Goal: Contribute content: Contribute content

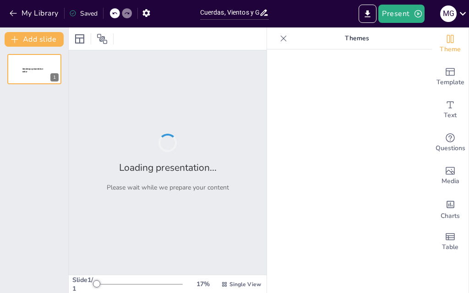
type input "Cuerdas, Vientos y Golpes: ¡La Orquesta de los Locos!"
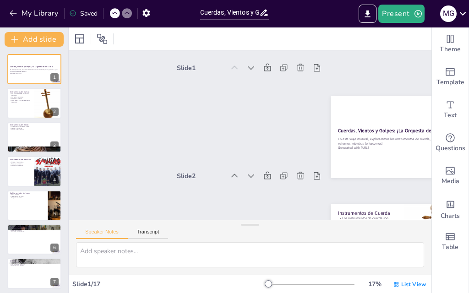
checkbox input "true"
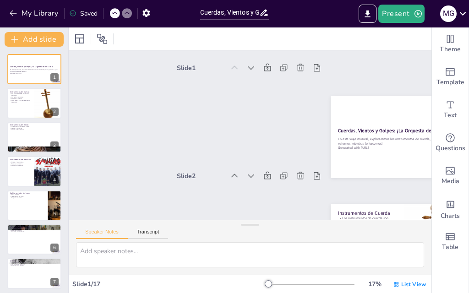
checkbox input "true"
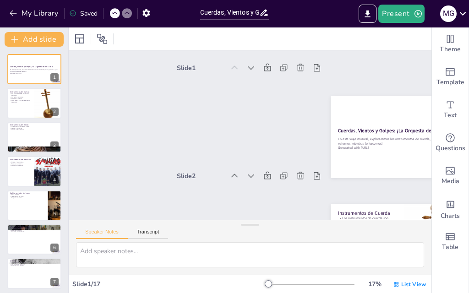
click at [36, 65] on button at bounding box center [40, 62] width 11 height 11
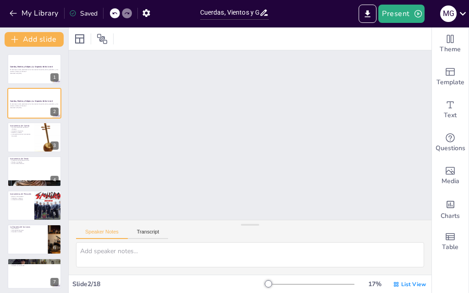
checkbox input "true"
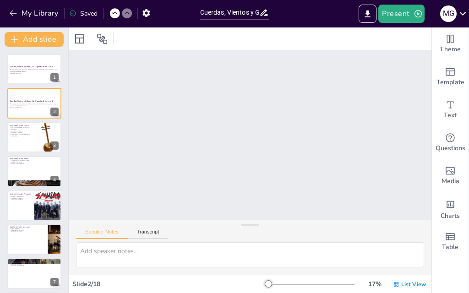
checkbox input "true"
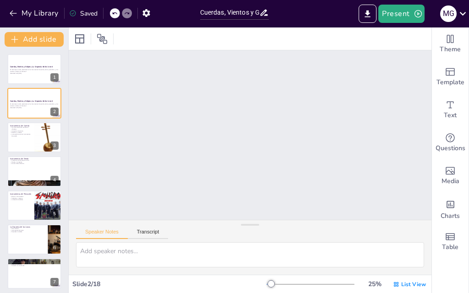
scroll to position [110, 0]
click at [27, 70] on p "En este viaje musical, exploraremos los instrumentos de cuerda, viento y percus…" at bounding box center [34, 70] width 49 height 3
checkbox input "true"
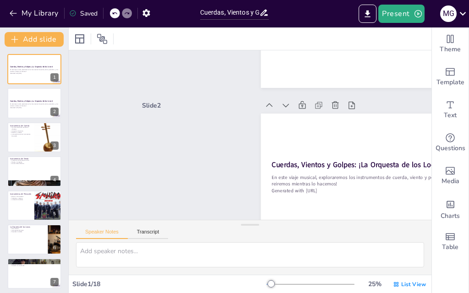
checkbox input "true"
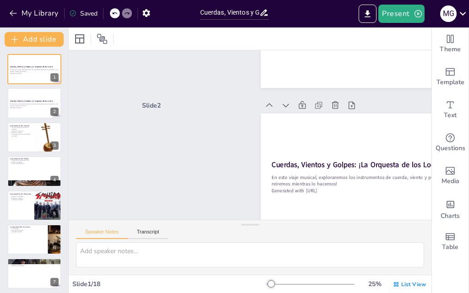
checkbox input "true"
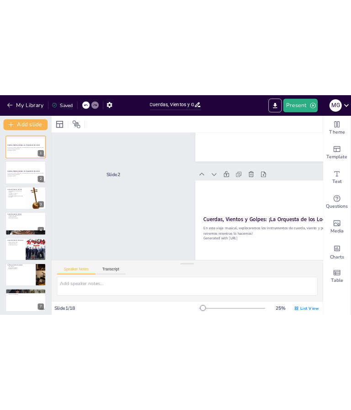
scroll to position [2, 0]
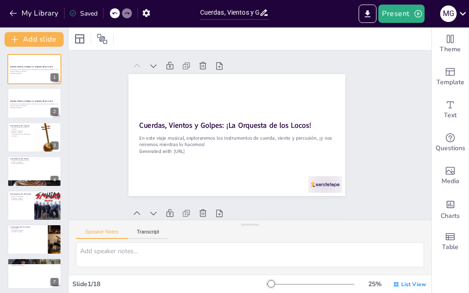
checkbox input "true"
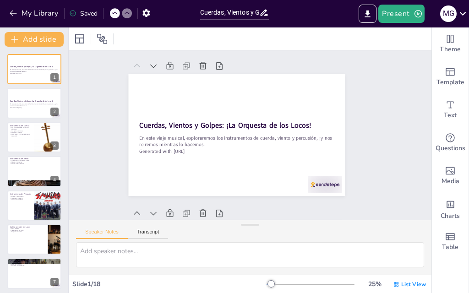
checkbox input "true"
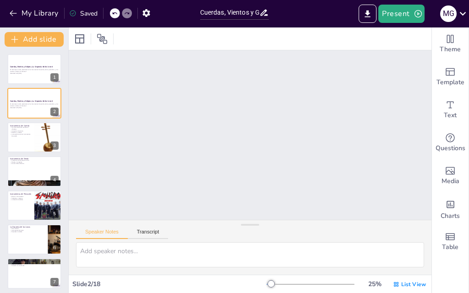
click at [38, 77] on div at bounding box center [34, 69] width 54 height 30
checkbox input "true"
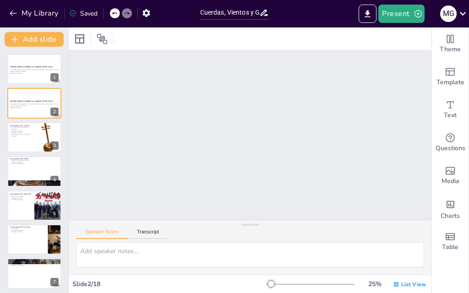
checkbox input "true"
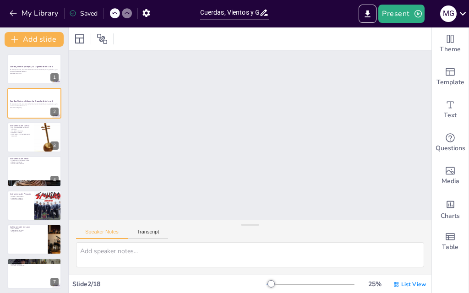
checkbox input "true"
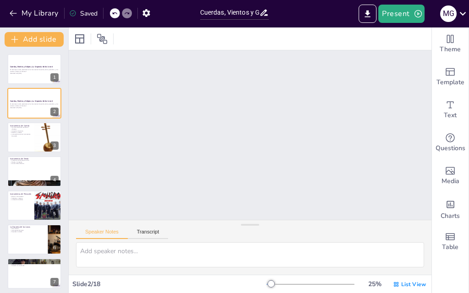
checkbox input "true"
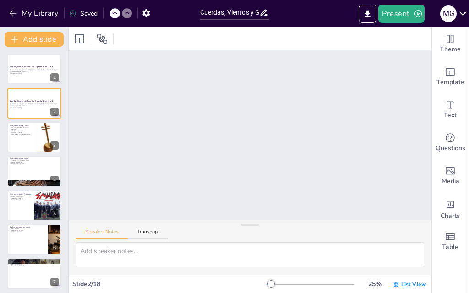
checkbox input "true"
click at [35, 79] on div at bounding box center [34, 69] width 54 height 30
checkbox input "true"
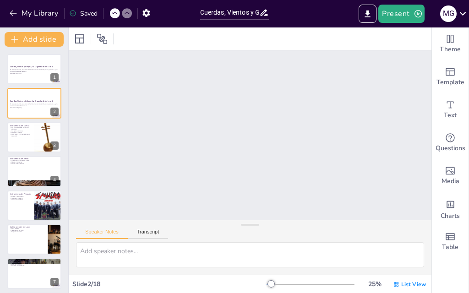
checkbox input "true"
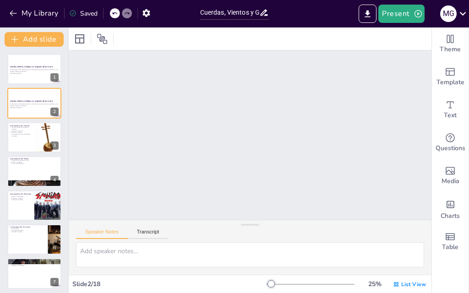
checkbox input "true"
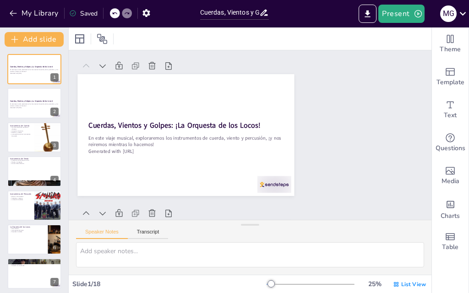
checkbox input "true"
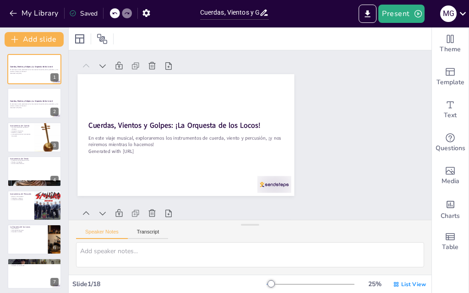
checkbox input "true"
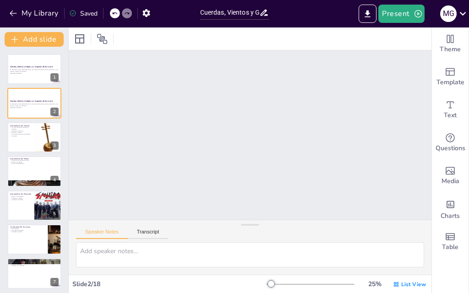
checkbox input "true"
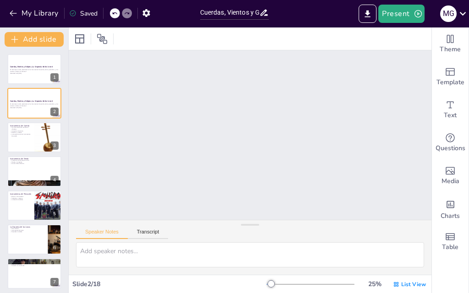
checkbox input "true"
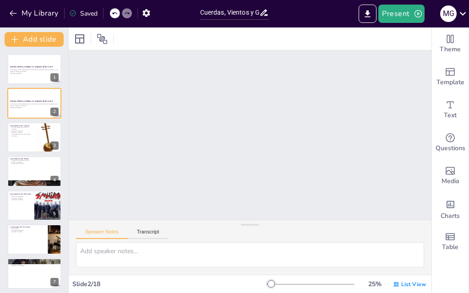
checkbox input "true"
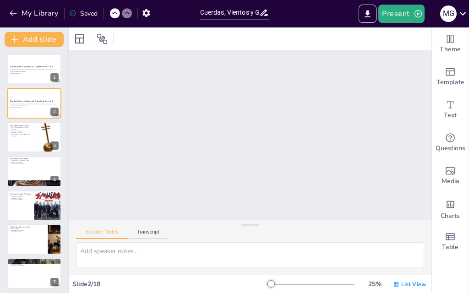
checkbox input "true"
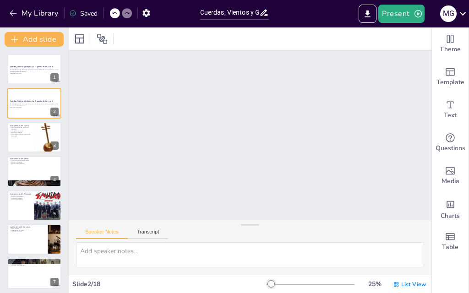
checkbox input "true"
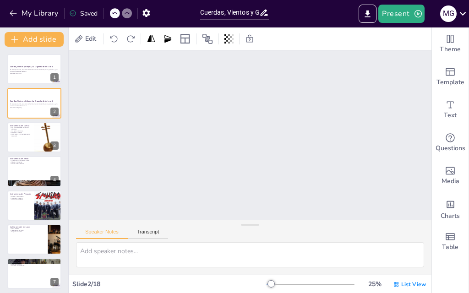
checkbox input "true"
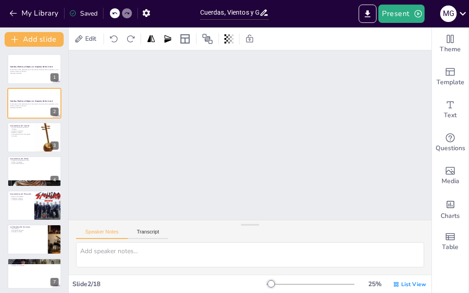
checkbox input "true"
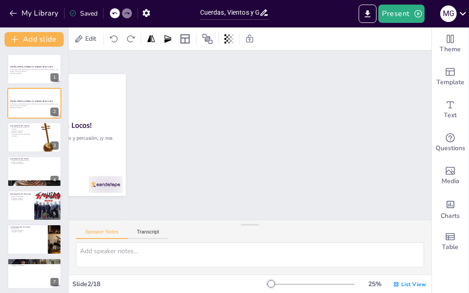
checkbox input "true"
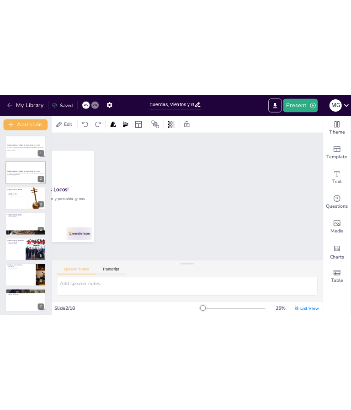
scroll to position [0, 0]
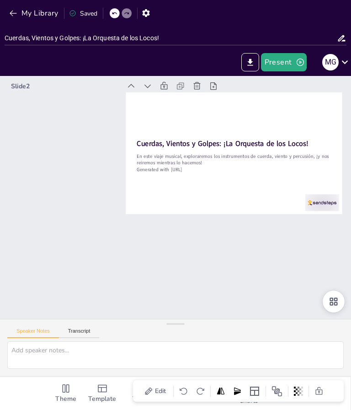
checkbox input "true"
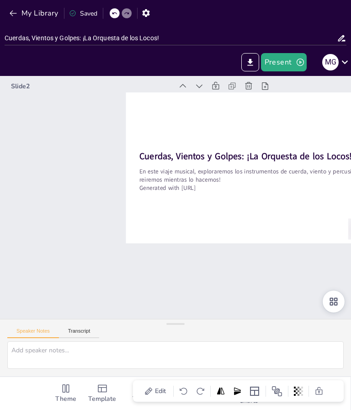
checkbox input "true"
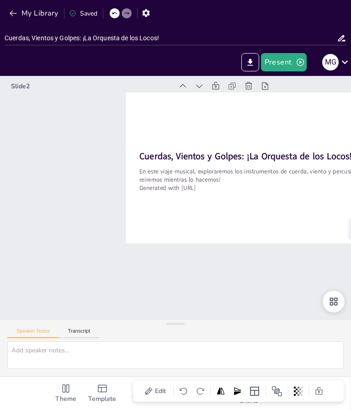
checkbox input "true"
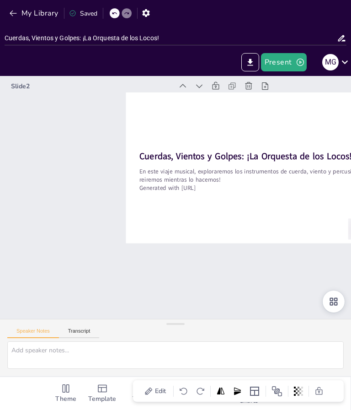
checkbox input "true"
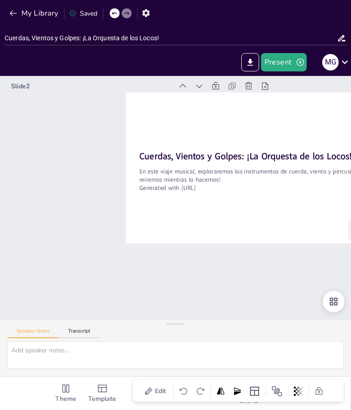
checkbox input "true"
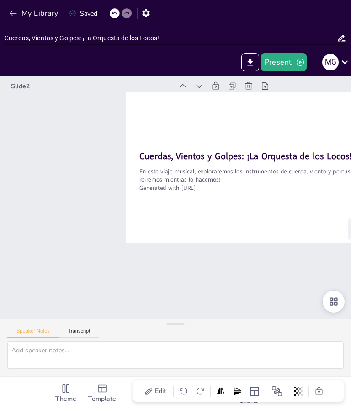
checkbox input "true"
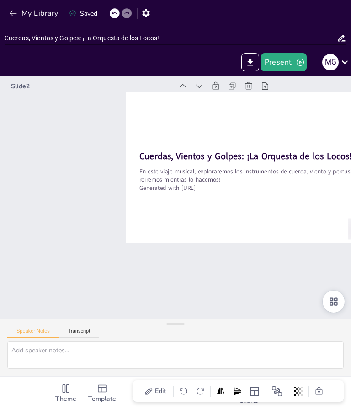
checkbox input "true"
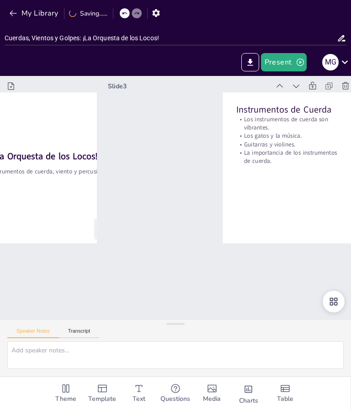
type textarea "Los instrumentos de cuerda son conocidos por su capacidad de producir sonidos v…"
checkbox input "true"
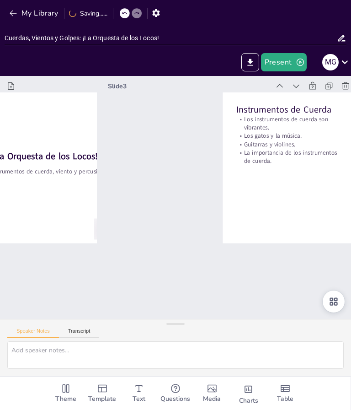
checkbox input "true"
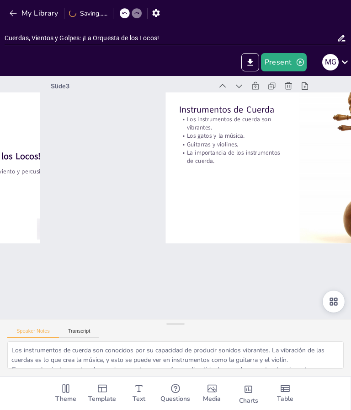
checkbox input "true"
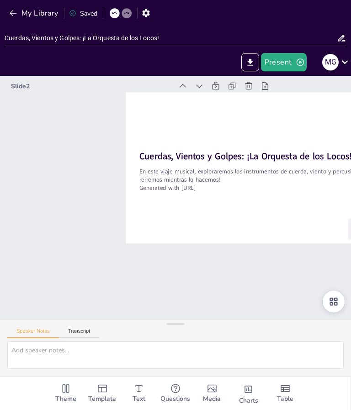
click at [295, 65] on button "Present" at bounding box center [284, 62] width 46 height 18
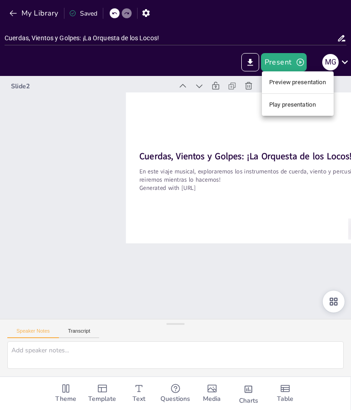
click at [307, 110] on li "Play presentation" at bounding box center [298, 104] width 72 height 15
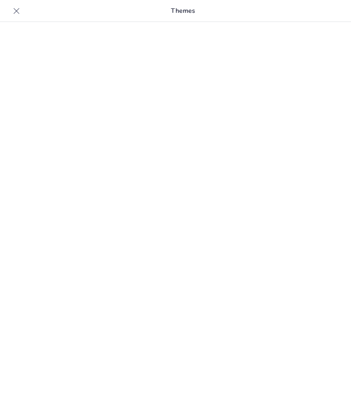
type input "Cuerdas, Vientos y Golpes: ¡La Orquesta de los Locos!"
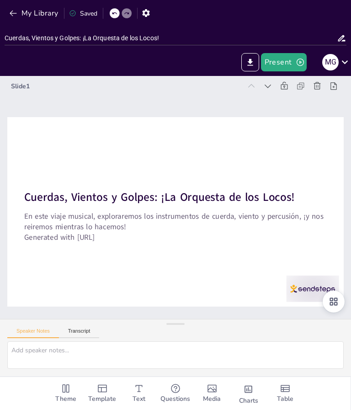
click at [266, 319] on div "Slide 1 Cuerdas, Vientos y Golpes: ¡La Orquesta de los Locos! En este viaje mus…" at bounding box center [175, 197] width 394 height 311
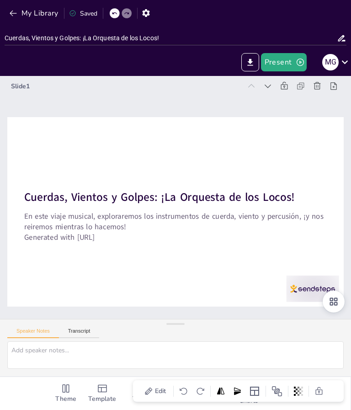
checkbox input "true"
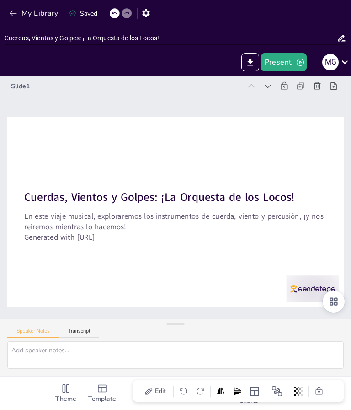
checkbox input "true"
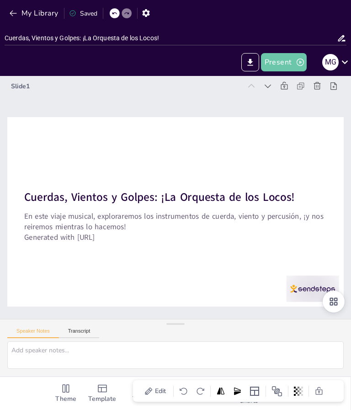
click at [296, 62] on icon "button" at bounding box center [300, 62] width 9 height 9
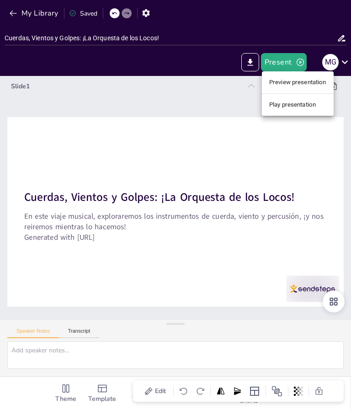
click at [302, 108] on li "Play presentation" at bounding box center [298, 104] width 72 height 15
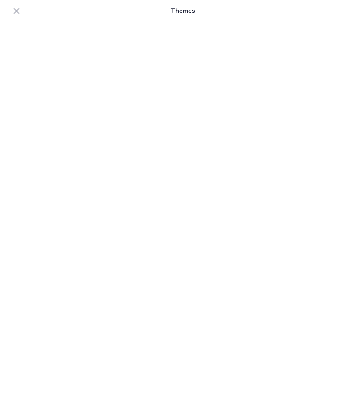
type input "Cuerdas, Vientos y Golpes: ¡La Orquesta de los Locos!"
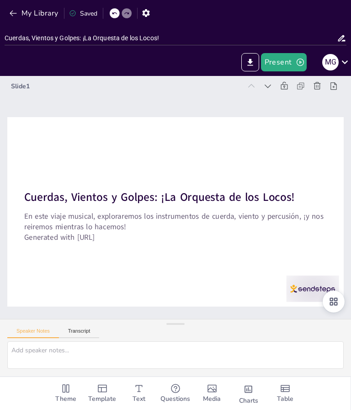
checkbox input "true"
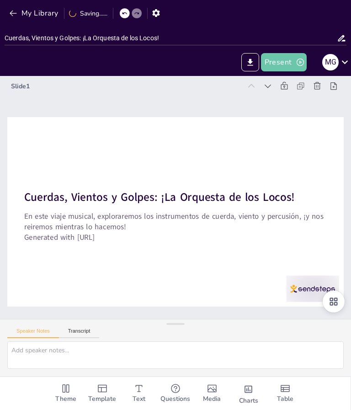
click at [294, 60] on button "Present" at bounding box center [284, 62] width 46 height 18
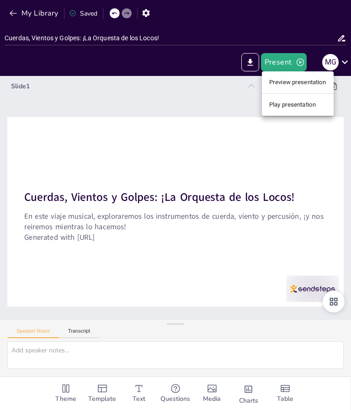
click at [294, 86] on li "Preview presentation" at bounding box center [298, 82] width 72 height 15
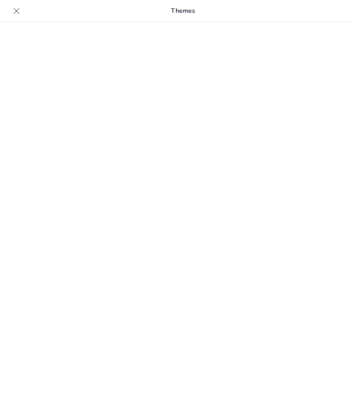
type input "Cuerdas, Vientos y Golpes: ¡La Orquesta de los Locos!"
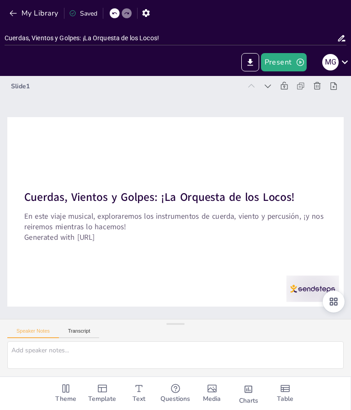
checkbox input "true"
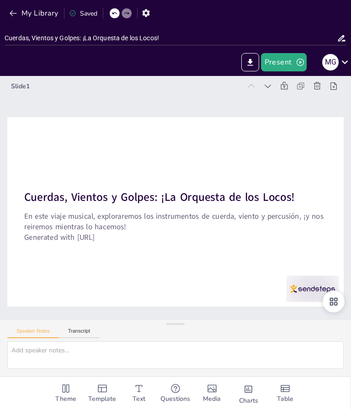
click at [296, 254] on div at bounding box center [175, 211] width 337 height 189
checkbox input "true"
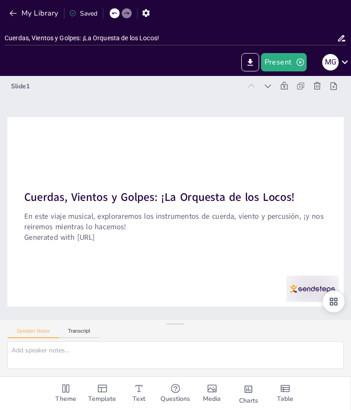
checkbox input "true"
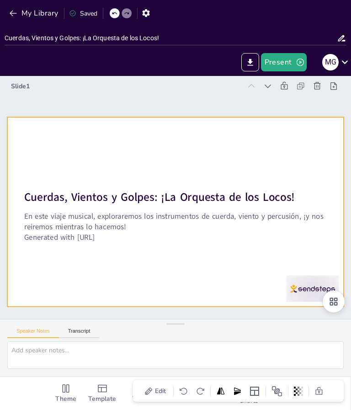
checkbox input "true"
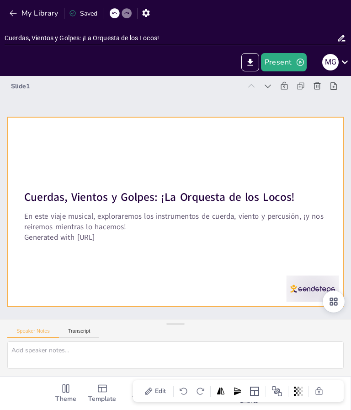
checkbox input "true"
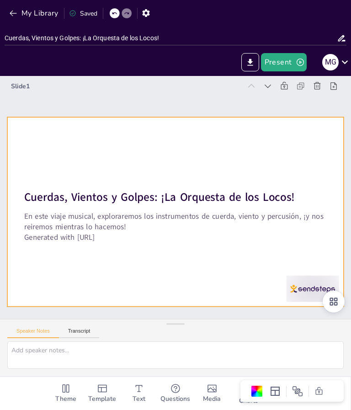
checkbox input "true"
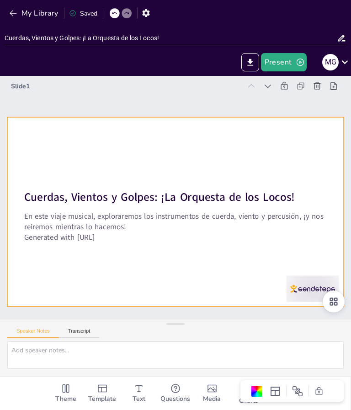
checkbox input "true"
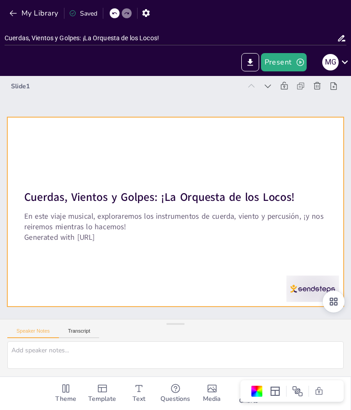
checkbox input "true"
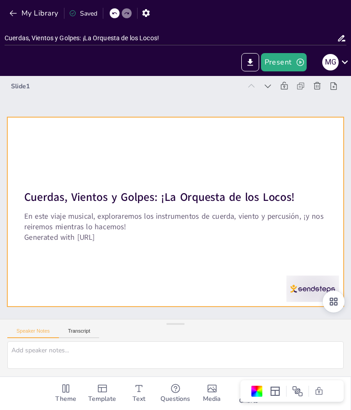
click at [333, 306] on icon at bounding box center [334, 302] width 8 height 8
checkbox input "true"
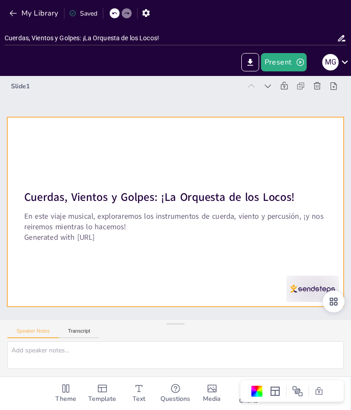
checkbox input "true"
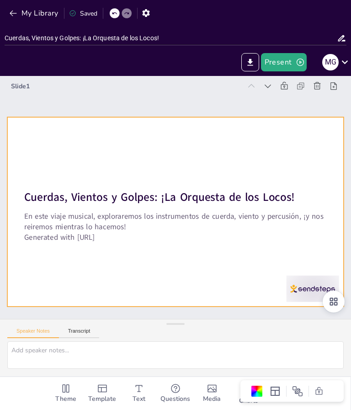
checkbox input "true"
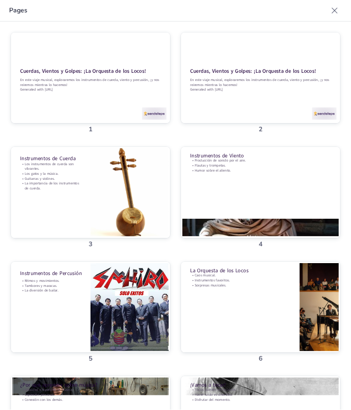
click at [329, 58] on div "Pages" at bounding box center [187, 87] width 352 height 59
click at [330, 82] on icon at bounding box center [334, 86] width 9 height 9
checkbox input "true"
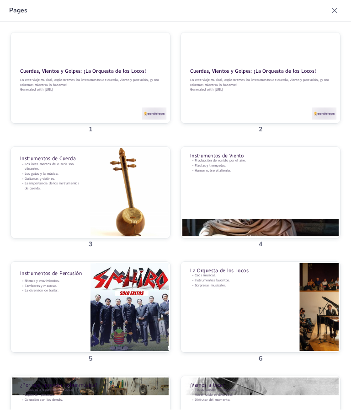
checkbox input "true"
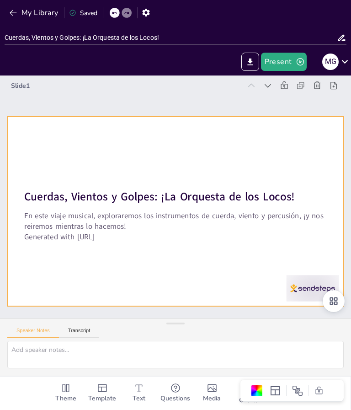
checkbox input "true"
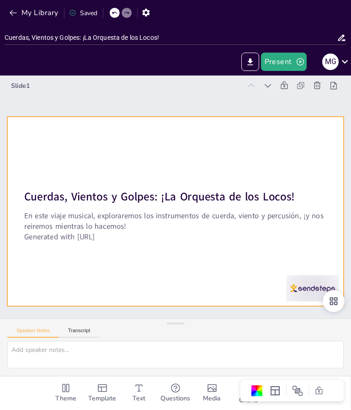
click at [269, 262] on div at bounding box center [175, 211] width 337 height 189
checkbox input "true"
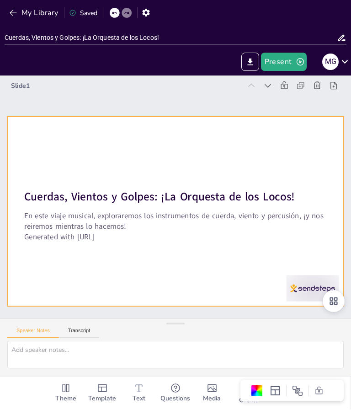
checkbox input "true"
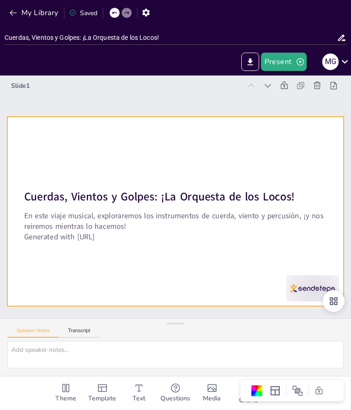
checkbox input "true"
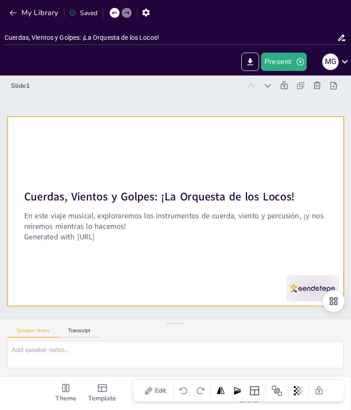
checkbox input "true"
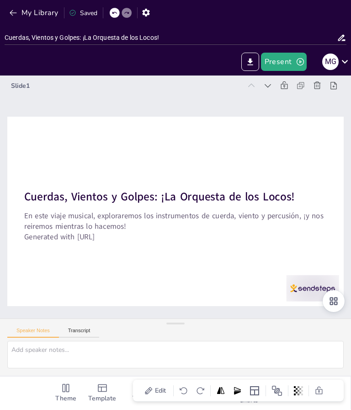
click at [99, 392] on icon "Add ready made slides" at bounding box center [102, 389] width 9 height 8
checkbox input "true"
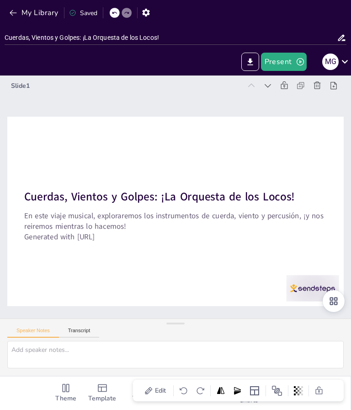
checkbox input "true"
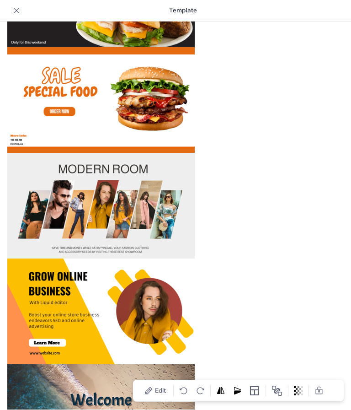
scroll to position [83, 0]
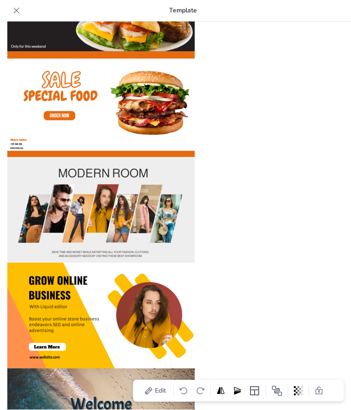
click at [16, 9] on icon at bounding box center [16, 10] width 9 height 9
checkbox input "true"
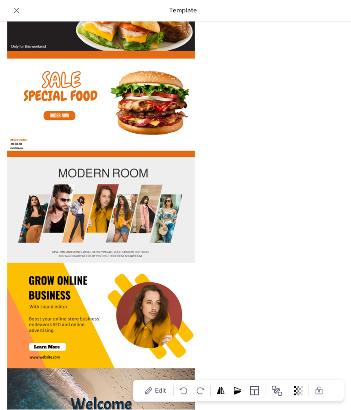
checkbox input "true"
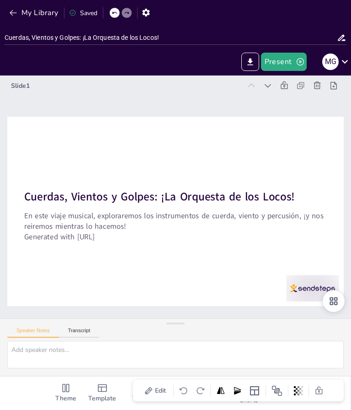
checkbox input "true"
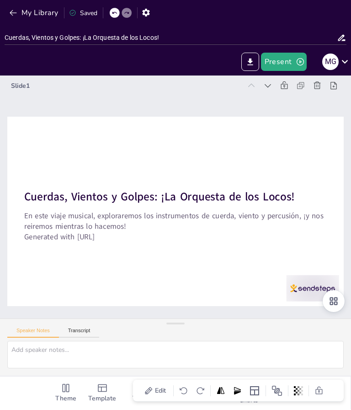
checkbox input "true"
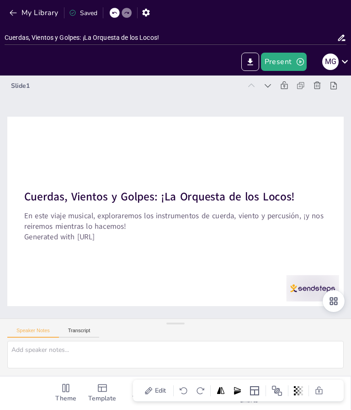
checkbox input "true"
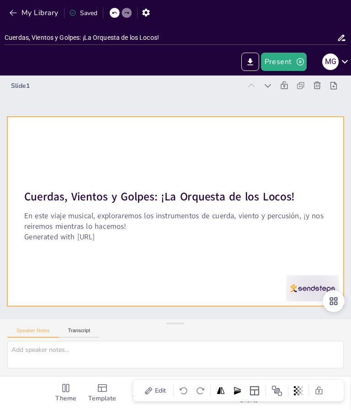
click at [84, 338] on button "Transcript" at bounding box center [79, 333] width 41 height 10
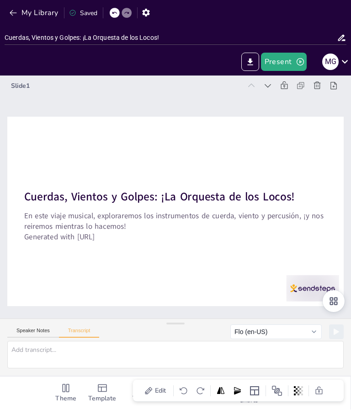
checkbox input "true"
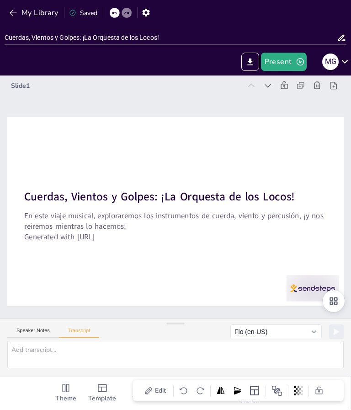
click at [101, 395] on span "Template" at bounding box center [102, 399] width 28 height 10
checkbox input "true"
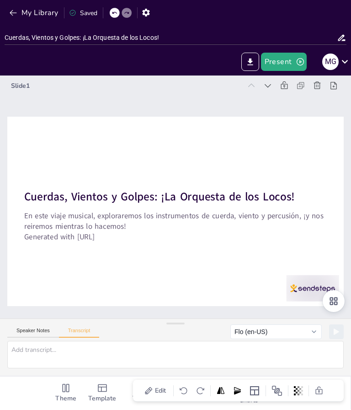
checkbox input "true"
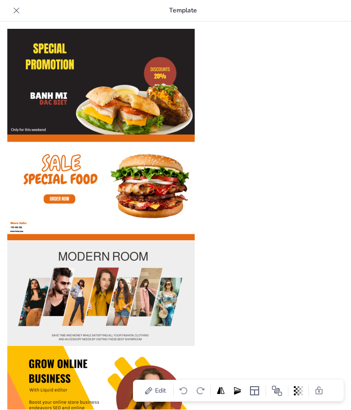
click at [21, 11] on div at bounding box center [16, 11] width 15 height 15
checkbox input "true"
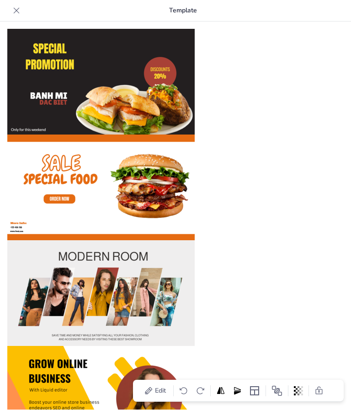
checkbox input "true"
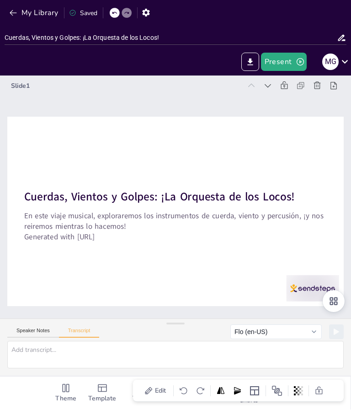
click at [331, 86] on icon at bounding box center [333, 85] width 9 height 9
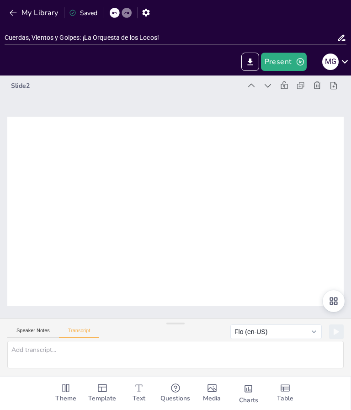
checkbox input "true"
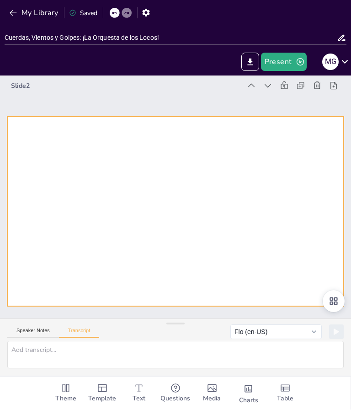
click at [292, 280] on div at bounding box center [174, 212] width 355 height 224
checkbox input "true"
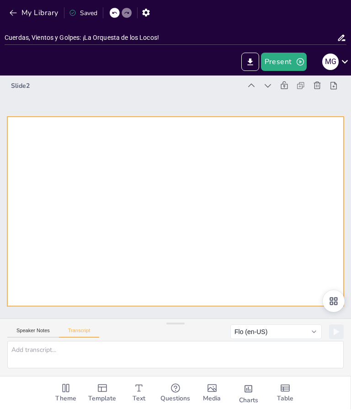
checkbox input "true"
click at [309, 273] on div at bounding box center [175, 211] width 337 height 189
checkbox input "true"
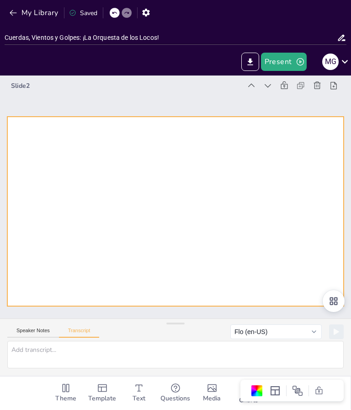
checkbox input "true"
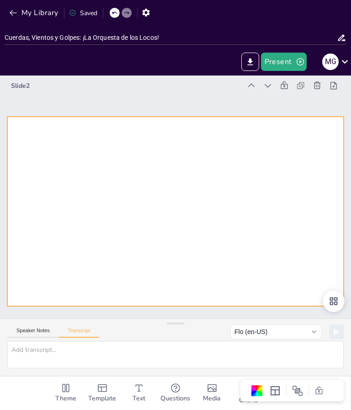
checkbox input "true"
click at [205, 389] on div "Media" at bounding box center [212, 393] width 37 height 33
checkbox input "true"
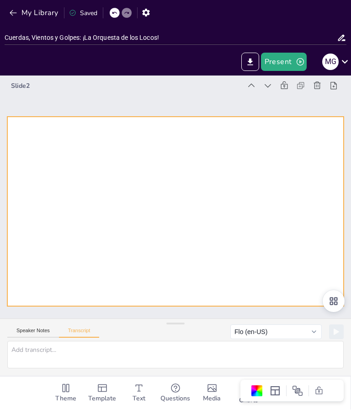
checkbox input "true"
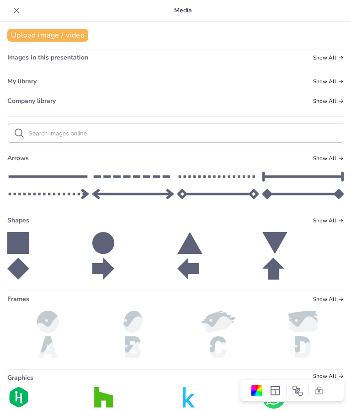
click at [46, 60] on span "Images in this presentation" at bounding box center [47, 58] width 81 height 9
click at [335, 60] on span "Show All" at bounding box center [328, 58] width 31 height 6
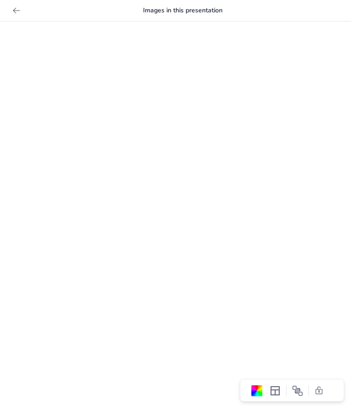
checkbox input "true"
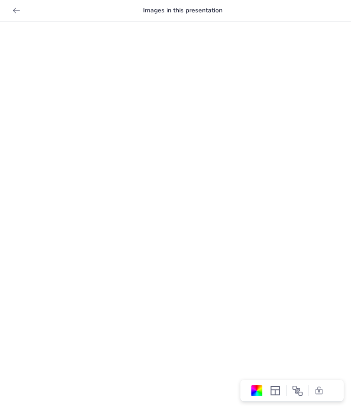
checkbox input "true"
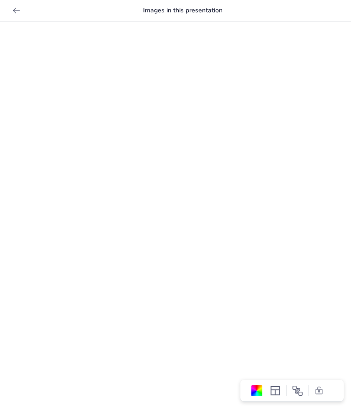
click at [17, 11] on icon at bounding box center [16, 11] width 7 height 6
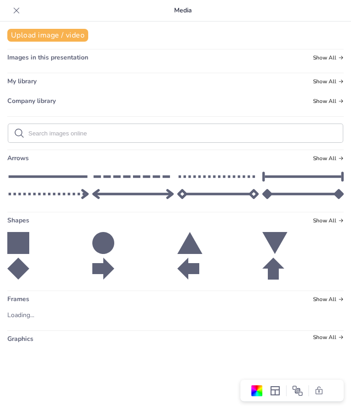
checkbox input "true"
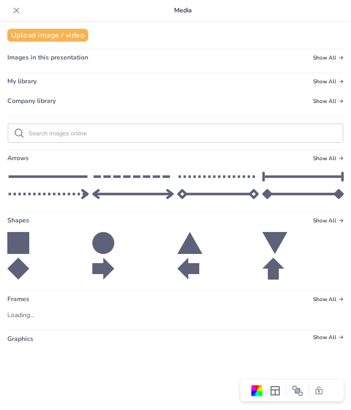
checkbox input "true"
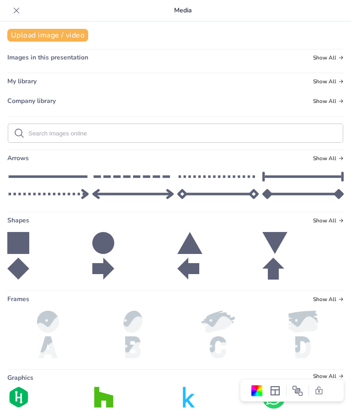
click at [15, 9] on icon at bounding box center [17, 11] width 6 height 6
checkbox input "true"
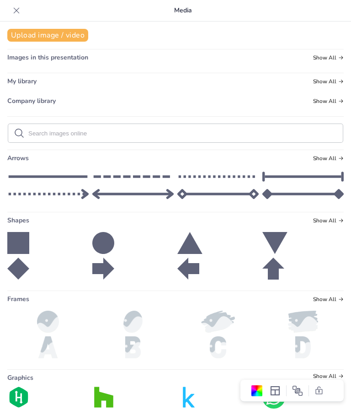
checkbox input "true"
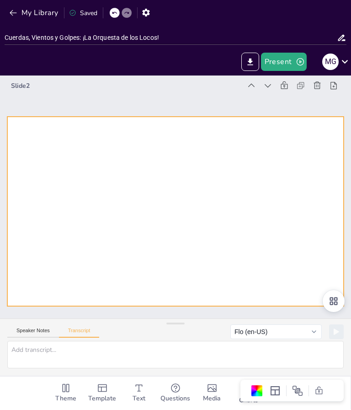
checkbox input "true"
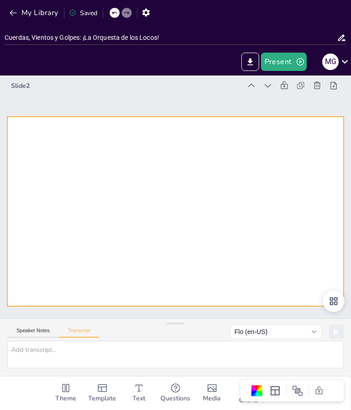
click at [160, 269] on div at bounding box center [174, 211] width 355 height 223
checkbox input "true"
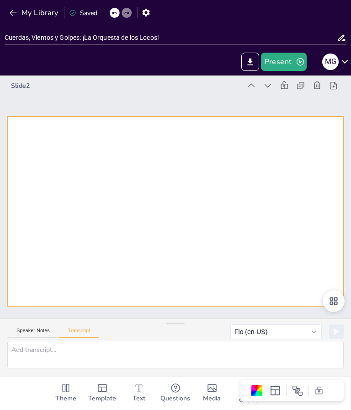
checkbox input "true"
click at [159, 280] on div at bounding box center [174, 212] width 355 height 224
checkbox input "true"
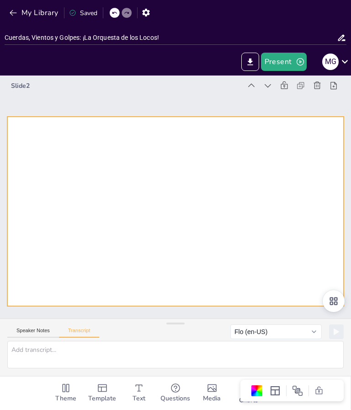
checkbox input "true"
click at [327, 287] on div at bounding box center [174, 212] width 355 height 224
checkbox input "true"
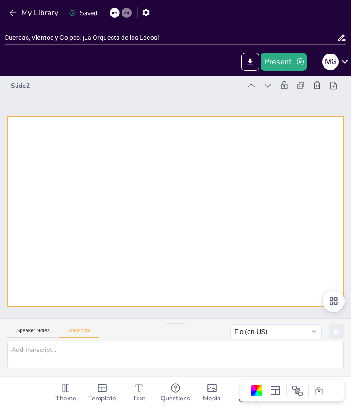
checkbox input "true"
click at [295, 67] on button "Present" at bounding box center [284, 62] width 46 height 18
checkbox input "true"
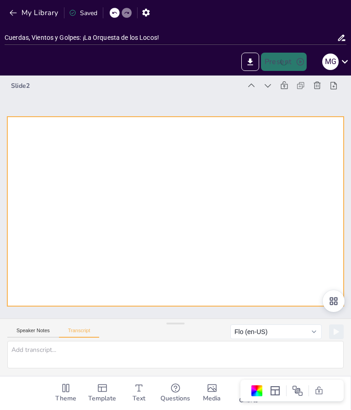
checkbox input "true"
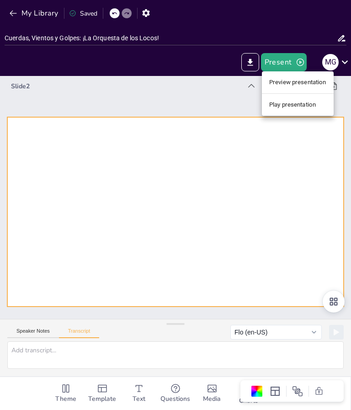
click at [301, 86] on li "Preview presentation" at bounding box center [298, 82] width 72 height 15
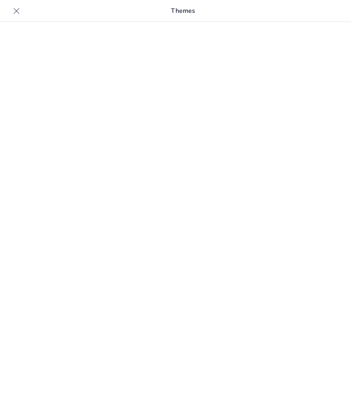
type input "Cuerdas, Vientos y Golpes: ¡La Orquesta de los Locos!"
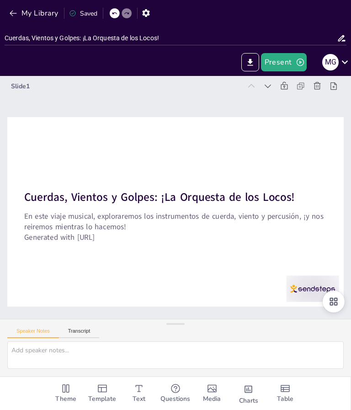
checkbox input "true"
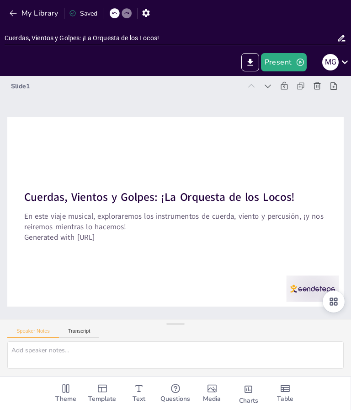
checkbox input "true"
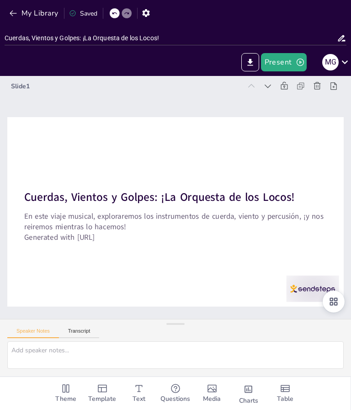
click at [309, 260] on div at bounding box center [167, 208] width 384 height 351
checkbox input "true"
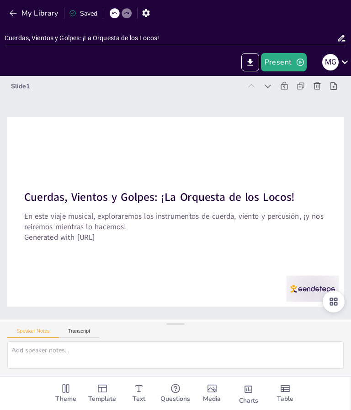
checkbox input "true"
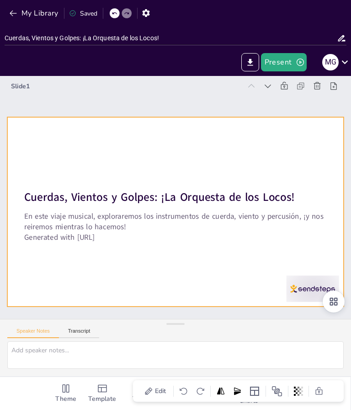
checkbox input "true"
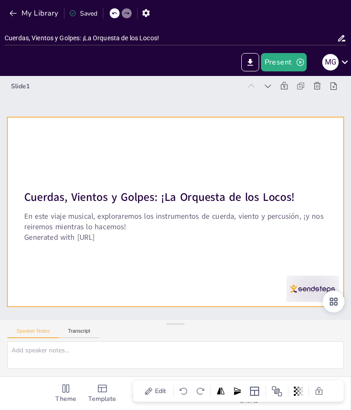
checkbox input "true"
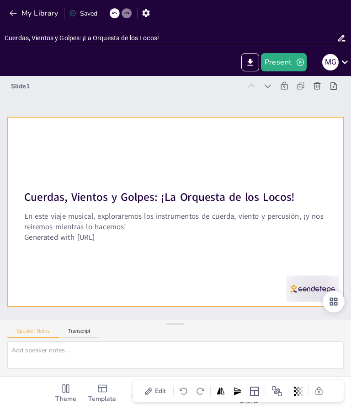
checkbox input "true"
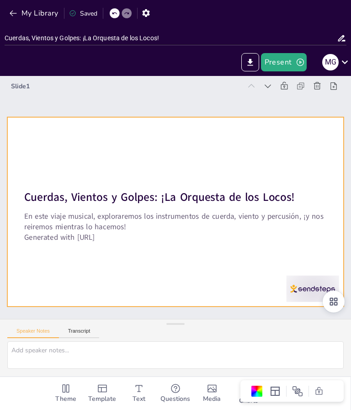
checkbox input "true"
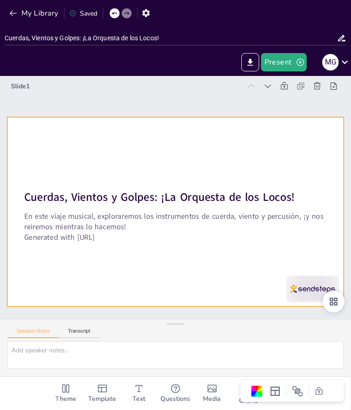
checkbox input "true"
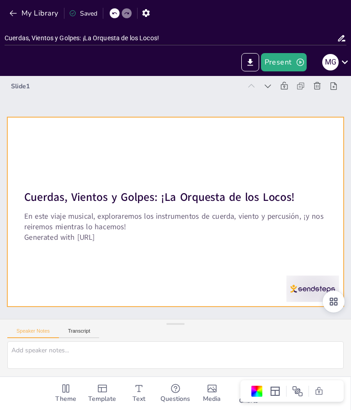
click at [295, 244] on div at bounding box center [171, 211] width 379 height 284
checkbox input "true"
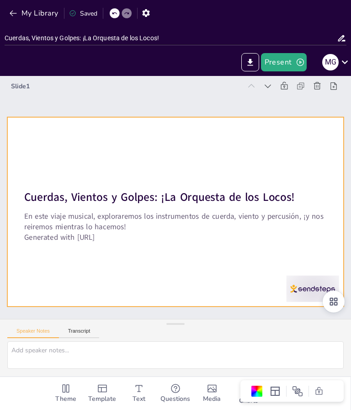
checkbox input "true"
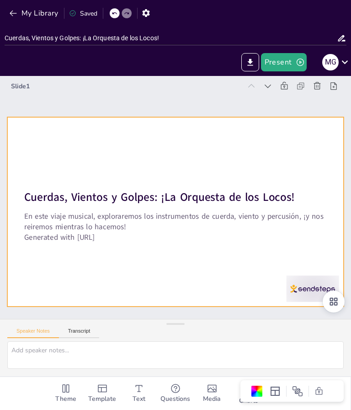
checkbox input "true"
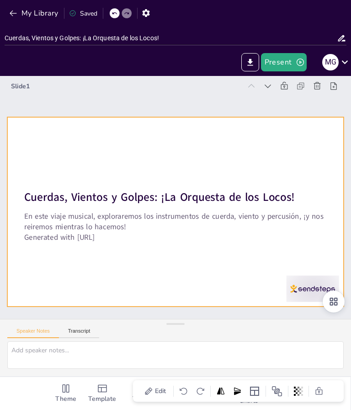
checkbox input "true"
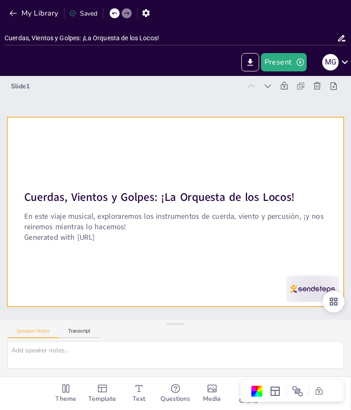
checkbox input "true"
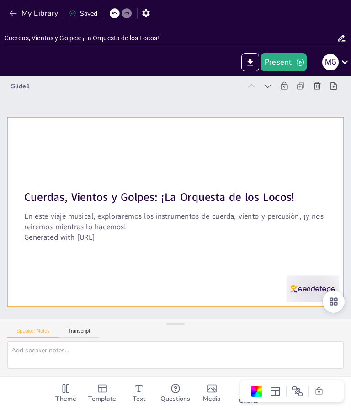
checkbox input "true"
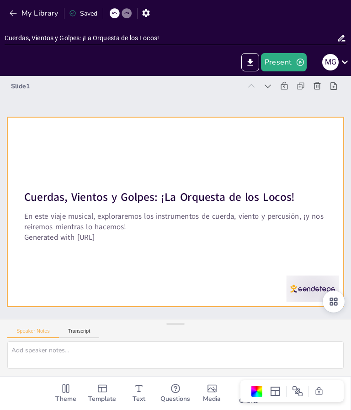
checkbox input "true"
click at [258, 325] on div "Slide 1 Cuerdas, Vientos y Golpes: ¡La Orquesta de los Locos! En este viaje mus…" at bounding box center [175, 197] width 394 height 311
checkbox input "true"
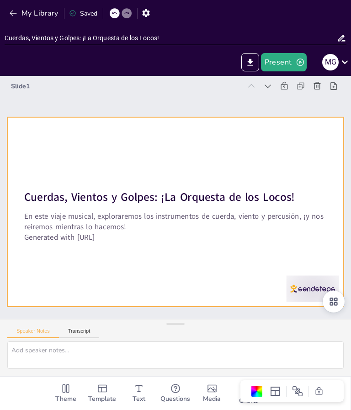
checkbox input "true"
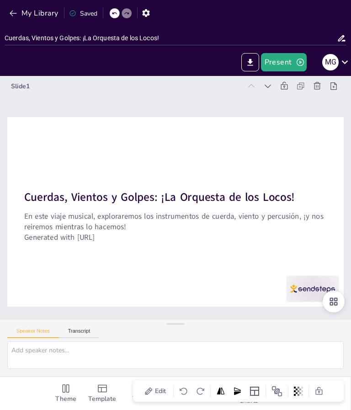
checkbox input "true"
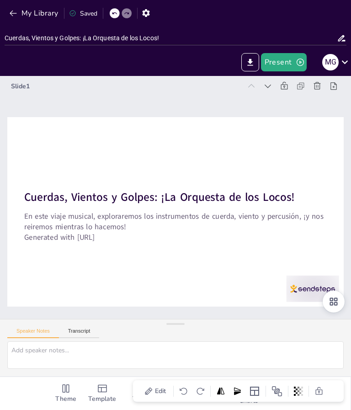
checkbox input "true"
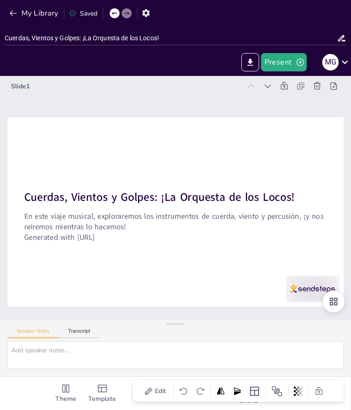
checkbox input "true"
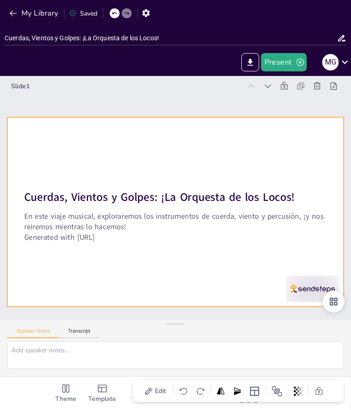
checkbox input "true"
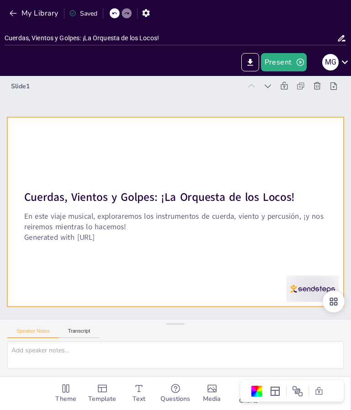
checkbox input "true"
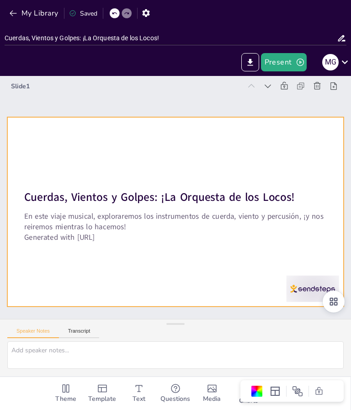
click at [323, 251] on div at bounding box center [170, 211] width 385 height 310
checkbox input "true"
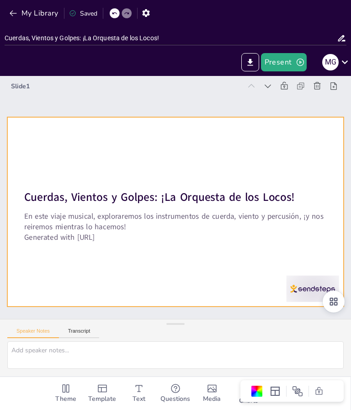
checkbox input "true"
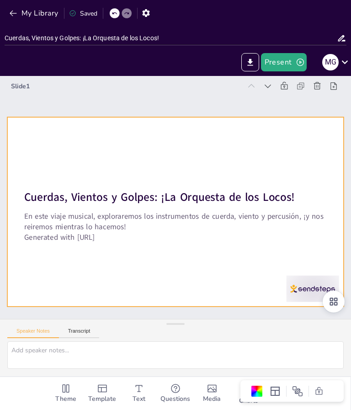
checkbox input "true"
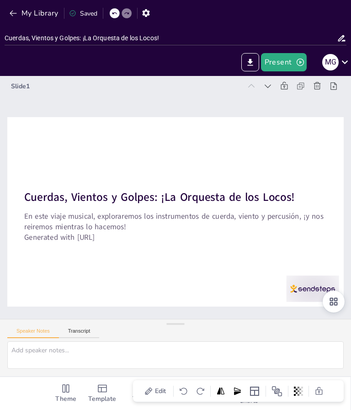
checkbox input "true"
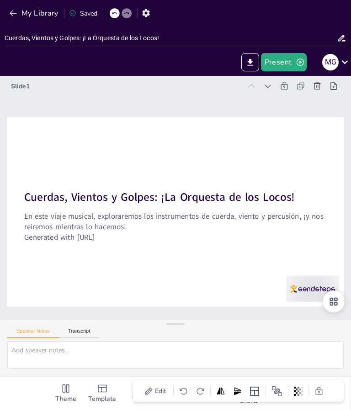
checkbox input "true"
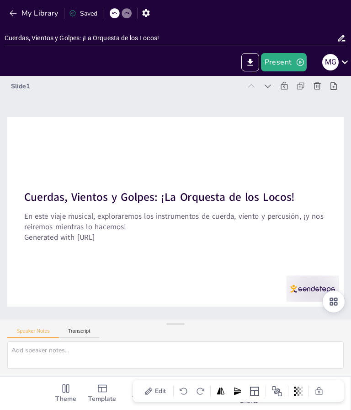
checkbox input "true"
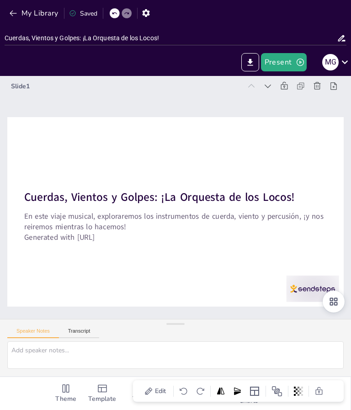
checkbox input "true"
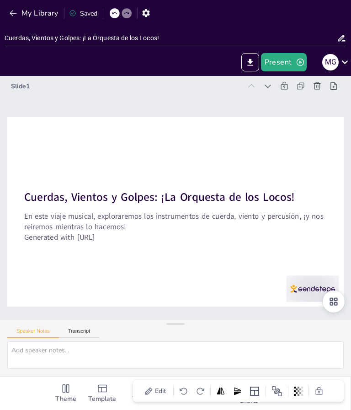
checkbox input "true"
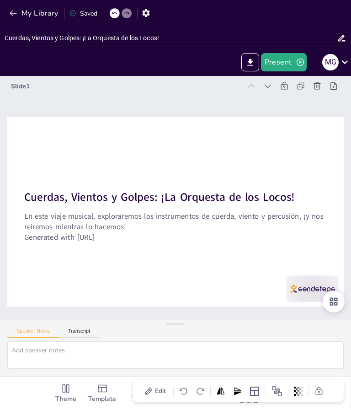
checkbox input "true"
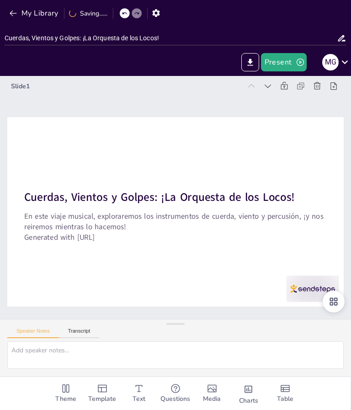
click at [300, 59] on icon "button" at bounding box center [300, 62] width 9 height 9
checkbox input "true"
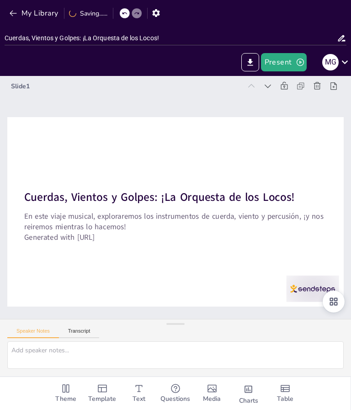
checkbox input "true"
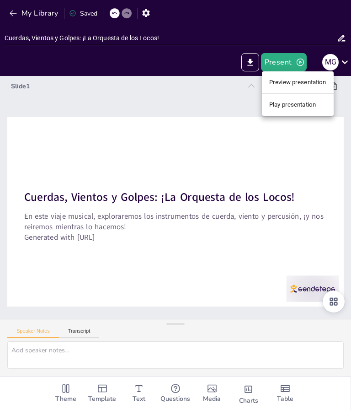
click at [296, 83] on li "Preview presentation" at bounding box center [298, 82] width 72 height 15
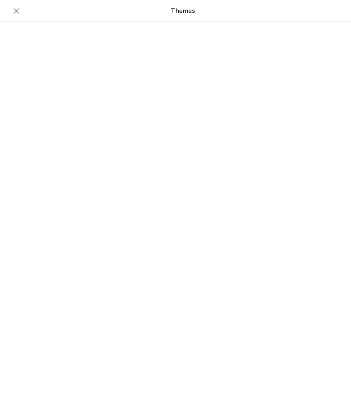
type input "Cuerdas, Vientos y Golpes: ¡La Orquesta de los Locos!"
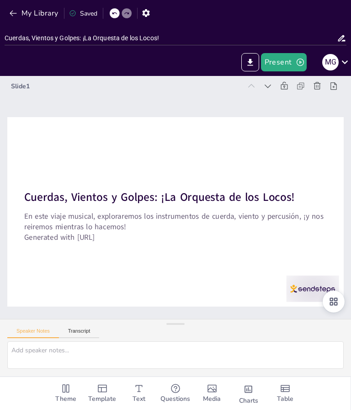
checkbox input "true"
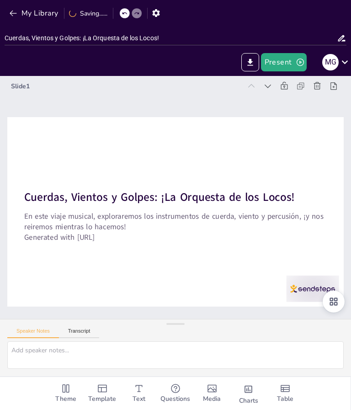
checkbox input "true"
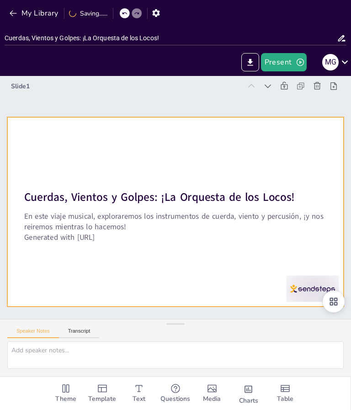
click at [310, 257] on div at bounding box center [175, 211] width 337 height 189
checkbox input "true"
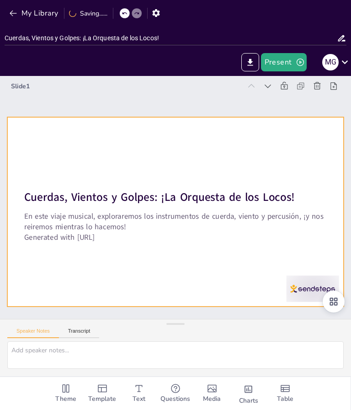
checkbox input "true"
click at [313, 268] on div at bounding box center [172, 211] width 369 height 255
checkbox input "true"
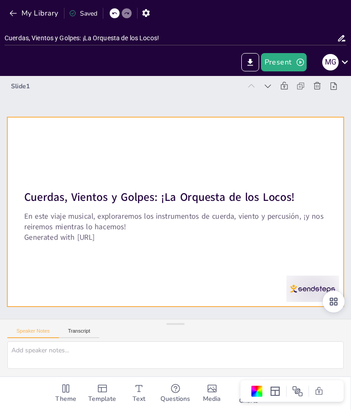
checkbox input "true"
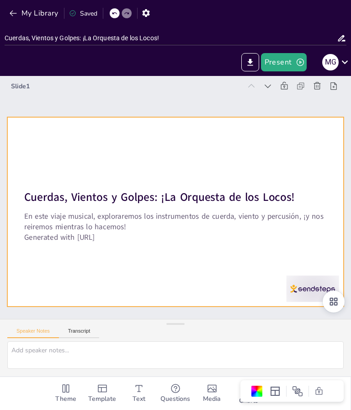
checkbox input "true"
click at [291, 339] on div "Slide 1 Cuerdas, Vientos y Golpes: ¡La Orquesta de los Locos! En este viaje mus…" at bounding box center [176, 197] width 424 height 416
checkbox input "true"
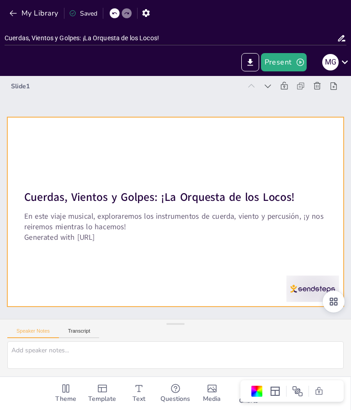
checkbox input "true"
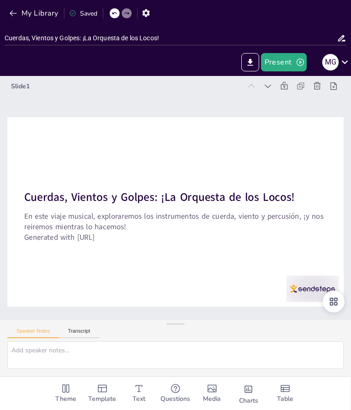
click at [299, 331] on div "Slide 1 Cuerdas, Vientos y Golpes: ¡La Orquesta de los Locos! En este viaje mus…" at bounding box center [176, 197] width 340 height 409
checkbox input "true"
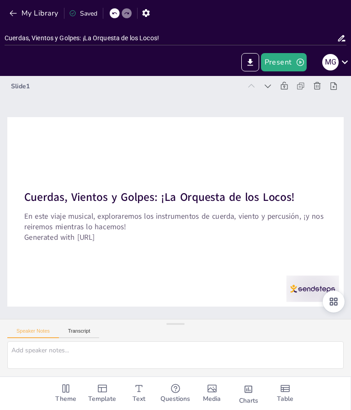
checkbox input "true"
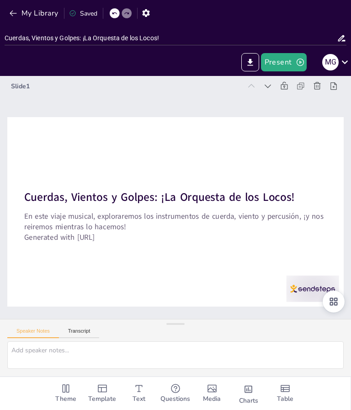
checkbox input "true"
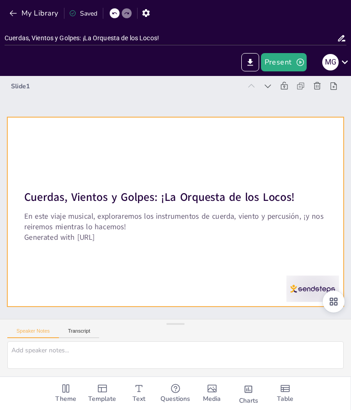
click at [310, 245] on div at bounding box center [165, 207] width 366 height 377
checkbox input "true"
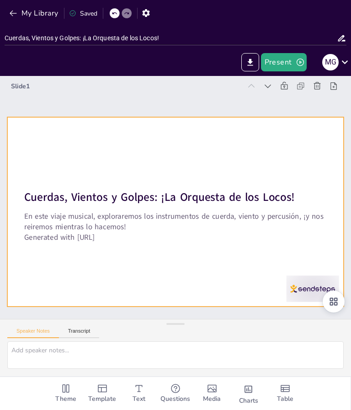
checkbox input "true"
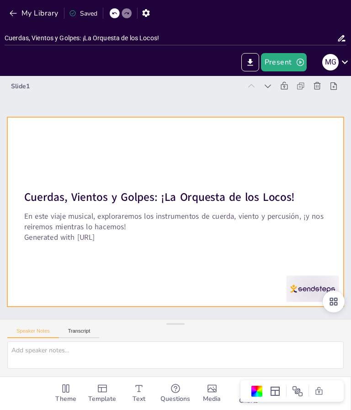
checkbox input "true"
click at [274, 390] on icon at bounding box center [275, 391] width 9 height 9
click at [275, 390] on icon at bounding box center [275, 391] width 9 height 9
checkbox input "true"
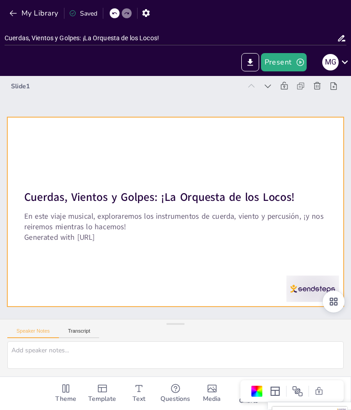
checkbox input "true"
click at [272, 273] on div at bounding box center [189, 199] width 223 height 355
checkbox input "true"
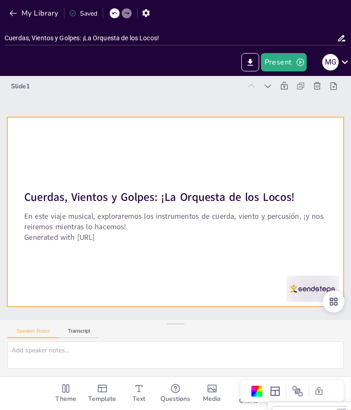
checkbox input "true"
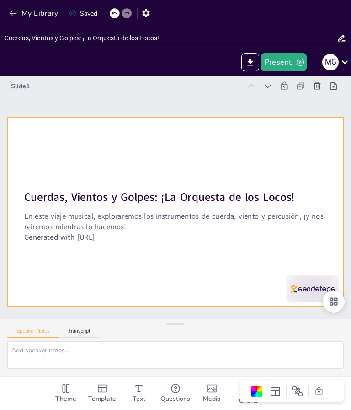
checkbox input "true"
click at [248, 75] on icon at bounding box center [242, 69] width 11 height 11
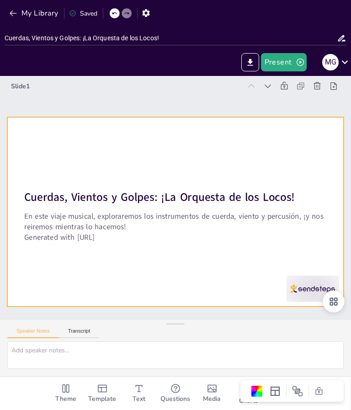
checkbox input "true"
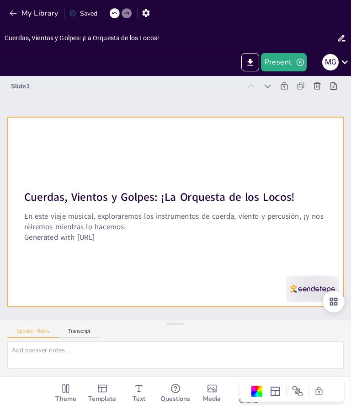
checkbox input "true"
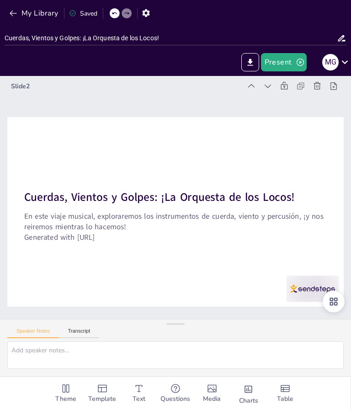
click at [146, 64] on icon at bounding box center [140, 57] width 13 height 13
checkbox input "true"
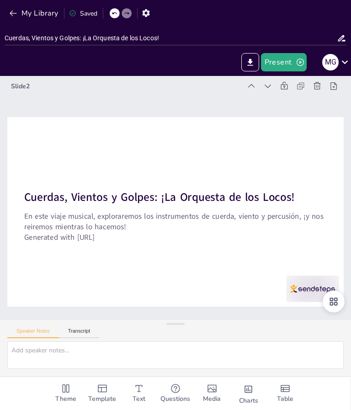
checkbox input "true"
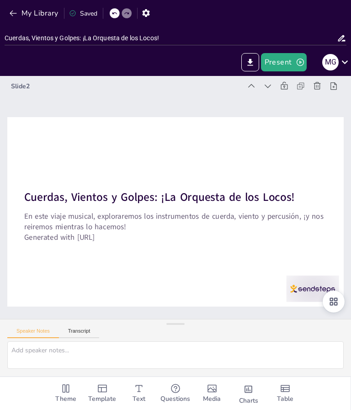
checkbox input "true"
click at [232, 327] on icon at bounding box center [226, 333] width 12 height 12
checkbox input "true"
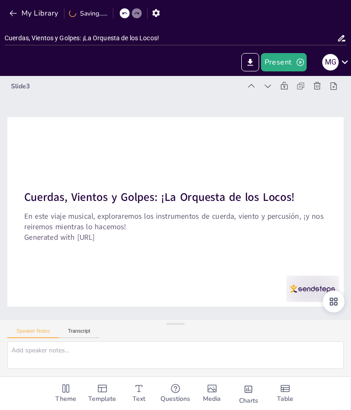
checkbox input "true"
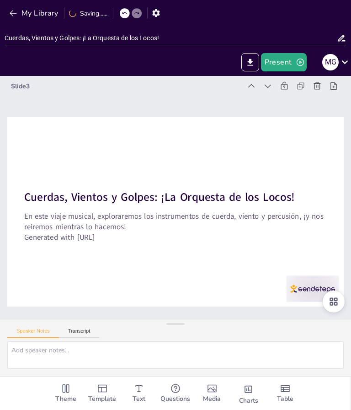
checkbox input "true"
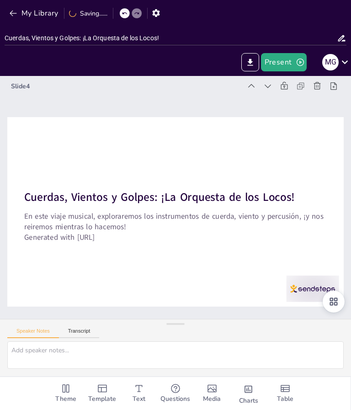
checkbox input "true"
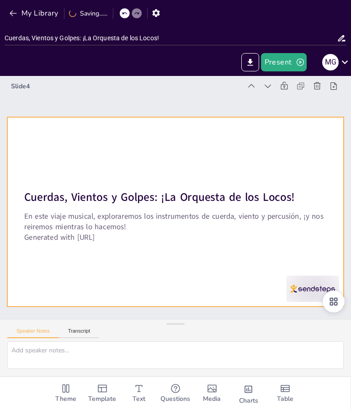
click at [289, 256] on div at bounding box center [161, 200] width 255 height 369
checkbox input "true"
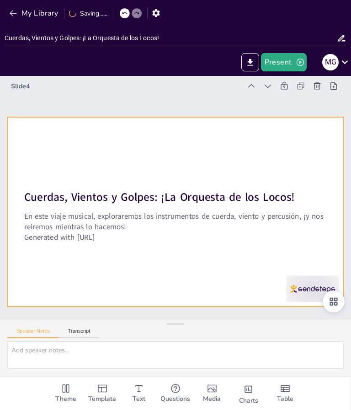
checkbox input "true"
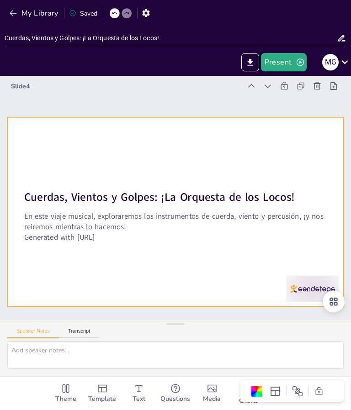
checkbox input "true"
click at [101, 396] on span "Template" at bounding box center [102, 399] width 28 height 10
checkbox input "true"
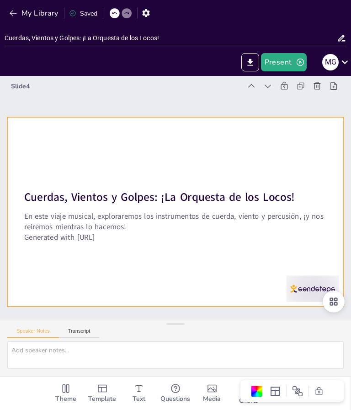
checkbox input "true"
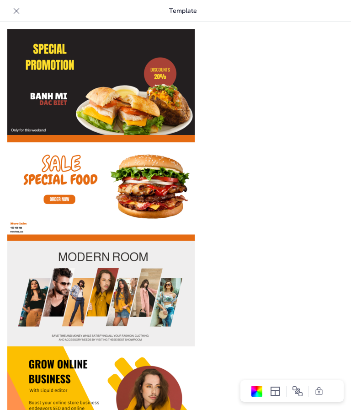
click at [20, 6] on icon at bounding box center [16, 10] width 9 height 9
checkbox input "true"
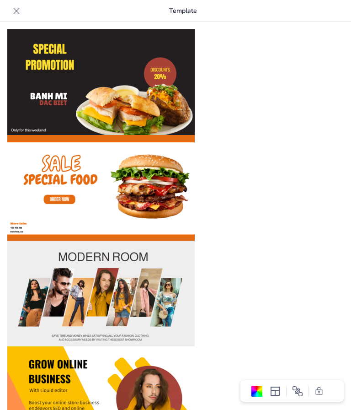
checkbox input "true"
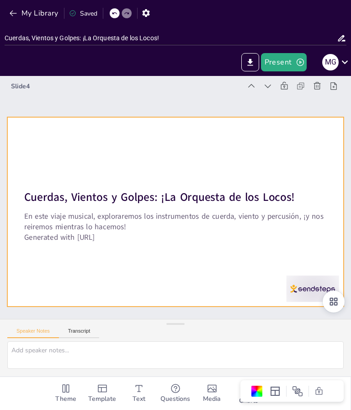
click at [61, 393] on icon "Change the overall theme" at bounding box center [65, 388] width 11 height 11
checkbox input "true"
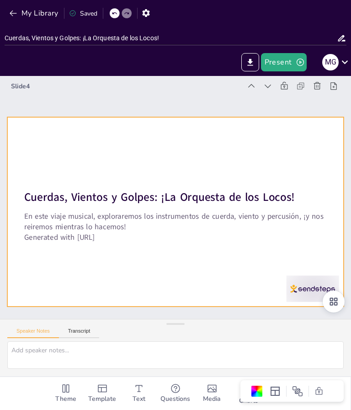
checkbox input "true"
click at [66, 393] on icon "Change the overall theme" at bounding box center [65, 388] width 11 height 11
checkbox input "true"
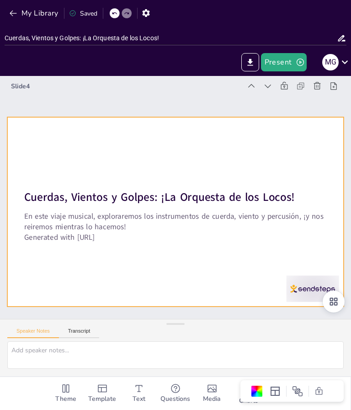
checkbox input "true"
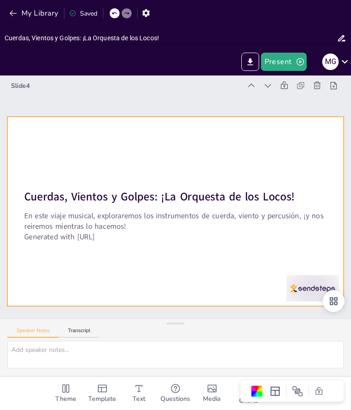
click at [336, 37] on input "Cuerdas, Vientos y Golpes: ¡La Orquesta de los Locos!" at bounding box center [171, 38] width 333 height 13
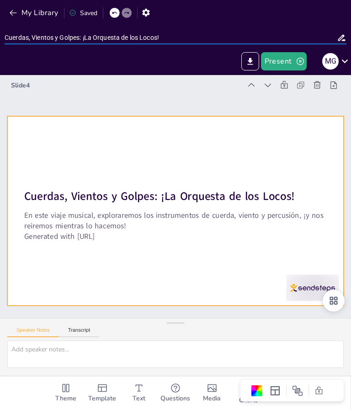
checkbox input "true"
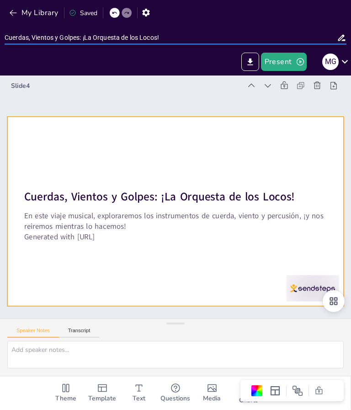
click at [306, 248] on div at bounding box center [175, 211] width 337 height 189
checkbox input "true"
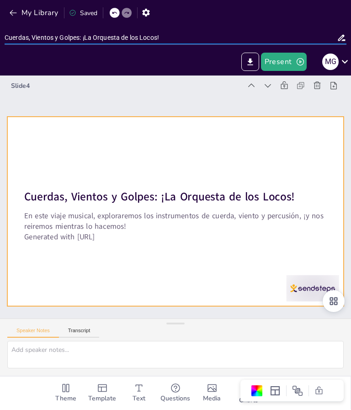
checkbox input "true"
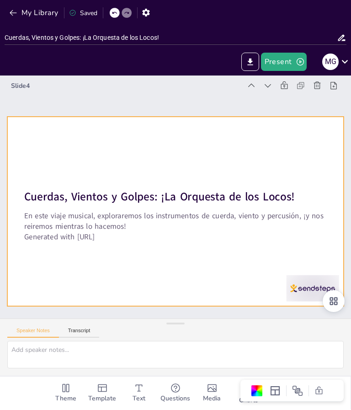
checkbox input "true"
click at [280, 350] on div "Slide 4 Cuerdas, Vientos y Golpes: ¡La Orquesta de los Locos! En este viaje mus…" at bounding box center [175, 197] width 394 height 311
checkbox input "true"
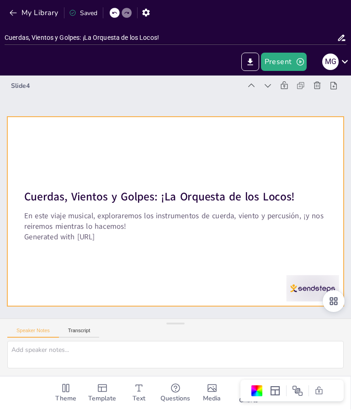
checkbox input "true"
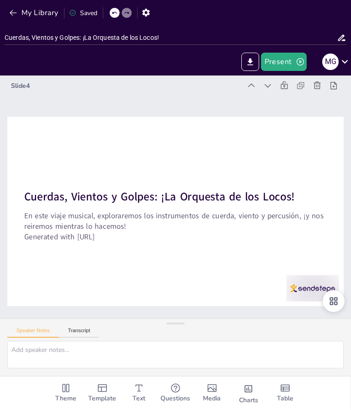
checkbox input "true"
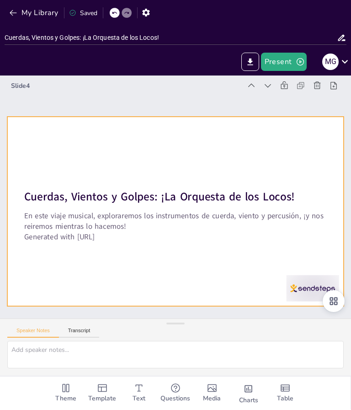
click at [318, 259] on div at bounding box center [186, 207] width 366 height 377
checkbox input "true"
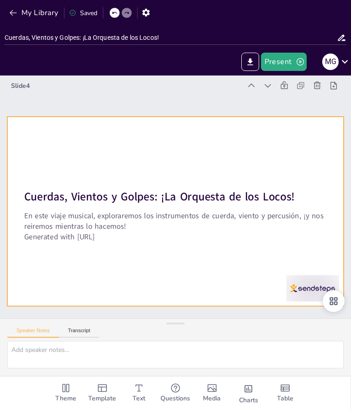
checkbox input "true"
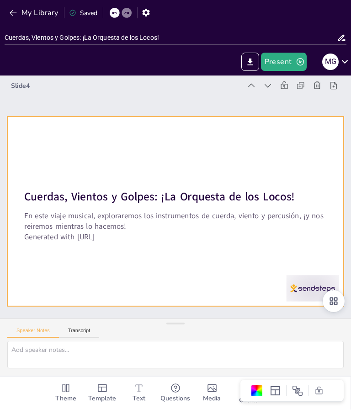
checkbox input "true"
click at [335, 230] on icon at bounding box center [338, 233] width 6 height 6
click at [129, 350] on icon at bounding box center [123, 356] width 12 height 12
checkbox input "true"
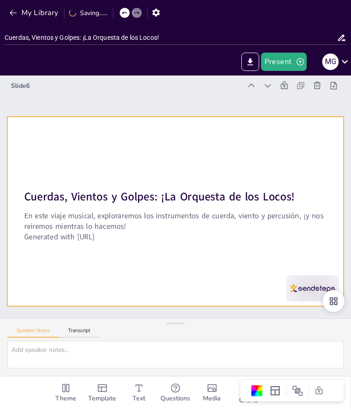
checkbox input "true"
click at [307, 340] on icon at bounding box center [303, 343] width 8 height 7
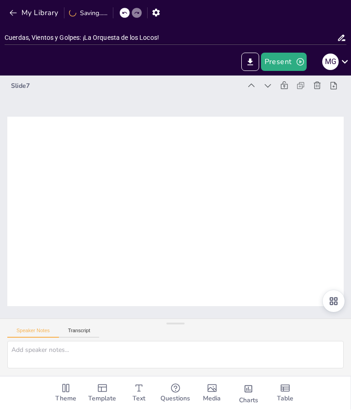
checkbox input "true"
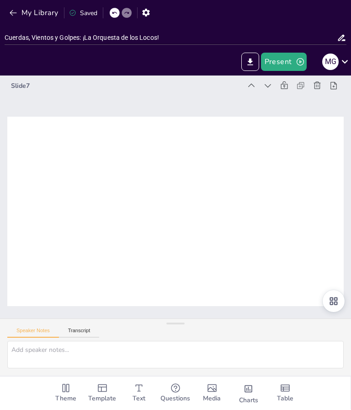
click at [213, 391] on icon "Add images, graphics, shapes or video" at bounding box center [212, 388] width 11 height 11
checkbox input "true"
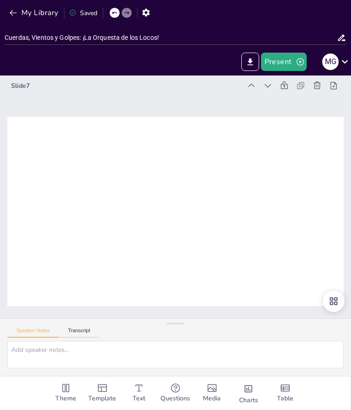
checkbox input "true"
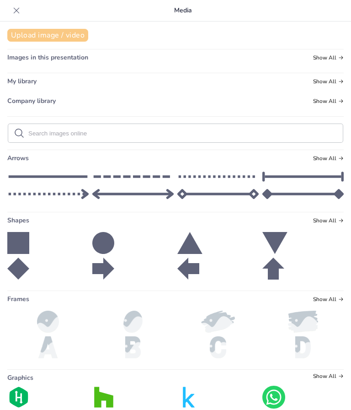
click at [34, 34] on button "Upload image / video" at bounding box center [47, 35] width 81 height 13
checkbox input "true"
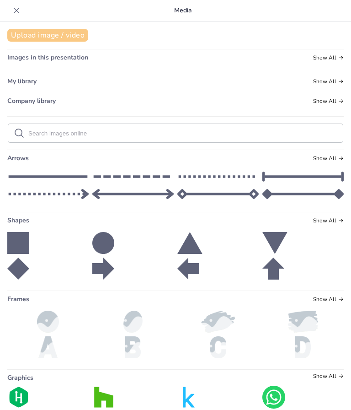
checkbox input "true"
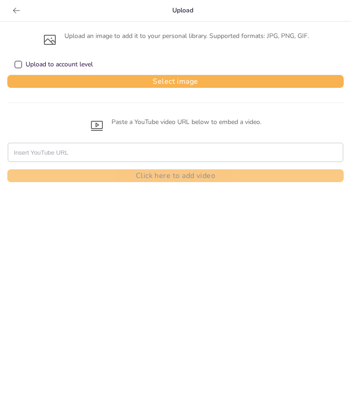
click at [126, 37] on div "Upload an image to add it to your personal library. Supported formats: JPG, PNG…" at bounding box center [175, 40] width 337 height 16
click at [46, 40] on icon at bounding box center [50, 40] width 12 height 10
click at [18, 64] on div "Upload to account level" at bounding box center [18, 64] width 7 height 7
click at [183, 84] on button "Select image" at bounding box center [175, 81] width 337 height 13
click at [178, 81] on button "Select image" at bounding box center [175, 81] width 337 height 13
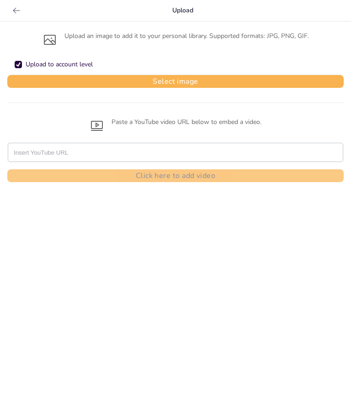
checkbox input "true"
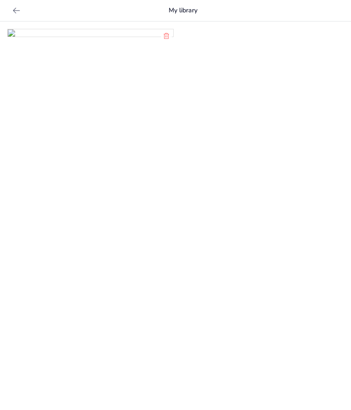
click at [134, 37] on img at bounding box center [91, 33] width 166 height 7
checkbox input "true"
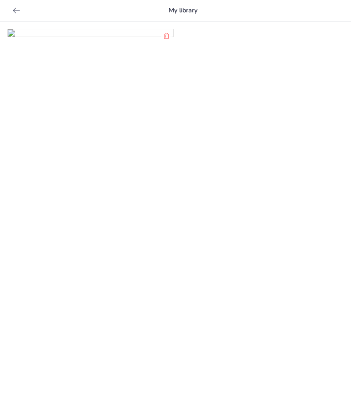
checkbox input "true"
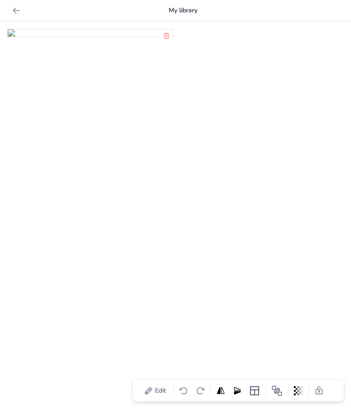
click at [86, 37] on img at bounding box center [91, 33] width 166 height 7
click at [150, 37] on img at bounding box center [91, 33] width 166 height 7
click at [92, 37] on img at bounding box center [91, 33] width 166 height 7
click at [88, 37] on img at bounding box center [91, 33] width 166 height 7
click at [87, 37] on img at bounding box center [91, 33] width 166 height 7
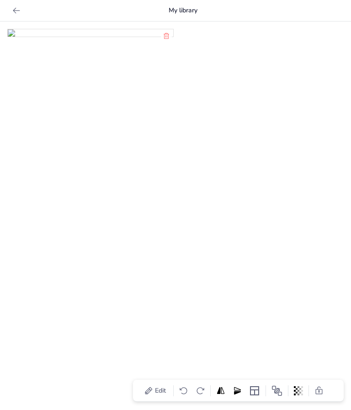
click at [277, 393] on icon at bounding box center [277, 391] width 10 height 10
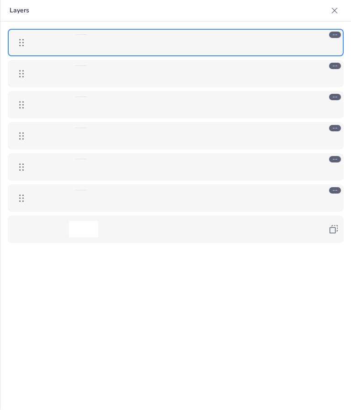
click at [248, 359] on div at bounding box center [175, 216] width 351 height 388
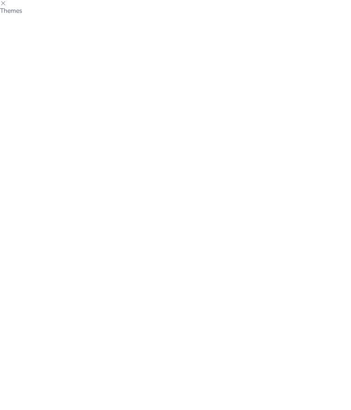
type input "Cuerdas, Vientos y Golpes: ¡La Orquesta de los Locos!"
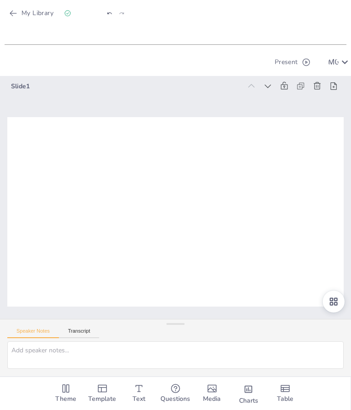
click at [280, 343] on div at bounding box center [272, 350] width 14 height 14
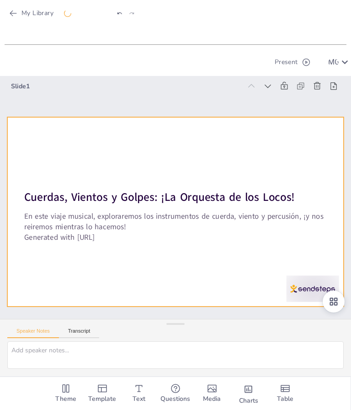
checkbox input "true"
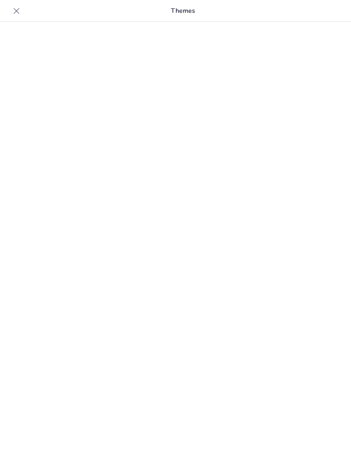
type input "Cuerdas, Vientos y Golpes: ¡La Orquesta de los Locos!"
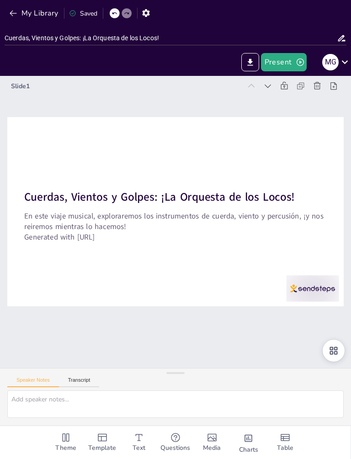
checkbox input "true"
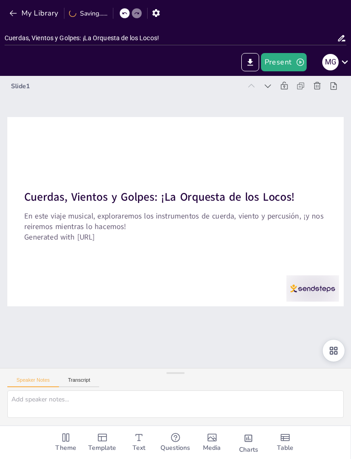
checkbox input "true"
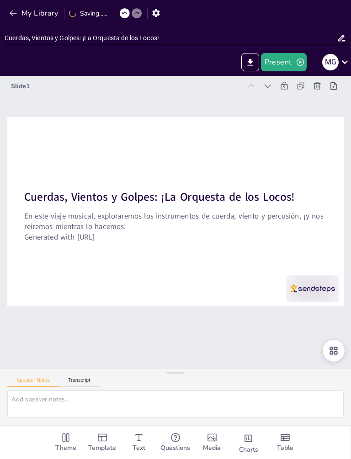
click at [245, 246] on div at bounding box center [175, 211] width 337 height 189
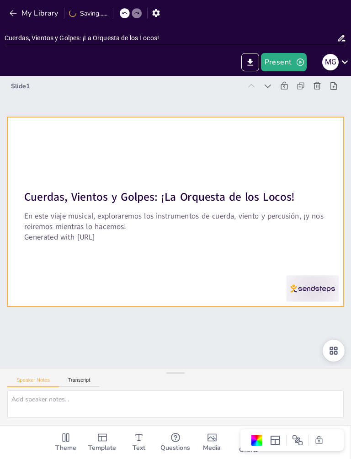
checkbox input "true"
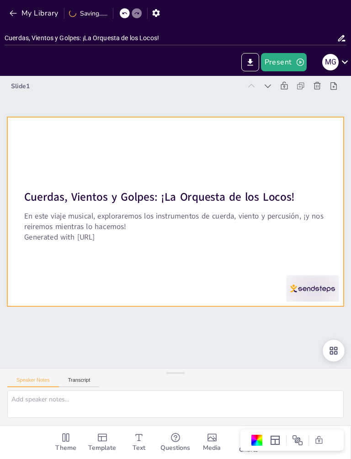
click at [331, 261] on div at bounding box center [177, 211] width 355 height 223
checkbox input "true"
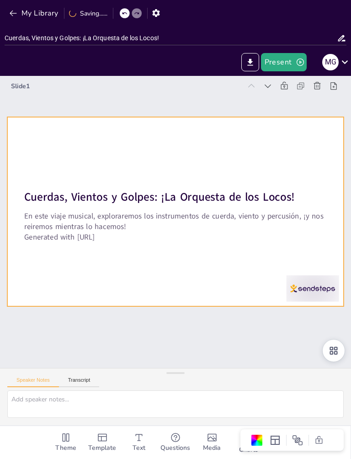
checkbox input "true"
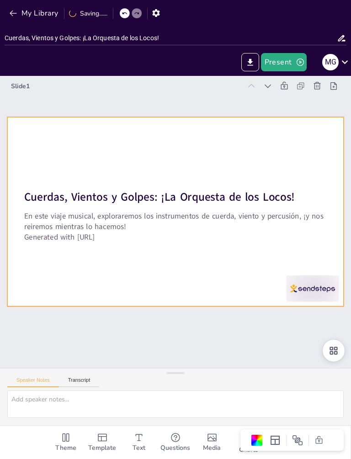
checkbox input "true"
click at [278, 318] on div "Slide 1 Cuerdas, Vientos y Golpes: ¡La Orquesta de los Locos! En este viaje mus…" at bounding box center [175, 222] width 351 height 292
checkbox input "true"
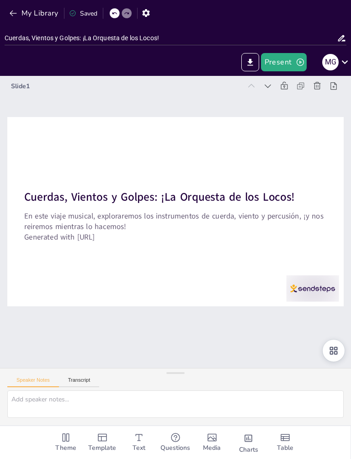
checkbox input "true"
click at [298, 66] on icon "button" at bounding box center [300, 62] width 9 height 9
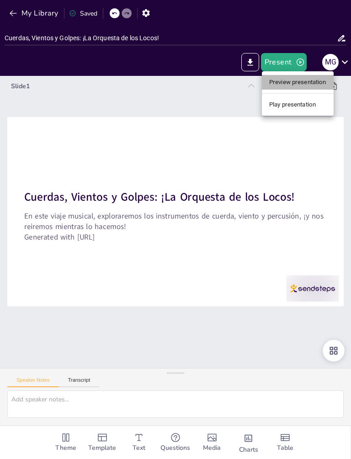
click at [298, 81] on li "Preview presentation" at bounding box center [298, 82] width 72 height 15
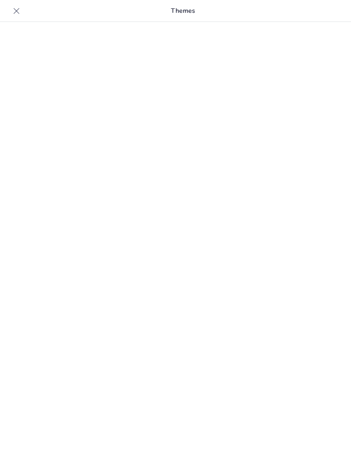
type input "Cuerdas, Vientos y Golpes: ¡La Orquesta de los Locos!"
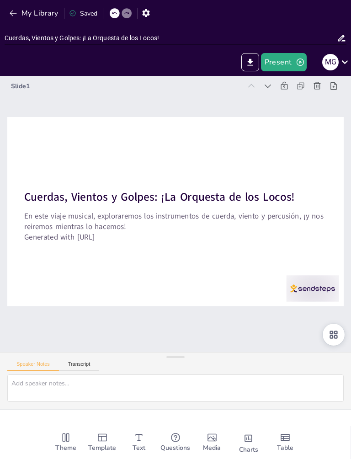
checkbox input "true"
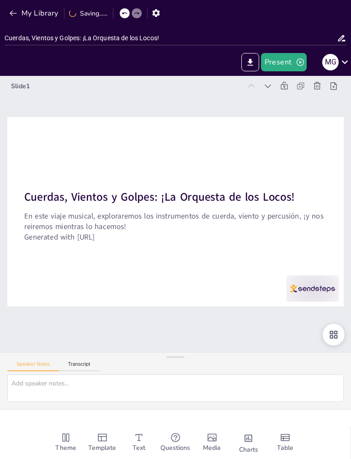
click at [329, 333] on icon at bounding box center [334, 334] width 11 height 11
checkbox input "true"
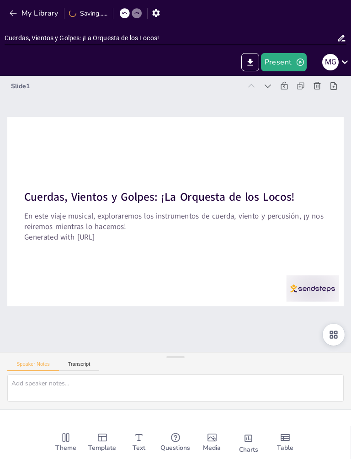
checkbox input "true"
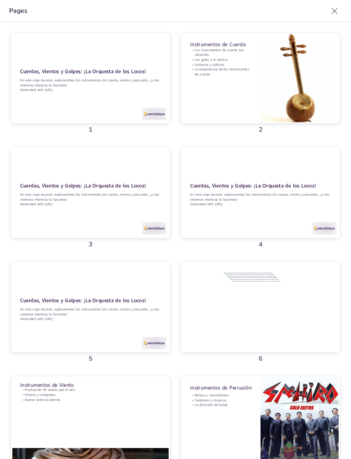
checkbox input "true"
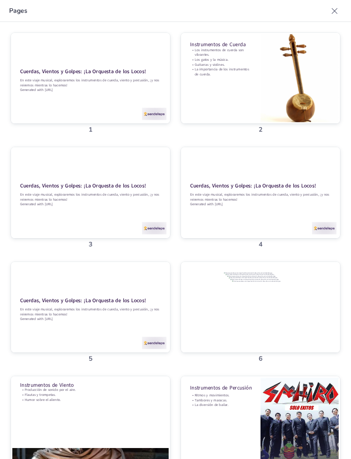
checkbox input "true"
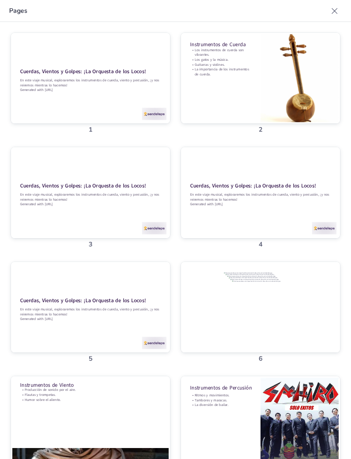
click at [296, 338] on div at bounding box center [260, 389] width 159 height 103
checkbox input "true"
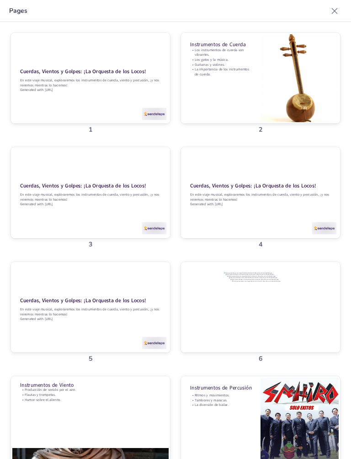
checkbox input "true"
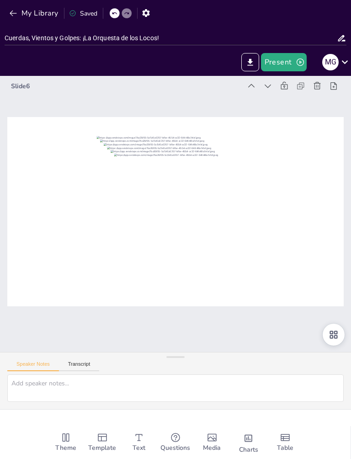
click at [315, 87] on icon at bounding box center [317, 85] width 7 height 7
type textarea "Los instrumentos de viento producen sonido al hacer pasar aire a través de ello…"
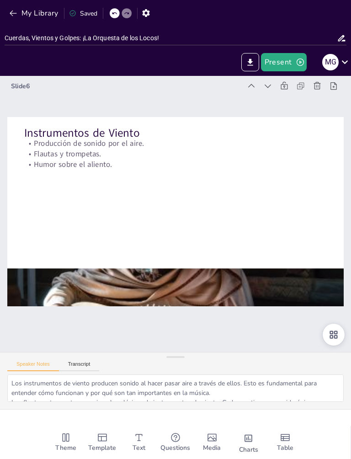
click at [331, 336] on icon at bounding box center [334, 335] width 8 height 8
checkbox input "true"
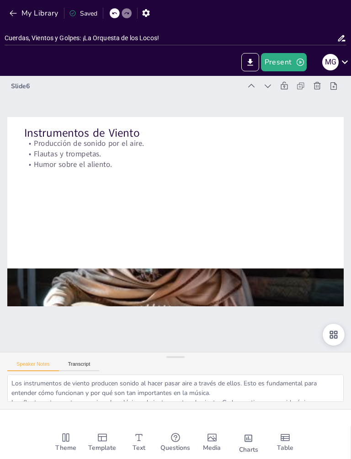
checkbox input "true"
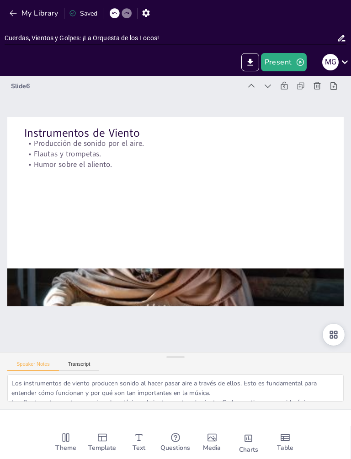
checkbox input "true"
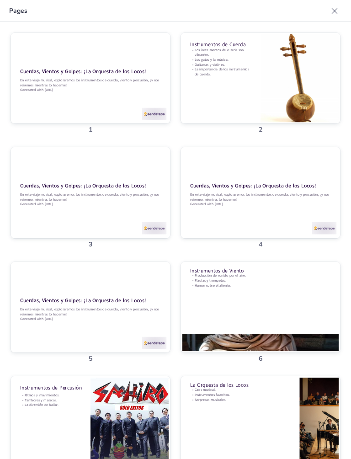
click at [138, 224] on div at bounding box center [90, 275] width 159 height 103
checkbox input "true"
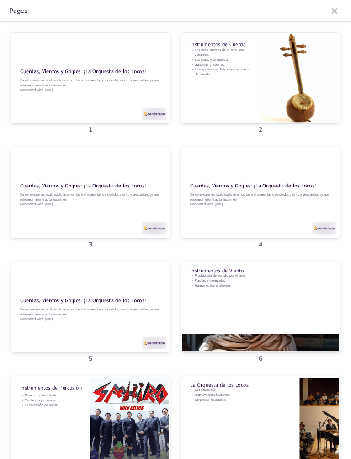
checkbox input "true"
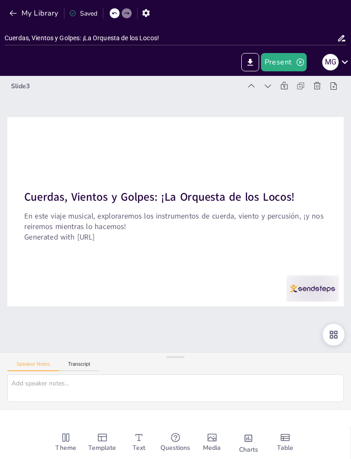
click at [326, 97] on icon at bounding box center [330, 101] width 8 height 8
checkbox input "true"
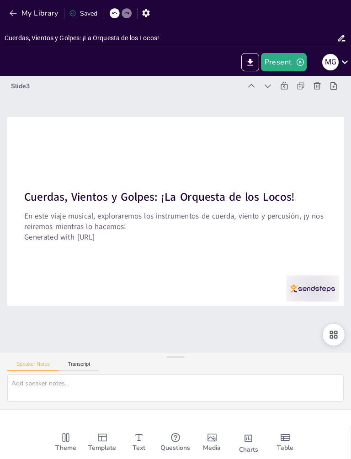
checkbox input "true"
click at [306, 251] on div at bounding box center [176, 212] width 355 height 224
checkbox input "true"
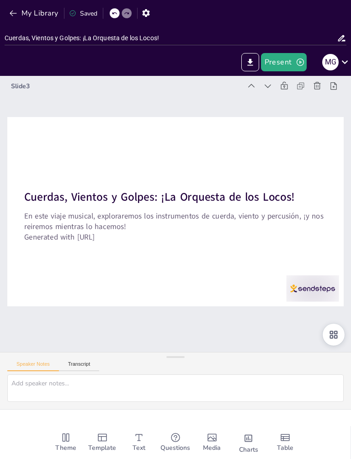
checkbox input "true"
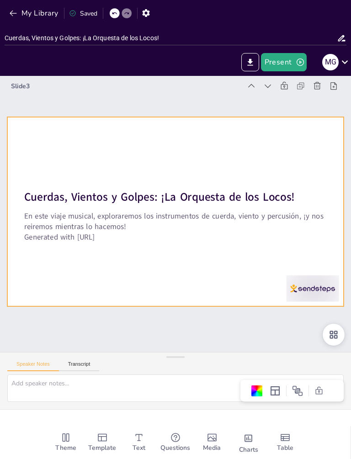
checkbox input "true"
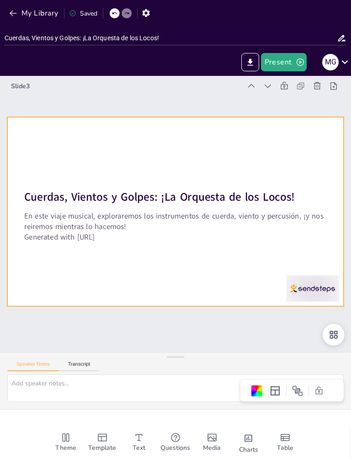
click at [266, 87] on icon at bounding box center [268, 85] width 9 height 9
checkbox input "true"
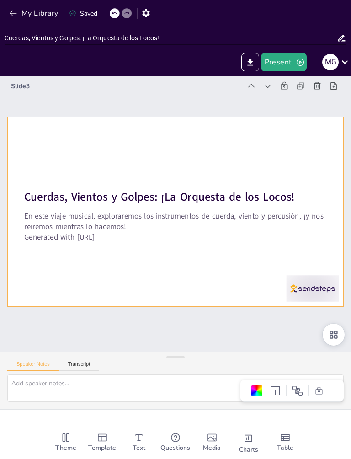
checkbox input "true"
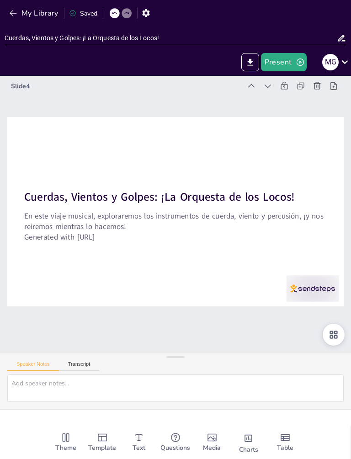
checkbox input "true"
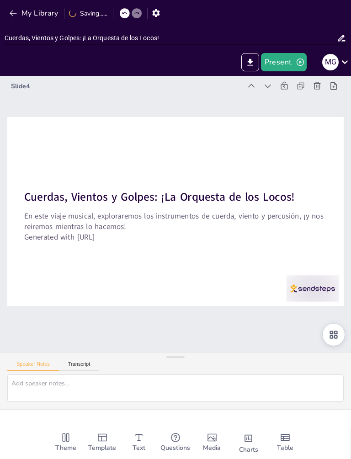
click at [334, 337] on icon at bounding box center [334, 335] width 8 height 8
checkbox input "true"
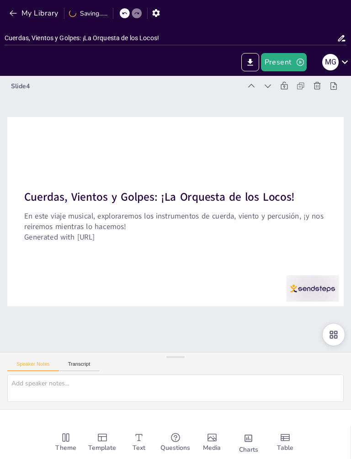
checkbox input "true"
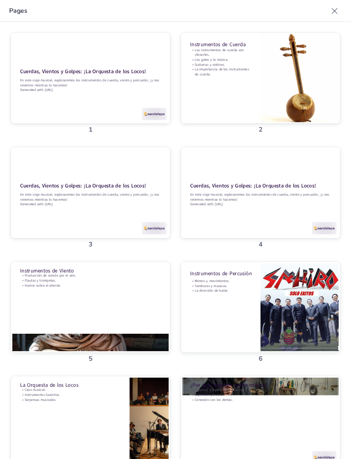
checkbox input "true"
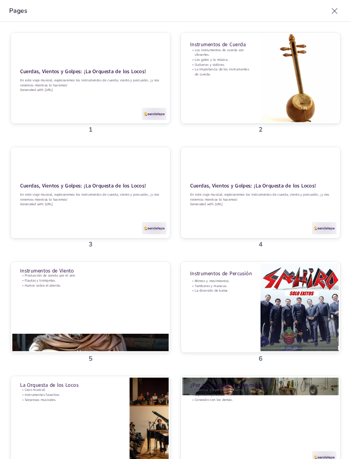
click at [237, 224] on div at bounding box center [253, 284] width 169 height 120
checkbox input "true"
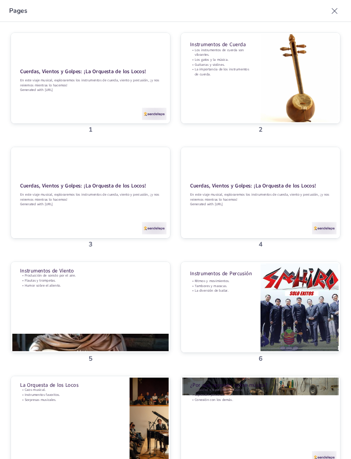
checkbox input "true"
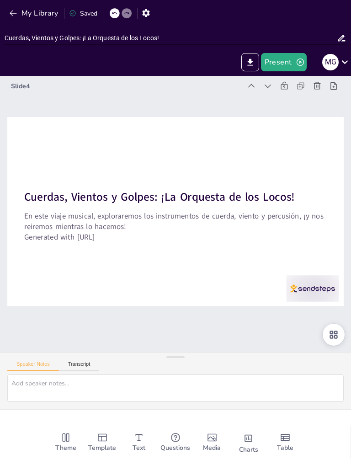
click at [325, 97] on icon at bounding box center [330, 102] width 10 height 10
type textarea "Los instrumentos de viento producen sonido al hacer pasar aire a través de ello…"
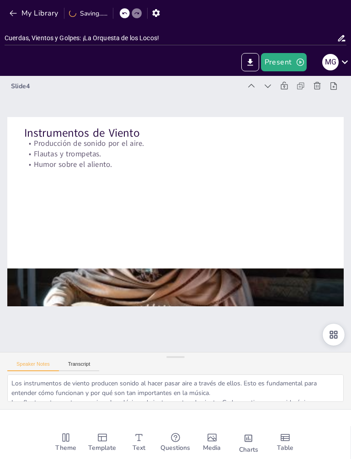
click at [332, 334] on icon at bounding box center [334, 335] width 8 height 8
checkbox input "true"
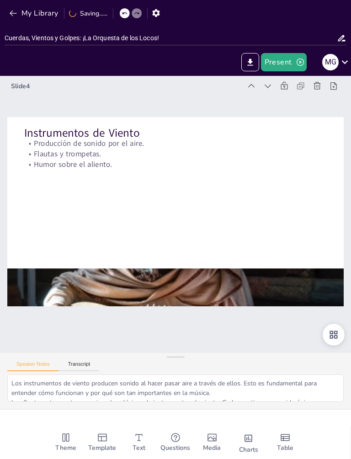
checkbox input "true"
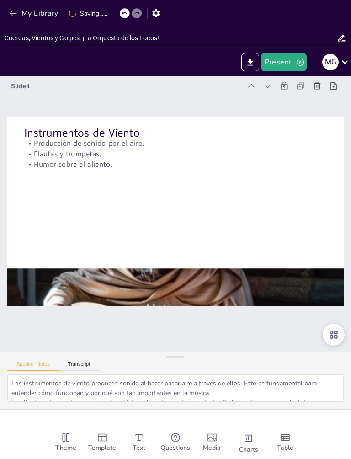
checkbox input "true"
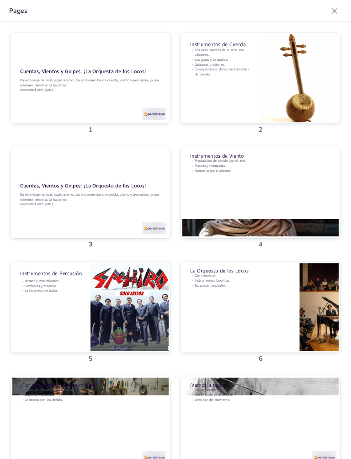
click at [140, 206] on div at bounding box center [84, 266] width 169 height 120
checkbox input "true"
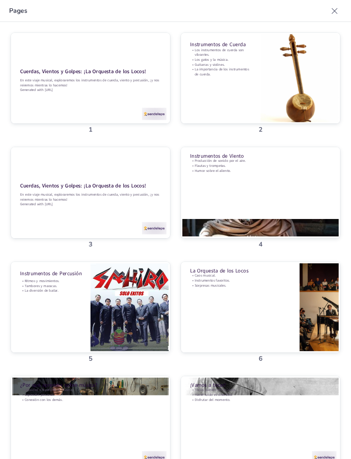
checkbox input "true"
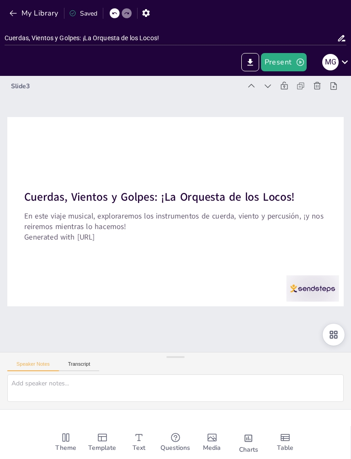
click at [320, 85] on icon at bounding box center [317, 85] width 7 height 7
type textarea "Los instrumentos de viento producen sonido al hacer pasar aire a través de ello…"
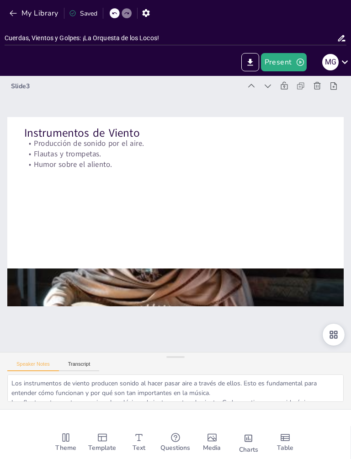
click at [325, 346] on icon at bounding box center [320, 350] width 9 height 9
checkbox input "true"
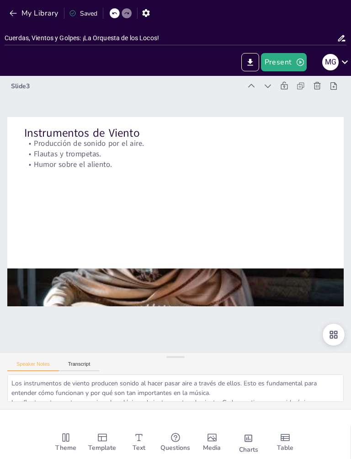
checkbox input "true"
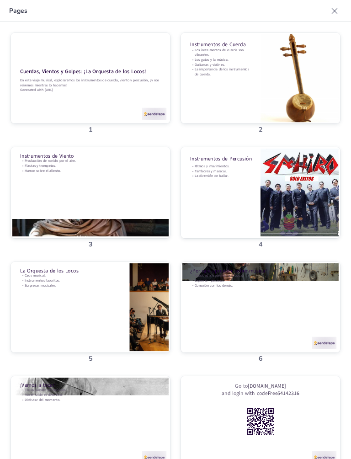
checkbox input "true"
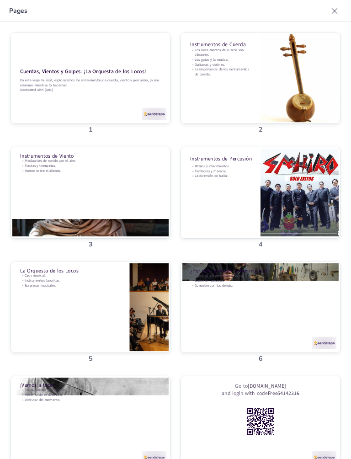
checkbox input "true"
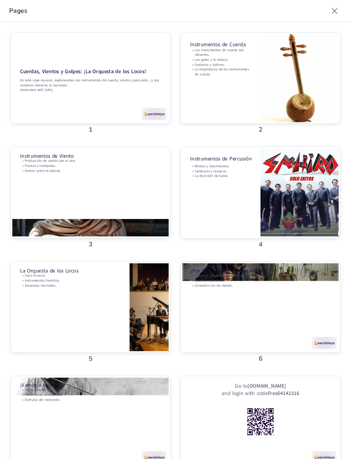
click at [288, 109] on div at bounding box center [260, 160] width 159 height 103
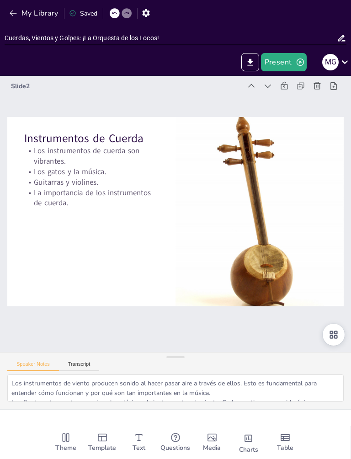
type textarea "Los instrumentos de cuerda son conocidos por su capacidad de producir sonidos v…"
checkbox input "true"
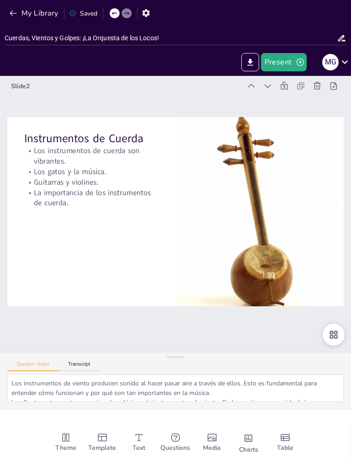
checkbox input "true"
click at [309, 95] on icon at bounding box center [314, 100] width 10 height 10
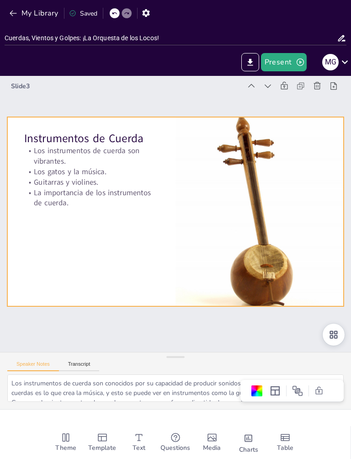
checkbox input "true"
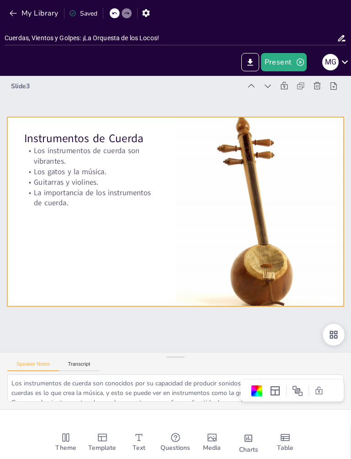
click at [310, 98] on icon at bounding box center [312, 100] width 5 height 5
checkbox input "true"
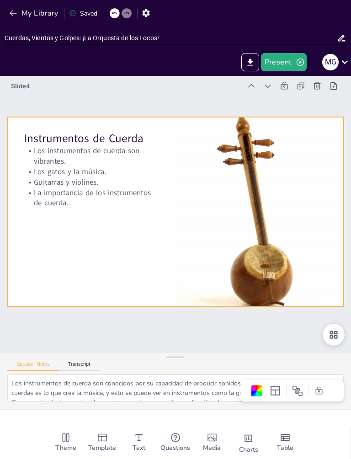
checkbox input "true"
click at [276, 383] on icon at bounding box center [271, 388] width 11 height 11
checkbox input "true"
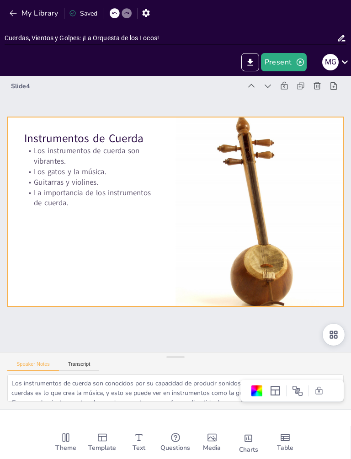
checkbox input "true"
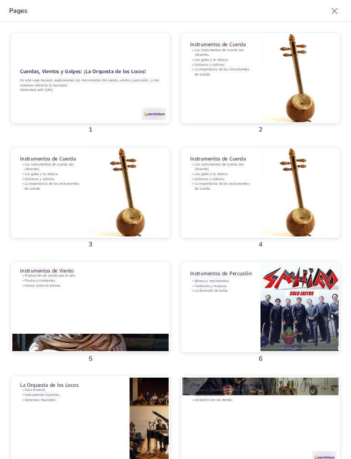
checkbox input "true"
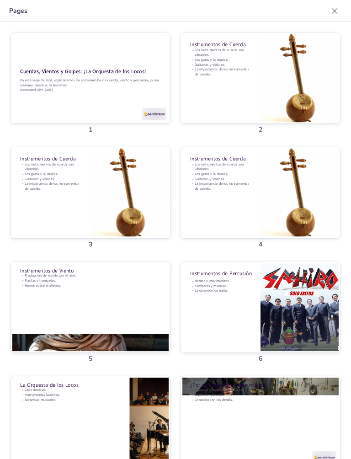
checkbox input "true"
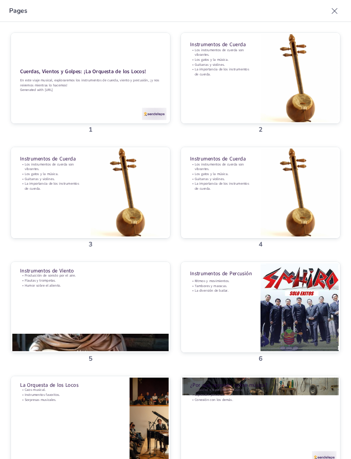
click at [302, 224] on div at bounding box center [260, 275] width 159 height 103
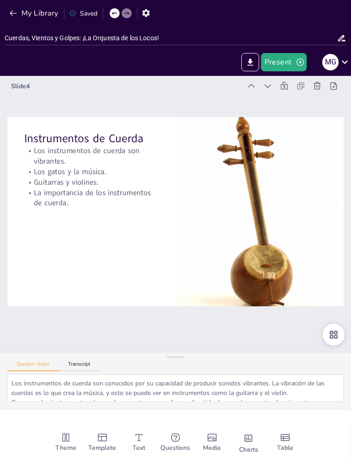
checkbox input "true"
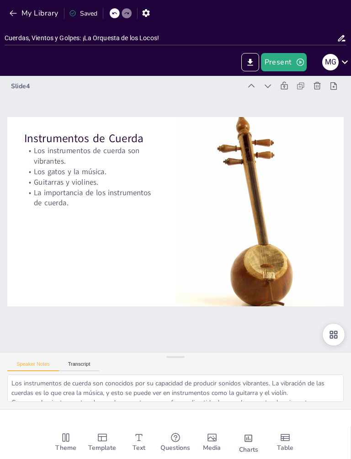
click at [325, 97] on icon at bounding box center [330, 102] width 10 height 10
type textarea "Los instrumentos de viento producen sonido al hacer pasar aire a través de ello…"
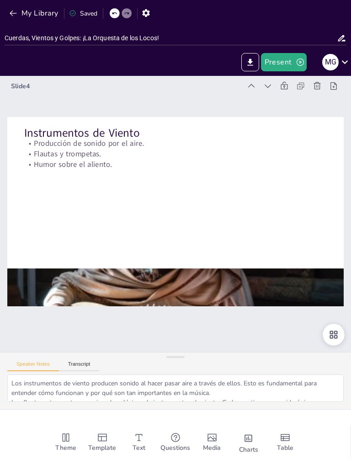
checkbox input "true"
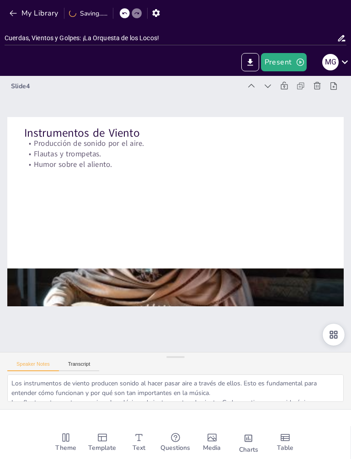
click at [332, 338] on icon at bounding box center [334, 334] width 11 height 11
checkbox input "true"
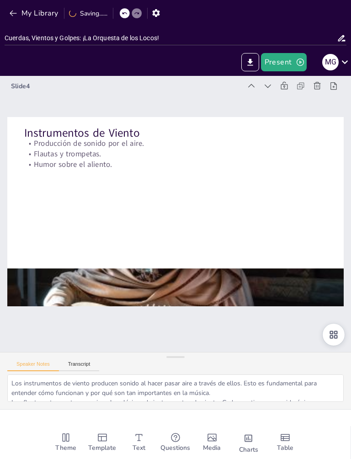
checkbox input "true"
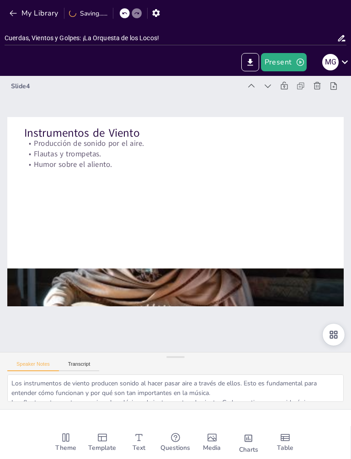
checkbox input "true"
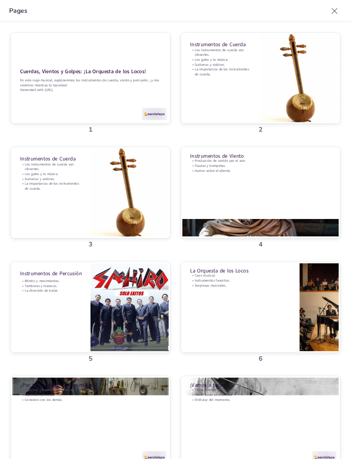
click at [100, 206] on div at bounding box center [84, 265] width 169 height 119
type textarea "Los instrumentos de cuerda son conocidos por su capacidad de producir sonidos v…"
checkbox input "true"
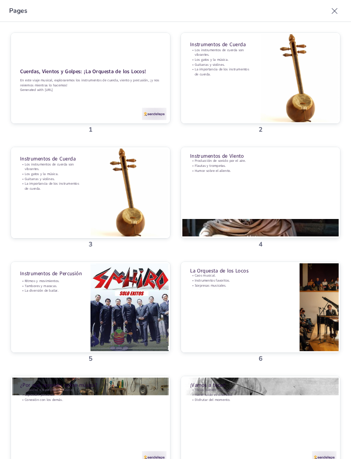
checkbox input "true"
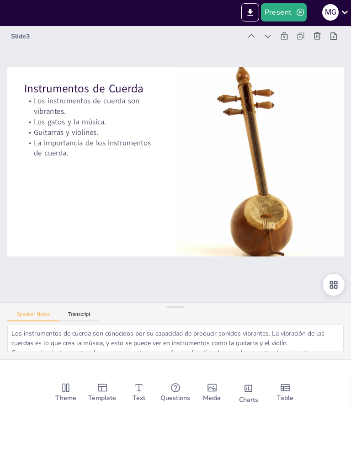
click at [212, 432] on icon "Add images, graphics, shapes or video" at bounding box center [212, 437] width 11 height 11
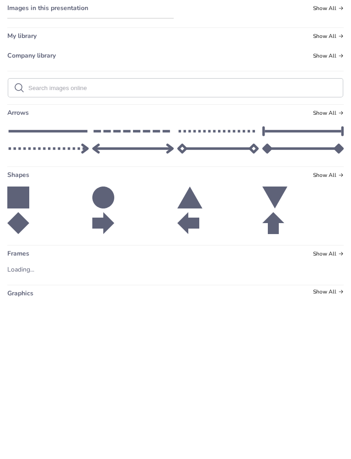
checkbox input "true"
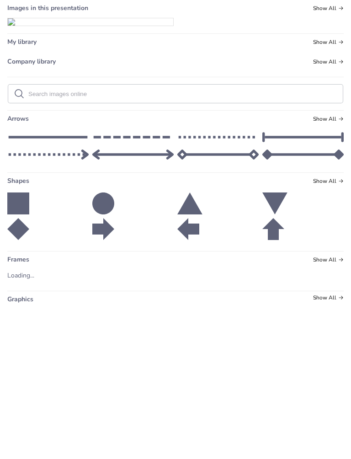
checkbox input "true"
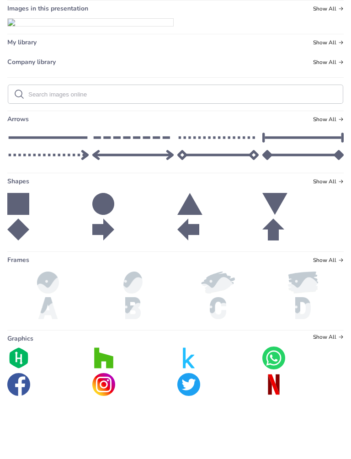
click at [125, 75] on img at bounding box center [91, 71] width 166 height 7
checkbox input "true"
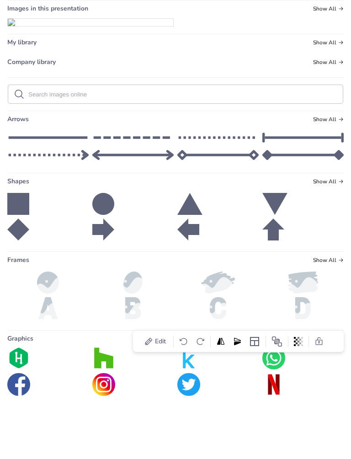
checkbox input "true"
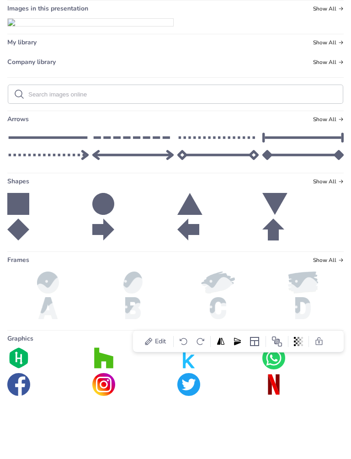
checkbox input "true"
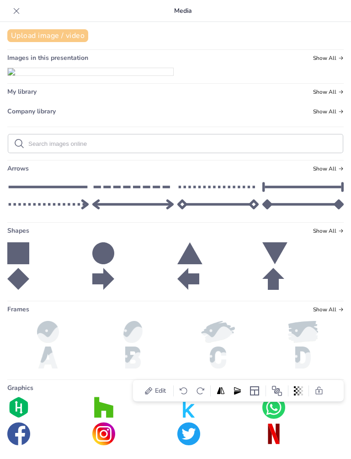
click at [33, 38] on button "Upload image / video" at bounding box center [47, 35] width 81 height 13
checkbox input "true"
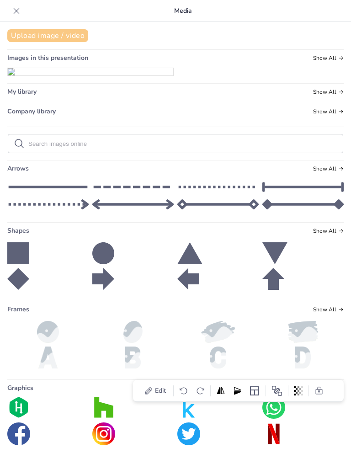
checkbox input "true"
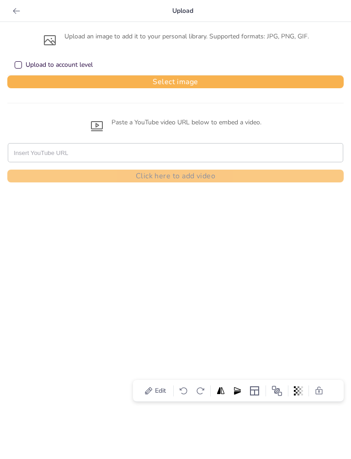
click at [50, 42] on icon at bounding box center [50, 40] width 12 height 10
click at [16, 64] on div "Upload to account level" at bounding box center [18, 64] width 7 height 7
click at [157, 85] on button "Select image" at bounding box center [175, 81] width 337 height 13
checkbox input "true"
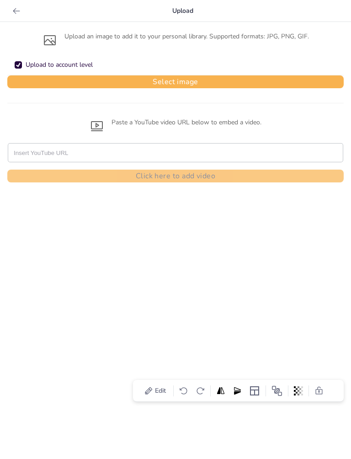
checkbox input "true"
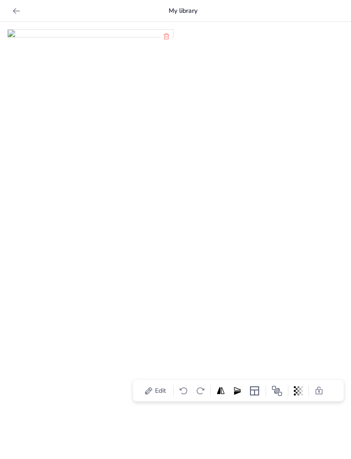
click at [154, 393] on span "Edit" at bounding box center [160, 391] width 15 height 9
checkbox input "true"
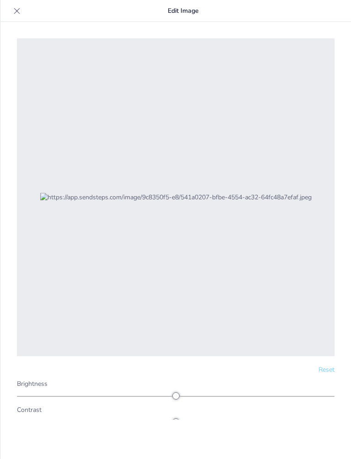
click at [242, 202] on img at bounding box center [176, 197] width 272 height 9
click at [18, 10] on icon at bounding box center [17, 11] width 6 height 6
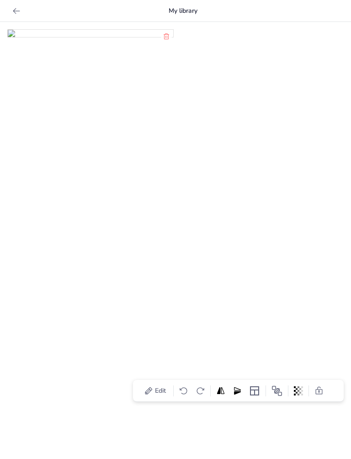
click at [11, 12] on div at bounding box center [16, 11] width 15 height 15
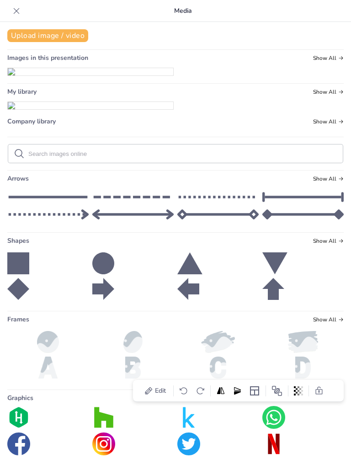
click at [18, 9] on icon at bounding box center [17, 11] width 6 height 6
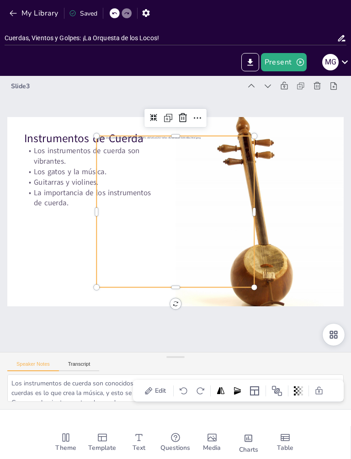
click at [325, 97] on icon at bounding box center [330, 102] width 10 height 10
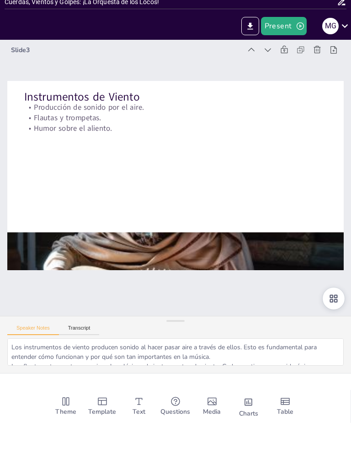
click at [332, 329] on icon at bounding box center [334, 334] width 11 height 11
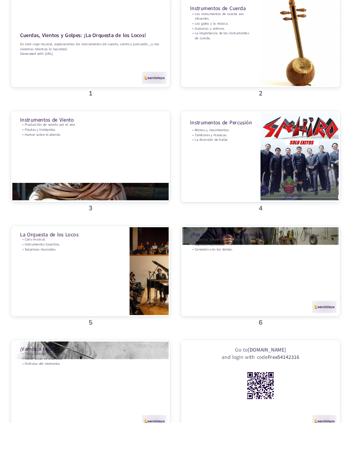
click at [293, 224] on div at bounding box center [253, 283] width 169 height 119
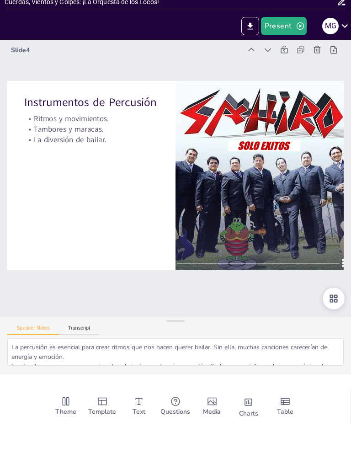
click at [320, 250] on div at bounding box center [259, 211] width 189 height 189
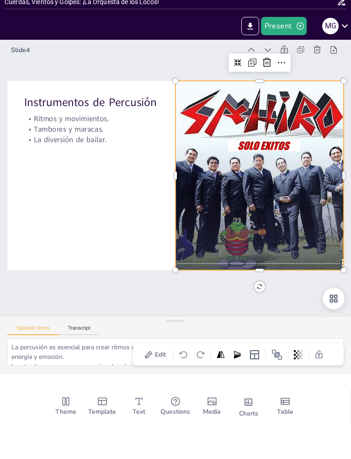
click at [161, 387] on span "Edit" at bounding box center [160, 391] width 15 height 9
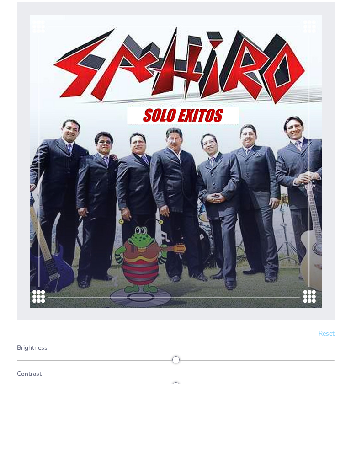
click at [327, 366] on span "Reset" at bounding box center [327, 370] width 16 height 9
click at [310, 296] on img at bounding box center [176, 197] width 293 height 293
click at [263, 267] on img at bounding box center [176, 197] width 293 height 293
click at [243, 226] on img at bounding box center [176, 197] width 293 height 293
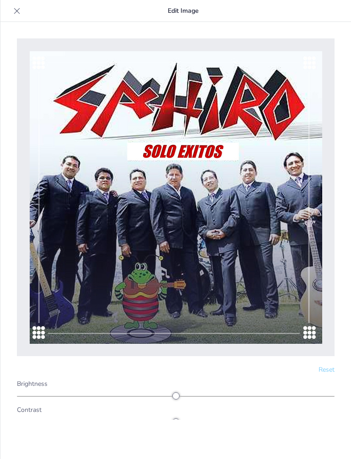
click at [186, 12] on p "Edit Image" at bounding box center [183, 11] width 318 height 22
click at [172, 13] on p "Edit Image" at bounding box center [183, 11] width 318 height 22
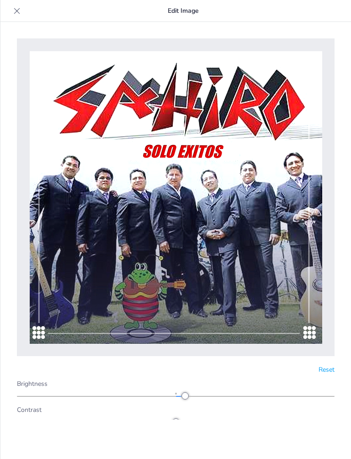
click at [329, 374] on span "Reset" at bounding box center [327, 370] width 16 height 9
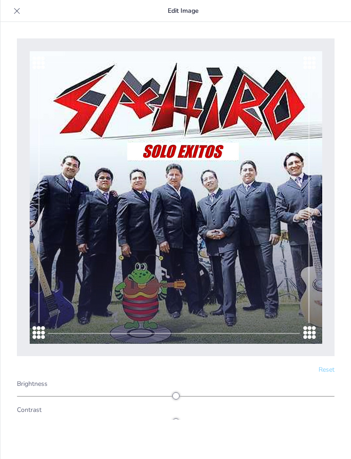
click at [327, 369] on span "Reset" at bounding box center [327, 370] width 16 height 9
click at [20, 9] on icon at bounding box center [16, 10] width 9 height 9
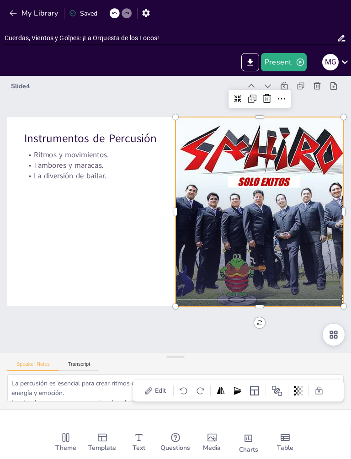
click at [263, 98] on icon at bounding box center [267, 98] width 11 height 11
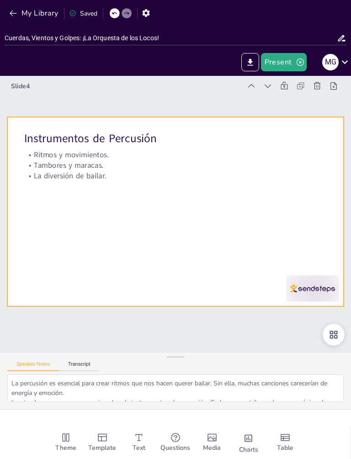
click at [290, 262] on div at bounding box center [175, 211] width 337 height 189
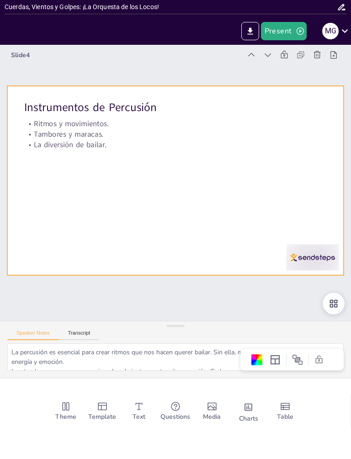
scroll to position [0, 0]
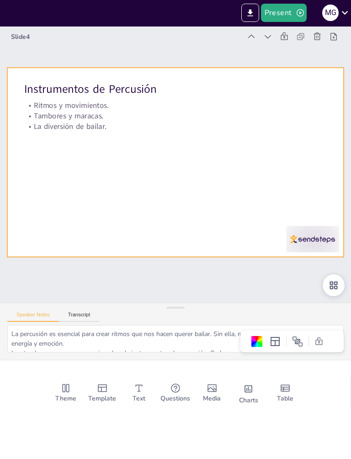
click at [285, 434] on icon "Add a table" at bounding box center [285, 437] width 9 height 7
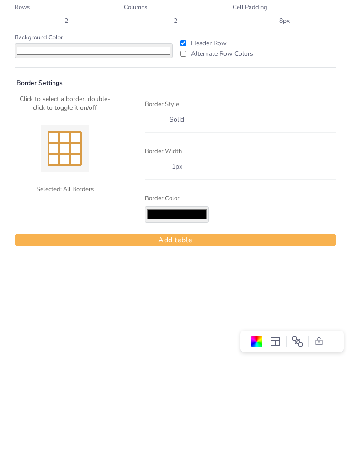
scroll to position [0, 0]
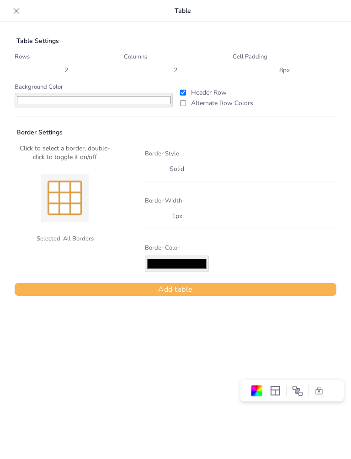
click at [13, 7] on icon at bounding box center [16, 10] width 9 height 9
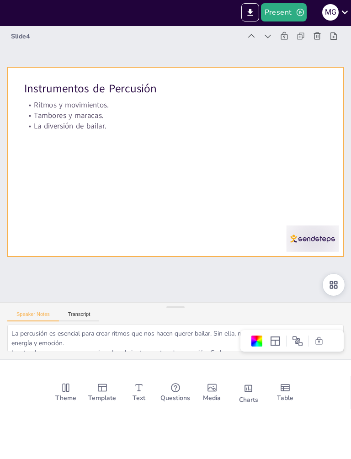
click at [329, 329] on icon at bounding box center [334, 334] width 11 height 11
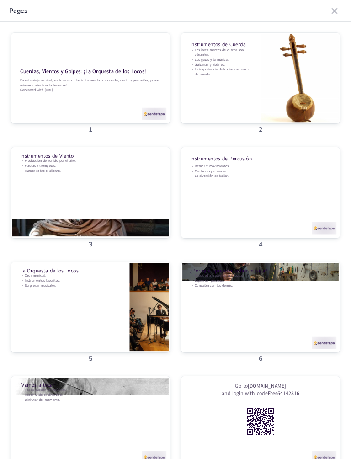
click at [308, 109] on div at bounding box center [260, 160] width 159 height 103
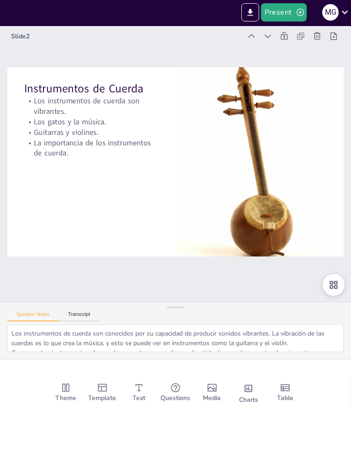
scroll to position [0, 0]
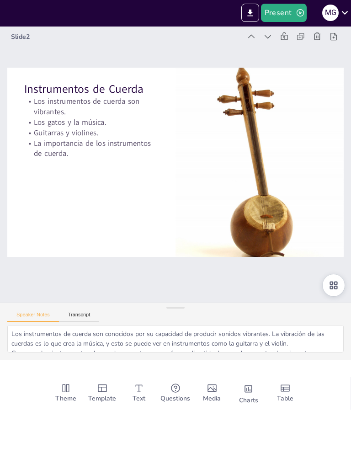
click at [341, 98] on icon at bounding box center [346, 103] width 10 height 10
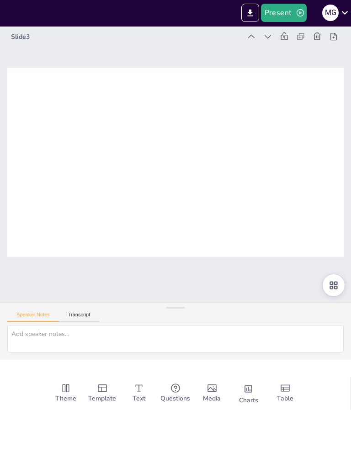
click at [209, 432] on icon "Add images, graphics, shapes or video" at bounding box center [212, 437] width 11 height 11
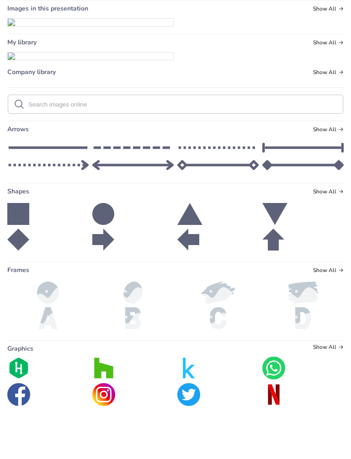
click at [110, 75] on img at bounding box center [91, 71] width 166 height 7
click at [331, 55] on span "Show All" at bounding box center [328, 58] width 31 height 6
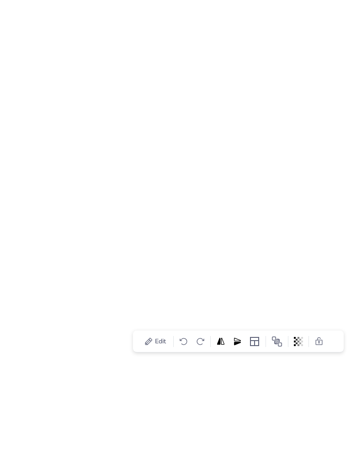
scroll to position [0, 0]
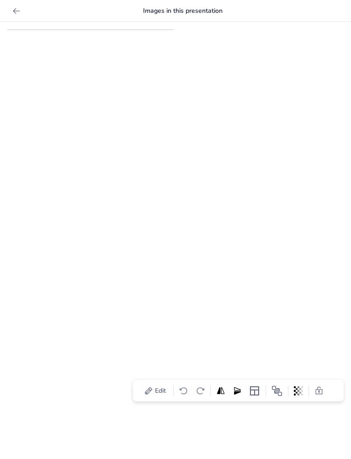
click at [16, 9] on icon at bounding box center [16, 10] width 9 height 9
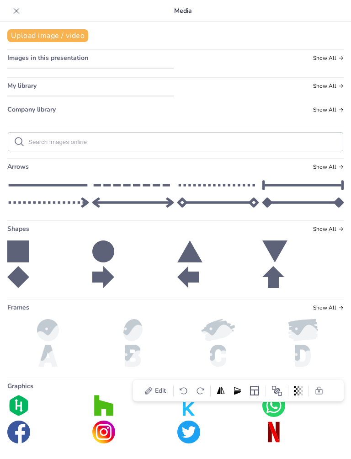
click at [16, 12] on icon at bounding box center [17, 11] width 6 height 6
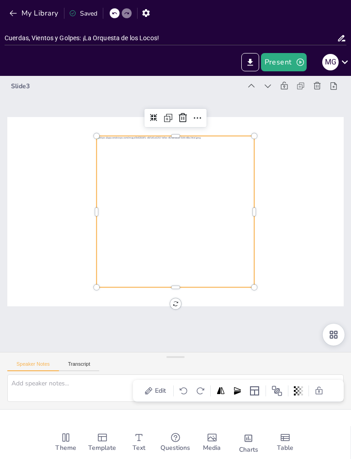
click at [327, 339] on div at bounding box center [320, 351] width 24 height 24
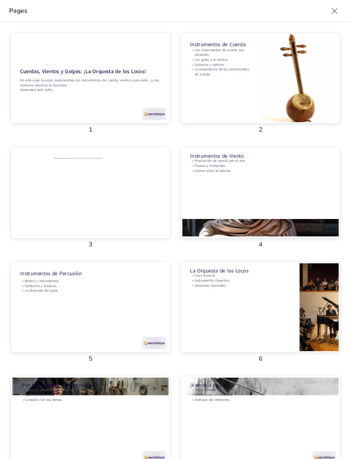
click at [291, 224] on div at bounding box center [260, 275] width 159 height 103
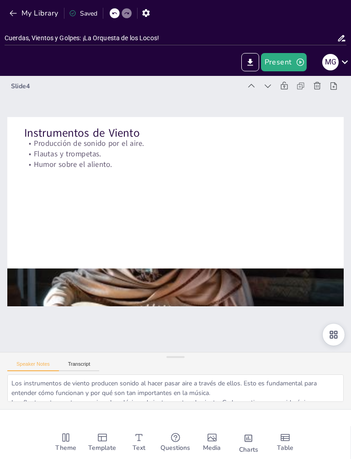
click at [341, 98] on icon at bounding box center [346, 103] width 10 height 10
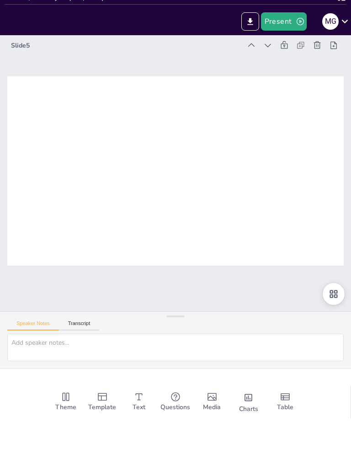
scroll to position [0, 0]
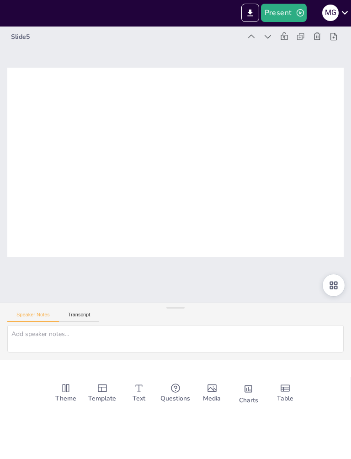
click at [212, 434] on icon "Add images, graphics, shapes or video" at bounding box center [212, 438] width 9 height 8
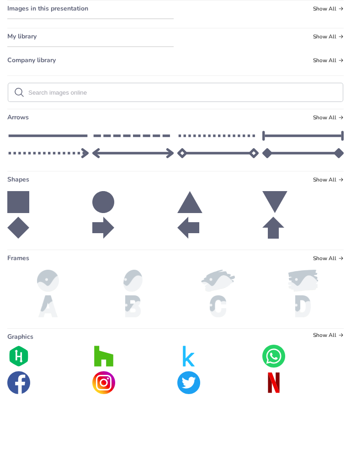
scroll to position [0, 0]
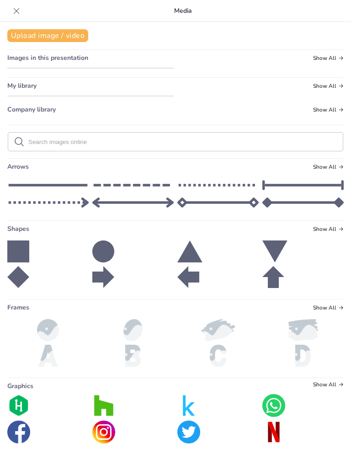
click at [28, 36] on button "Upload image / video" at bounding box center [47, 35] width 81 height 13
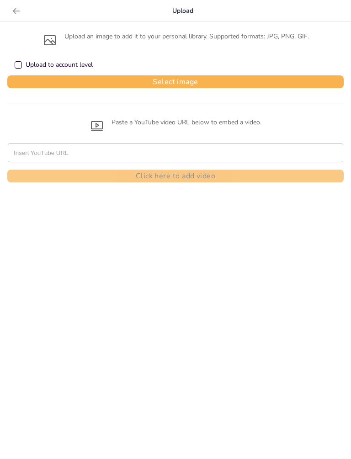
click at [48, 42] on icon at bounding box center [50, 40] width 15 height 15
click at [16, 65] on div "Upload to account level" at bounding box center [18, 64] width 7 height 7
click at [176, 82] on button "Select image" at bounding box center [175, 81] width 337 height 13
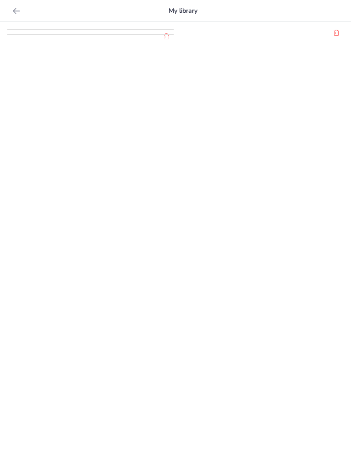
click at [12, 12] on icon at bounding box center [16, 10] width 9 height 9
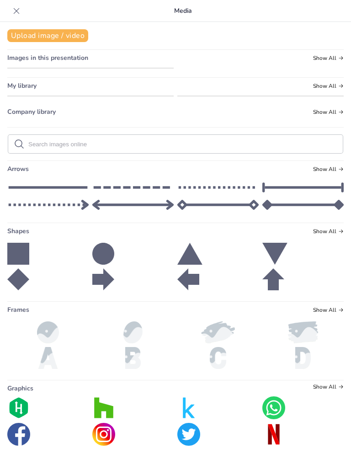
click at [17, 14] on icon at bounding box center [16, 10] width 9 height 9
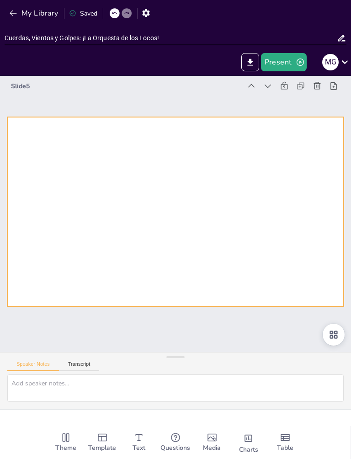
click at [230, 271] on div at bounding box center [175, 211] width 337 height 189
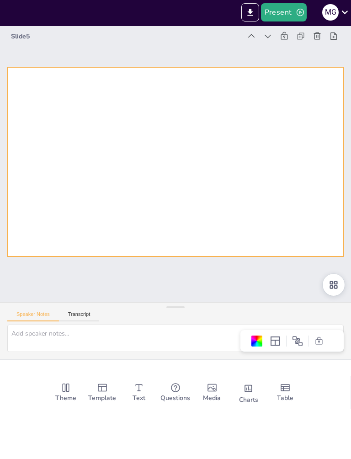
scroll to position [0, 0]
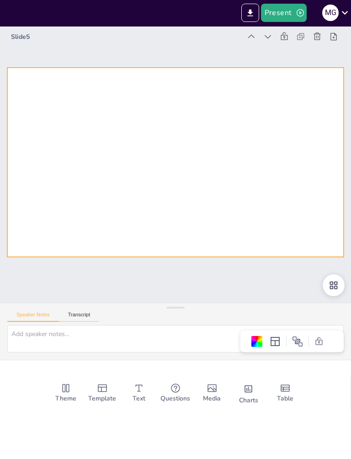
click at [216, 432] on icon "Add images, graphics, shapes or video" at bounding box center [212, 437] width 11 height 11
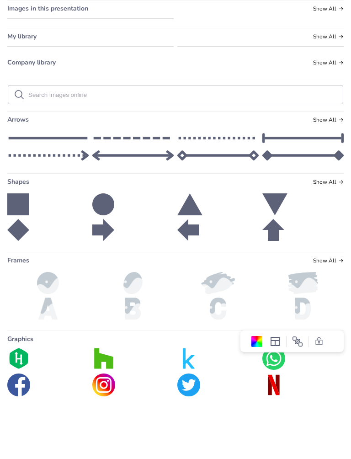
click at [128, 68] on img at bounding box center [91, 68] width 166 height 0
click at [139, 378] on div "Upload image / video Images in this presentation Show All My library Show All C…" at bounding box center [175, 240] width 351 height 437
click at [241, 96] on img at bounding box center [261, 96] width 166 height 0
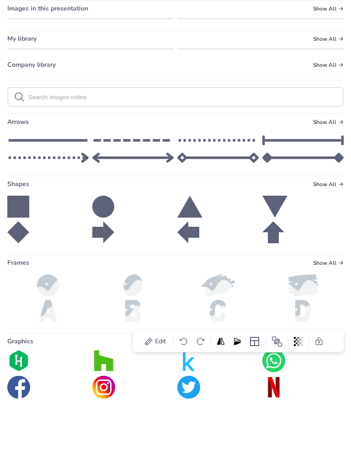
click at [236, 98] on img at bounding box center [261, 98] width 166 height 0
click at [132, 98] on img at bounding box center [91, 98] width 166 height 0
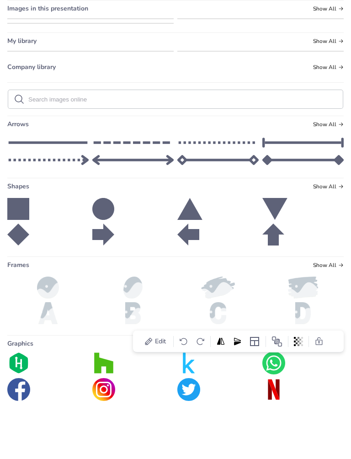
click at [218, 75] on ul at bounding box center [175, 71] width 337 height 7
click at [119, 68] on img at bounding box center [91, 68] width 166 height 0
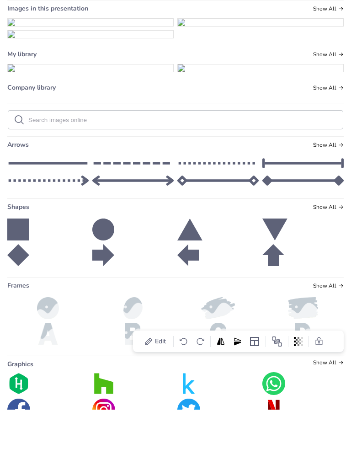
click at [130, 75] on img at bounding box center [91, 71] width 166 height 7
click at [128, 75] on img at bounding box center [91, 71] width 166 height 7
click at [132, 75] on img at bounding box center [91, 71] width 166 height 7
click at [142, 75] on img at bounding box center [91, 71] width 166 height 7
click at [137, 75] on img at bounding box center [91, 71] width 166 height 7
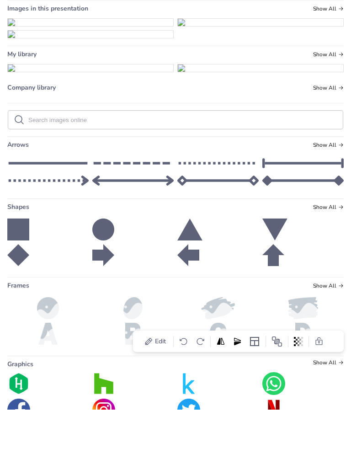
click at [137, 75] on img at bounding box center [91, 71] width 166 height 7
click at [151, 75] on img at bounding box center [91, 71] width 166 height 7
click at [155, 75] on img at bounding box center [91, 71] width 166 height 7
click at [329, 55] on span "Show All" at bounding box center [328, 58] width 31 height 6
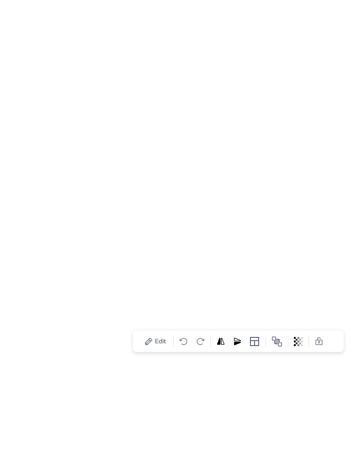
click at [137, 30] on img at bounding box center [91, 30] width 166 height 0
click at [221, 374] on div at bounding box center [175, 240] width 351 height 437
type input "Cuerdas, Vientos y Golpes: ¡La Orquesta de los Locos!"
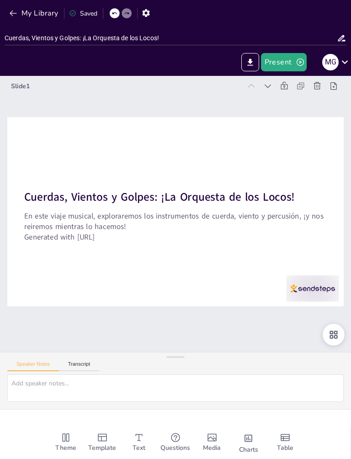
checkbox input "true"
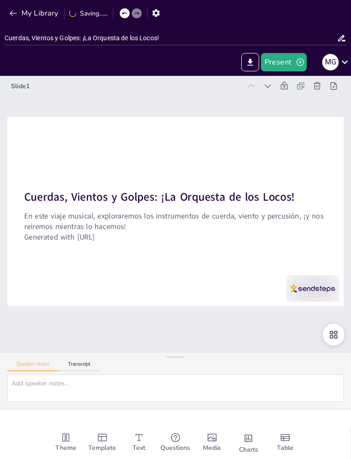
click at [66, 361] on div at bounding box center [55, 372] width 22 height 22
checkbox input "true"
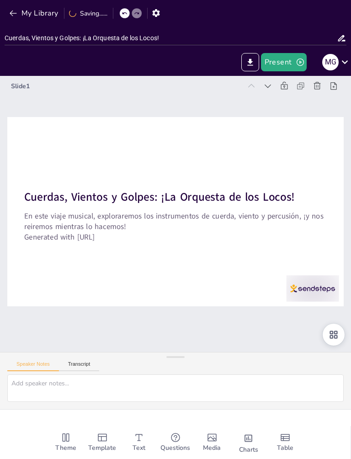
checkbox input "true"
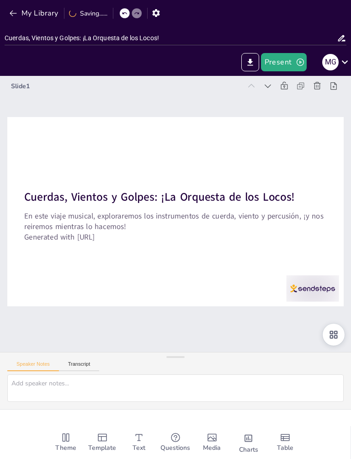
checkbox input "true"
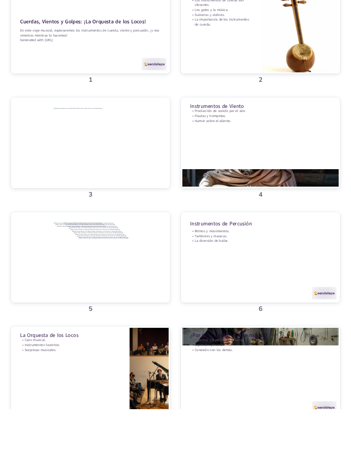
checkbox input "true"
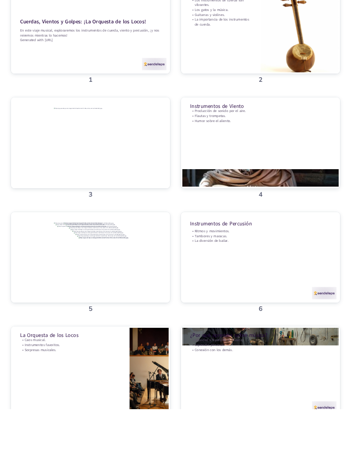
checkbox input "true"
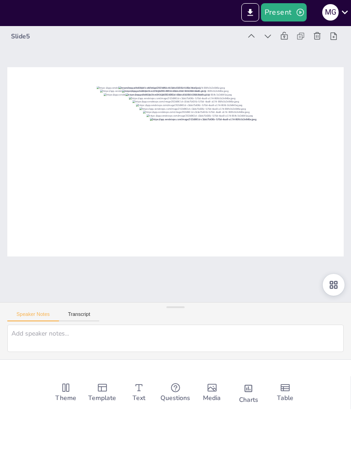
scroll to position [0, 0]
checkbox input "true"
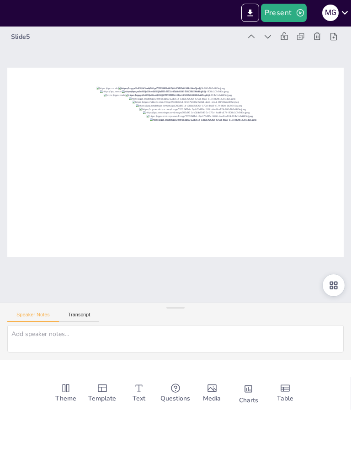
checkbox input "true"
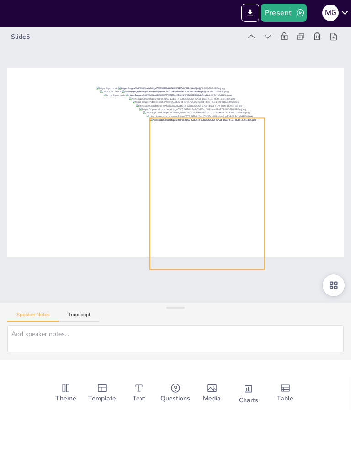
click at [175, 174] on div at bounding box center [140, 239] width 172 height 144
checkbox input "true"
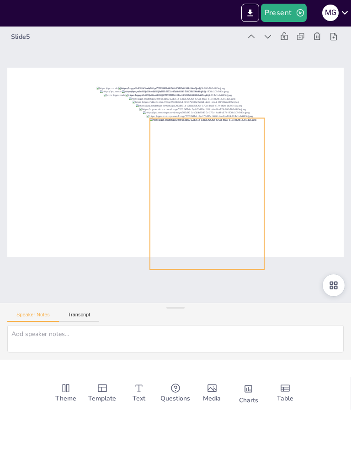
checkbox input "true"
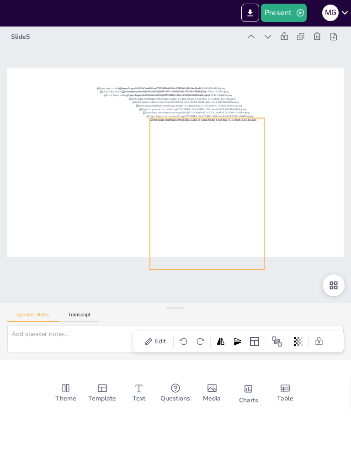
checkbox input "true"
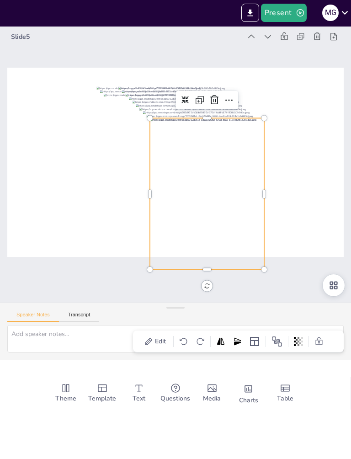
checkbox input "true"
type textarea "La percusión es esencial para crear ritmos que nos hacen querer bailar. Sin ell…"
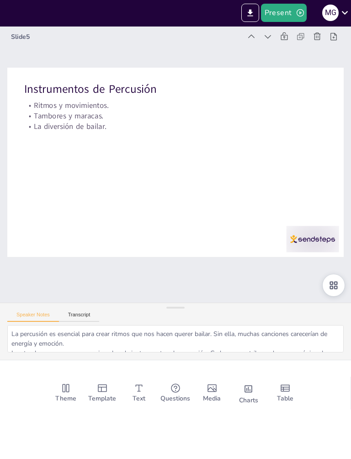
checkbox input "true"
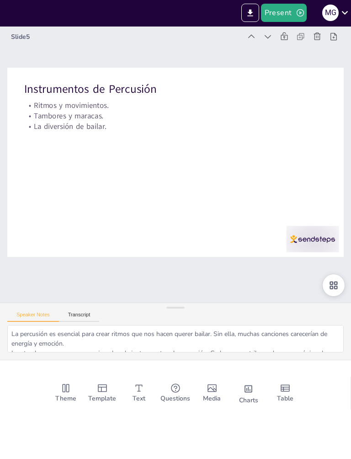
click at [307, 178] on div at bounding box center [177, 216] width 351 height 384
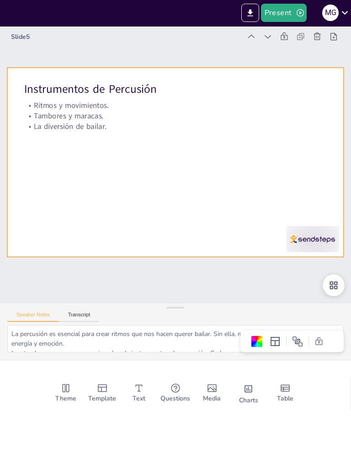
checkbox input "true"
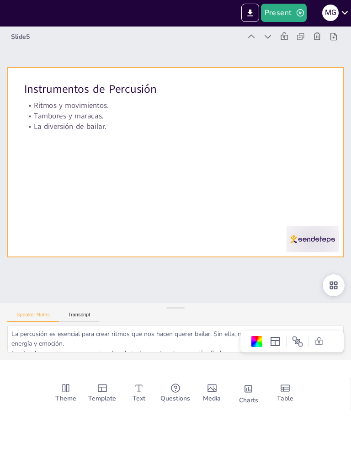
click at [296, 196] on div at bounding box center [178, 213] width 284 height 379
checkbox input "true"
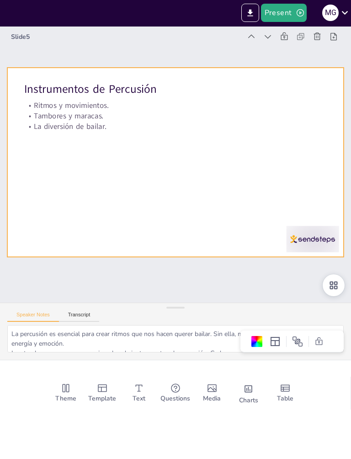
checkbox input "true"
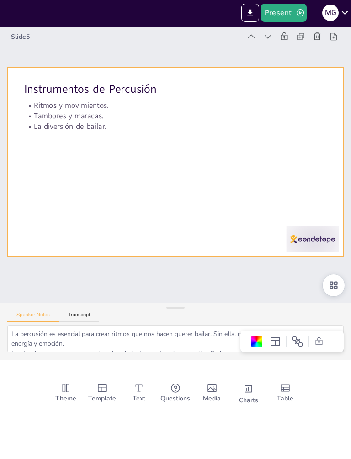
checkbox input "true"
click at [268, 383] on div at bounding box center [252, 398] width 30 height 30
checkbox input "true"
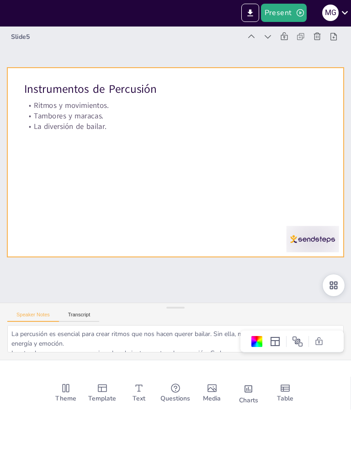
checkbox input "true"
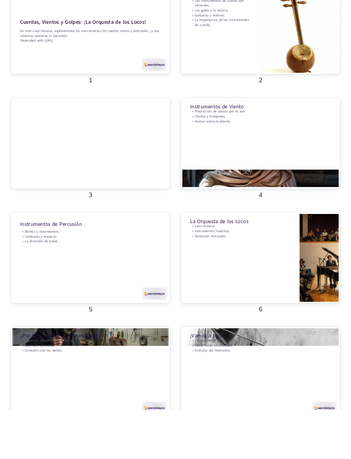
checkbox input "true"
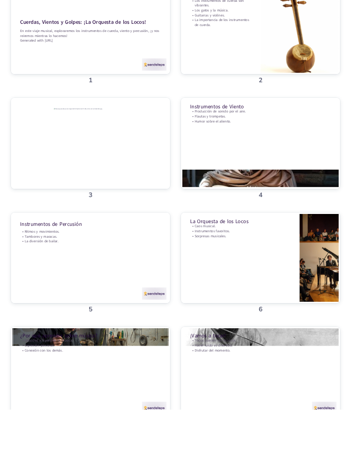
scroll to position [0, 0]
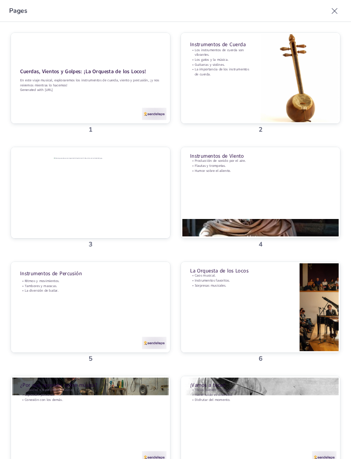
click at [165, 200] on div at bounding box center [84, 267] width 159 height 188
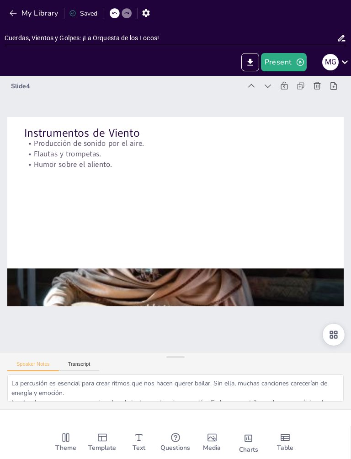
type textarea "Los instrumentos de viento producen sonido al hacer pasar aire a través de ello…"
checkbox input "true"
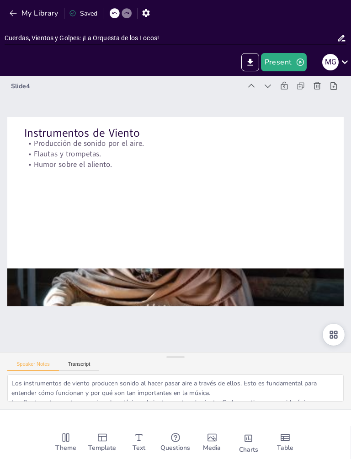
checkbox input "true"
click at [212, 411] on icon at bounding box center [208, 415] width 10 height 9
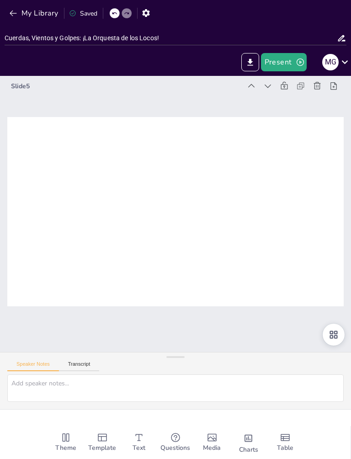
checkbox input "true"
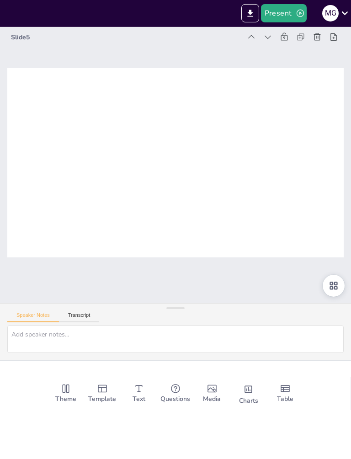
scroll to position [0, 0]
click at [211, 443] on span "Media" at bounding box center [212, 448] width 18 height 10
checkbox input "true"
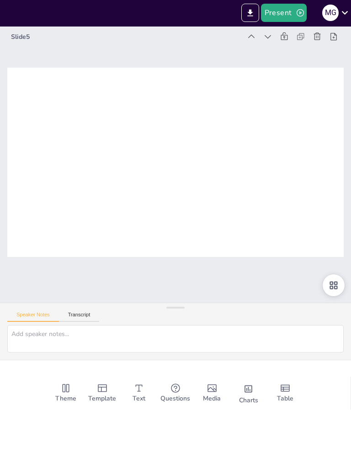
checkbox input "true"
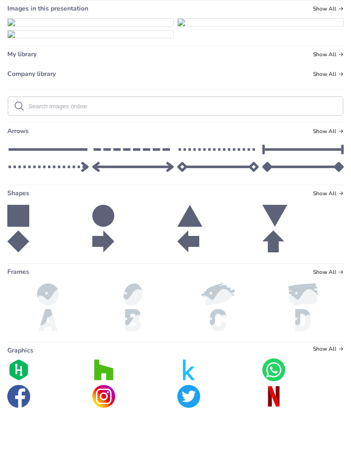
click at [246, 75] on img at bounding box center [261, 71] width 166 height 7
checkbox input "true"
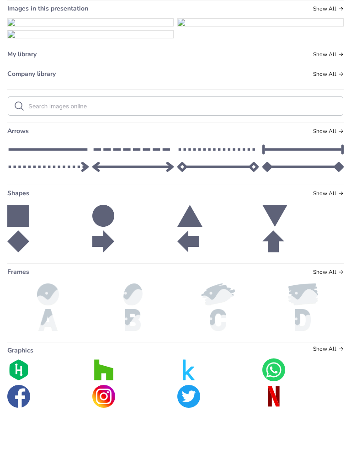
checkbox input "true"
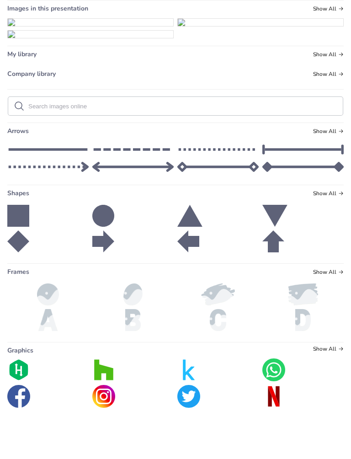
checkbox input "true"
click at [315, 68] on img at bounding box center [261, 71] width 166 height 7
checkbox input "true"
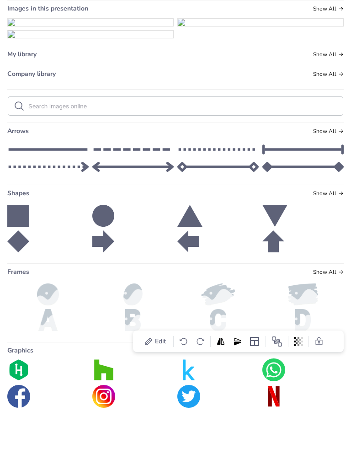
checkbox input "true"
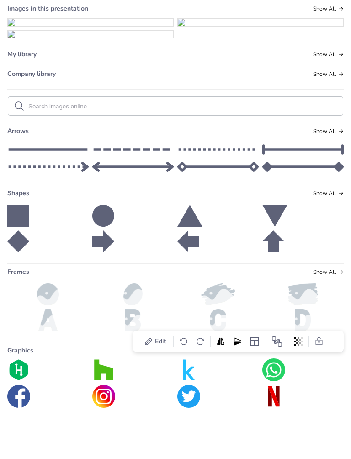
checkbox input "true"
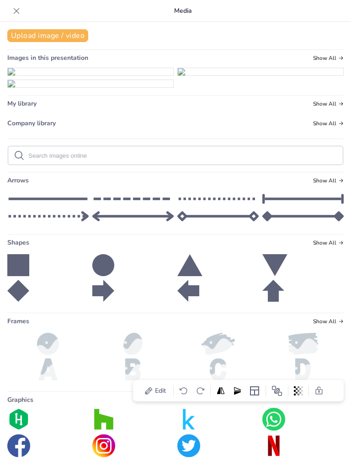
click at [20, 10] on icon at bounding box center [16, 10] width 9 height 9
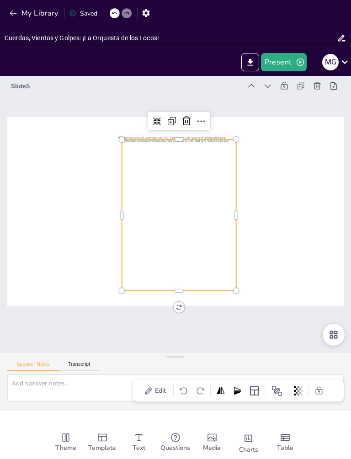
checkbox input "true"
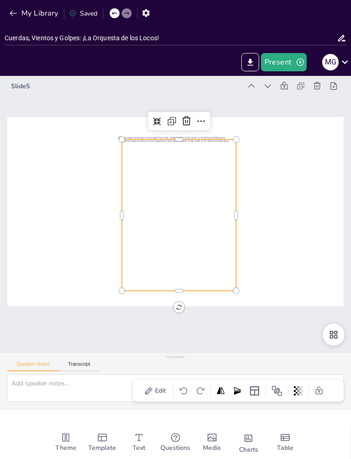
checkbox input "true"
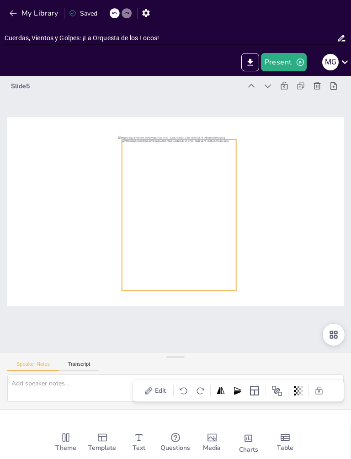
checkbox input "true"
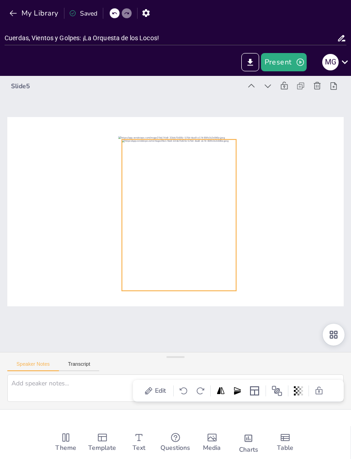
checkbox input "true"
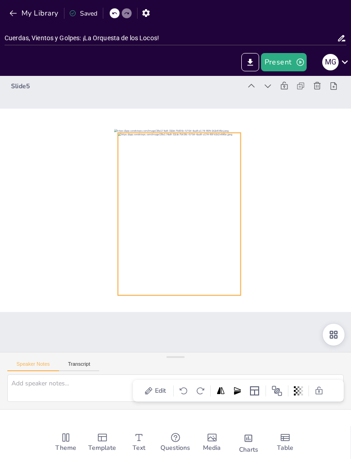
checkbox input "true"
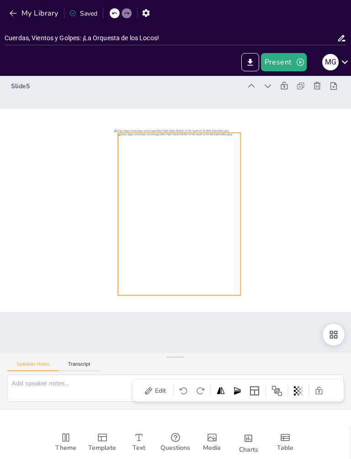
checkbox input "true"
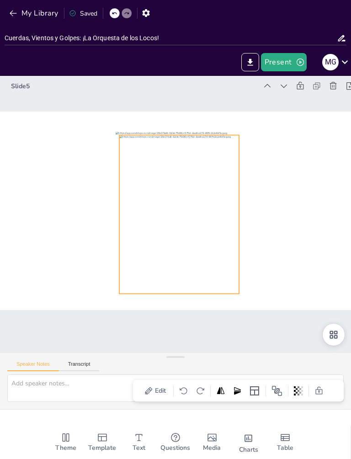
checkbox input "true"
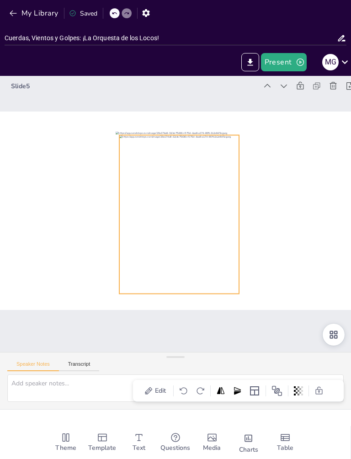
click at [302, 278] on div at bounding box center [174, 211] width 403 height 325
checkbox input "true"
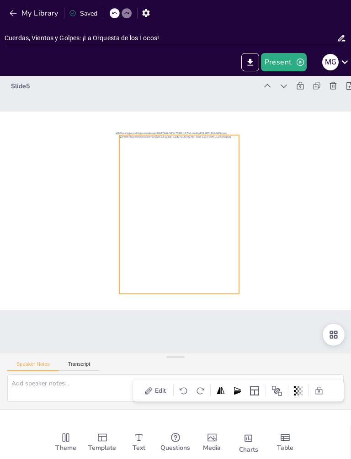
checkbox input "true"
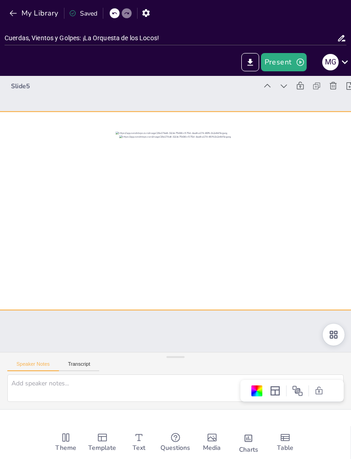
checkbox input "true"
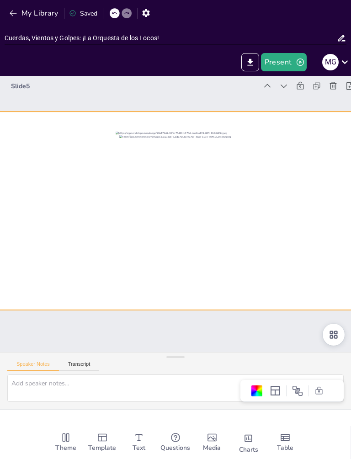
checkbox input "true"
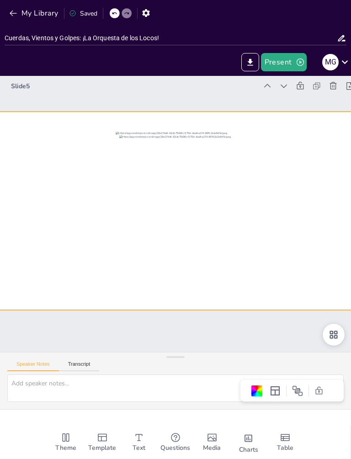
click at [302, 61] on icon at bounding box center [296, 55] width 11 height 11
checkbox input "true"
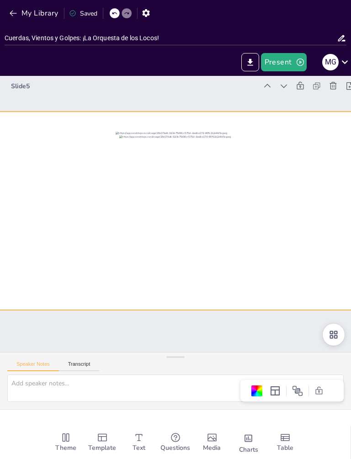
checkbox input "true"
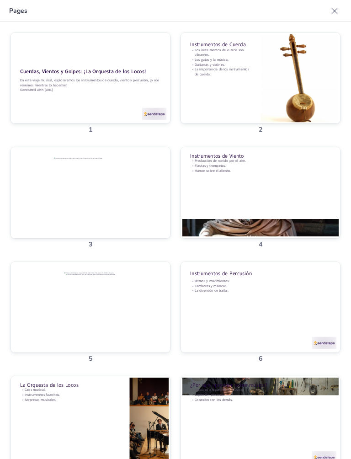
checkbox input "true"
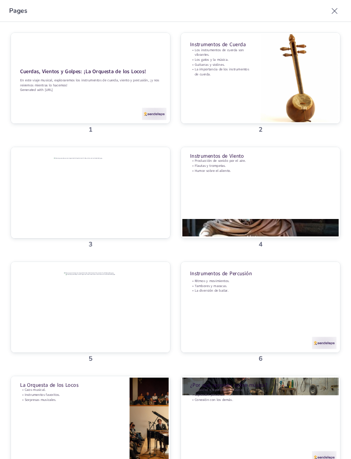
checkbox input "true"
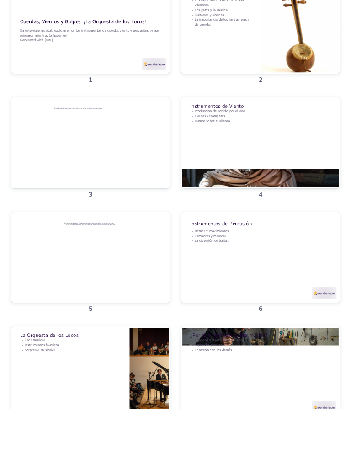
click at [194, 90] on div at bounding box center [109, 30] width 169 height 119
type textarea "La percusión es esencial para crear ritmos que nos hacen querer bailar. Sin ell…"
checkbox input "true"
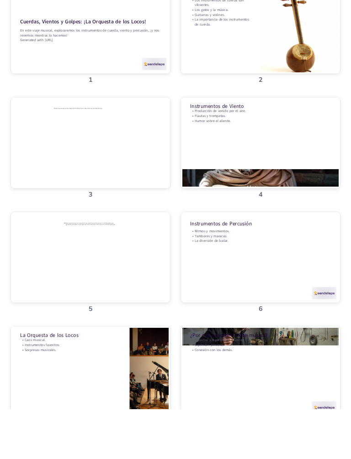
checkbox input "true"
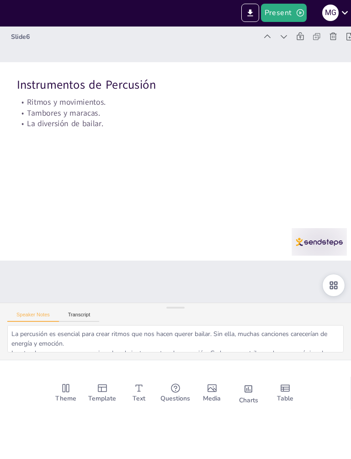
click at [113, 14] on icon at bounding box center [107, 8] width 11 height 11
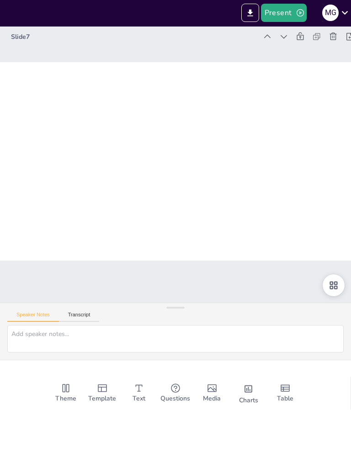
checkbox input "true"
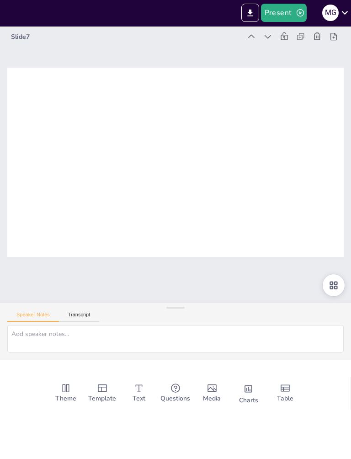
click at [212, 432] on icon "Add images, graphics, shapes or video" at bounding box center [212, 437] width 11 height 11
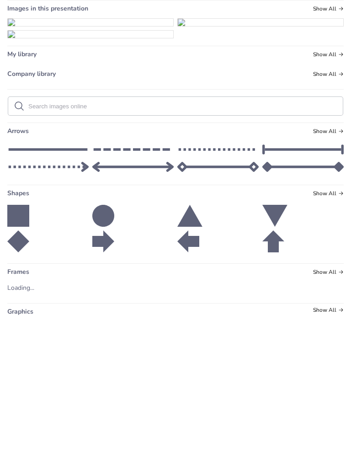
checkbox input "true"
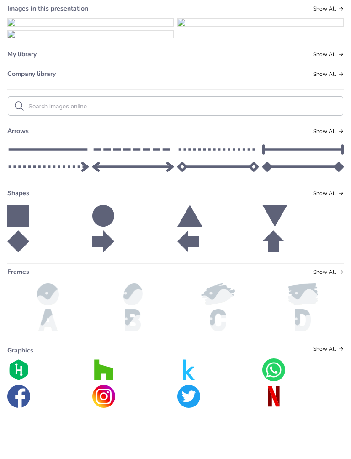
scroll to position [0, 0]
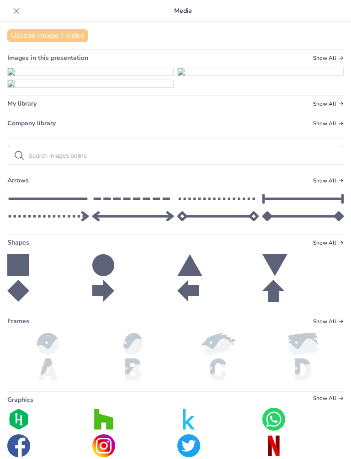
click at [33, 34] on button "Upload image / video" at bounding box center [47, 35] width 81 height 13
checkbox input "true"
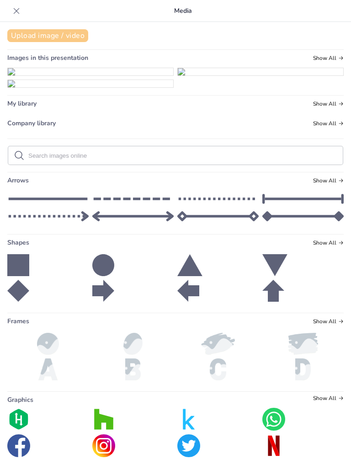
checkbox input "true"
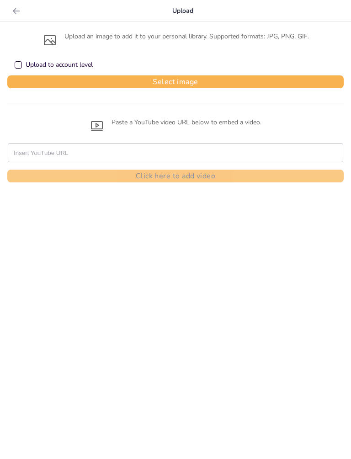
click at [19, 63] on div "Upload to account level" at bounding box center [18, 64] width 7 height 7
click at [114, 77] on button "Select image" at bounding box center [175, 81] width 337 height 13
checkbox input "true"
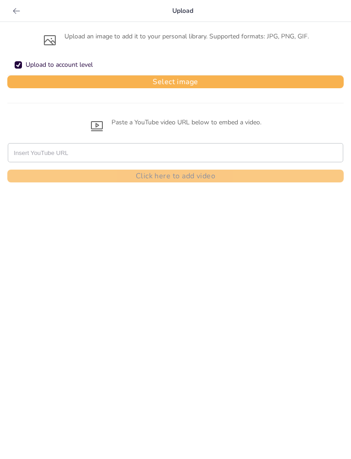
checkbox input "true"
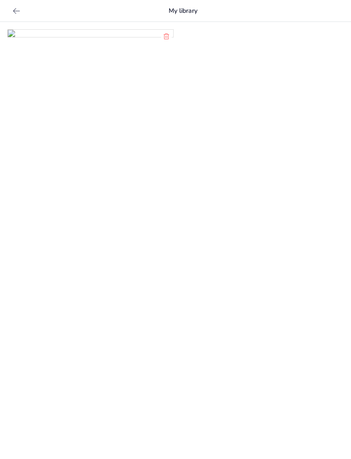
click at [135, 37] on img at bounding box center [91, 33] width 166 height 7
click at [13, 13] on icon at bounding box center [16, 10] width 9 height 9
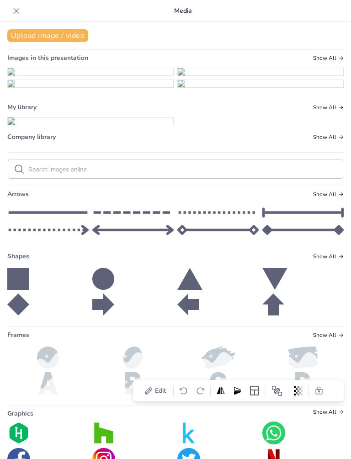
click at [17, 11] on icon at bounding box center [17, 11] width 6 height 6
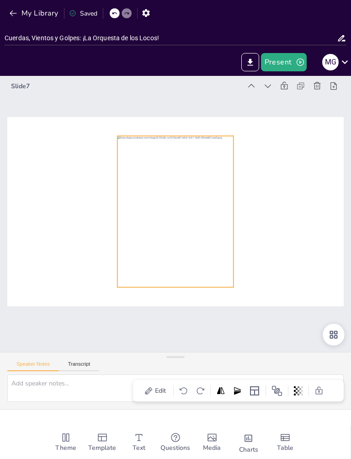
click at [117, 395] on icon at bounding box center [110, 402] width 14 height 14
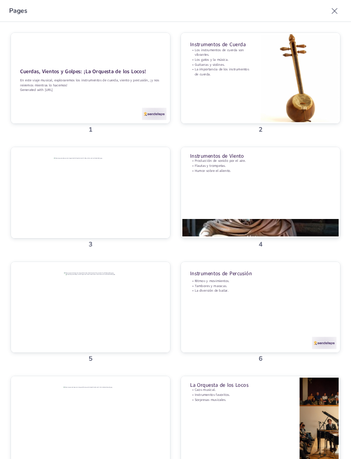
click at [307, 369] on icon at bounding box center [302, 373] width 9 height 9
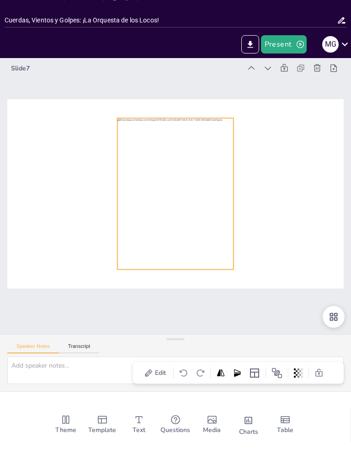
click at [59, 368] on icon at bounding box center [55, 372] width 8 height 8
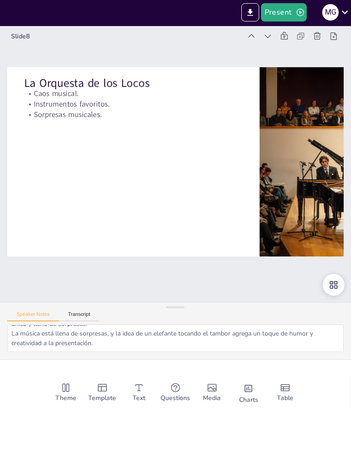
scroll to position [38, 0]
click at [217, 199] on div at bounding box center [177, 214] width 255 height 369
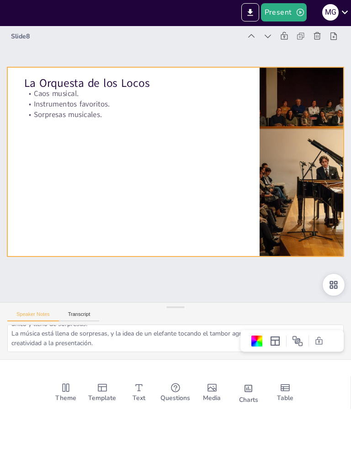
scroll to position [0, 0]
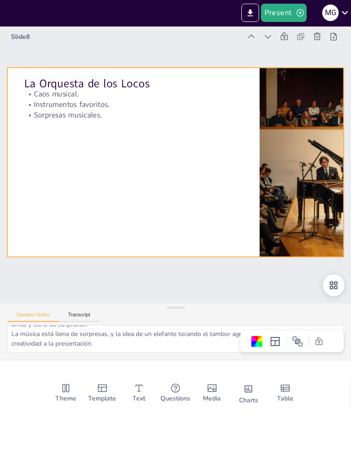
click at [280, 353] on div "Speaker Notes Transcript" at bounding box center [175, 364] width 351 height 22
click at [218, 404] on icon at bounding box center [212, 409] width 11 height 11
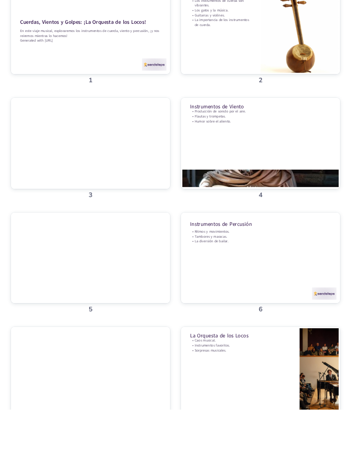
scroll to position [0, 0]
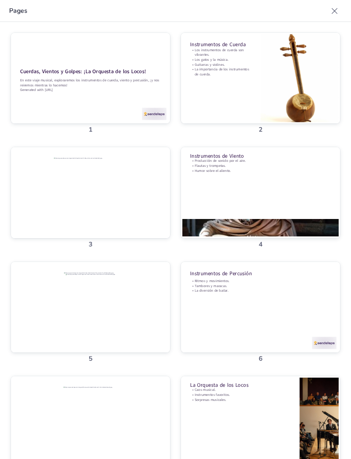
click at [342, 323] on icon at bounding box center [345, 326] width 7 height 7
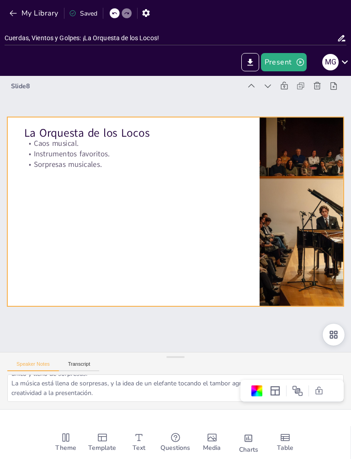
click at [87, 47] on icon at bounding box center [80, 39] width 15 height 15
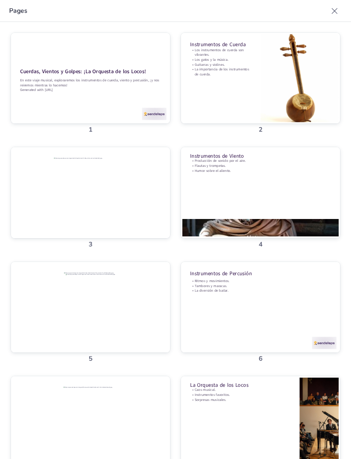
click at [170, 133] on div at bounding box center [75, 217] width 190 height 169
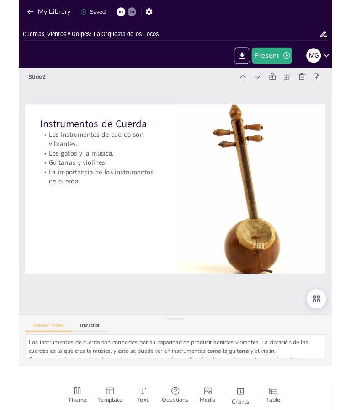
scroll to position [5, 0]
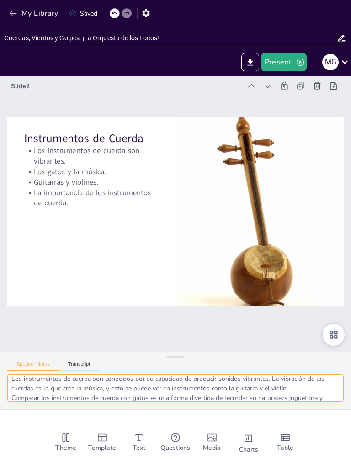
click at [228, 399] on textarea "Los instrumentos de cuerda son conocidos por su capacidad de producir sonidos v…" at bounding box center [175, 388] width 337 height 27
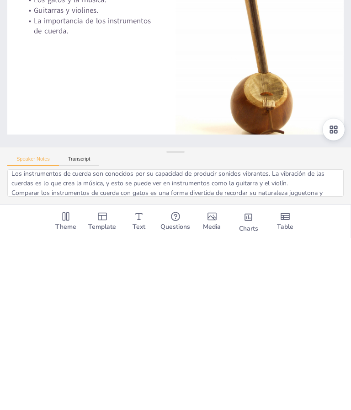
scroll to position [0, 0]
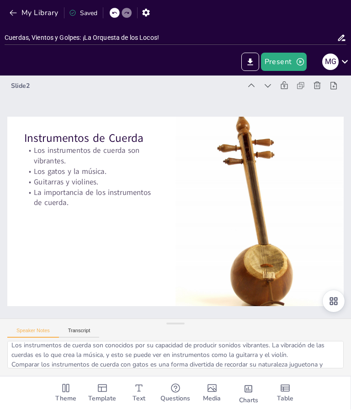
click at [217, 224] on div at bounding box center [92, 218] width 249 height 282
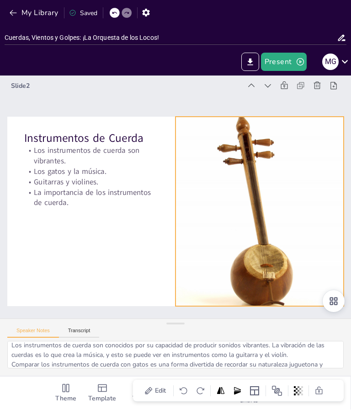
click at [117, 28] on icon at bounding box center [109, 20] width 16 height 16
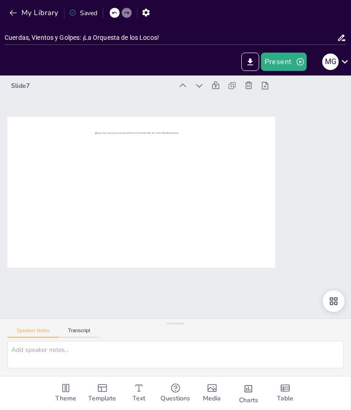
click at [216, 64] on icon at bounding box center [212, 58] width 9 height 9
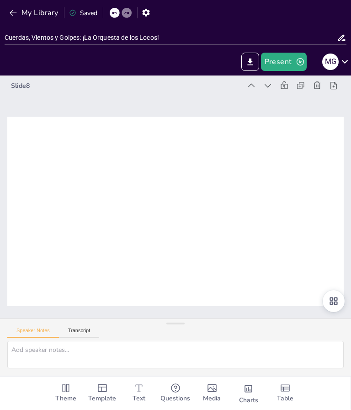
click at [209, 394] on span "Media" at bounding box center [212, 399] width 18 height 10
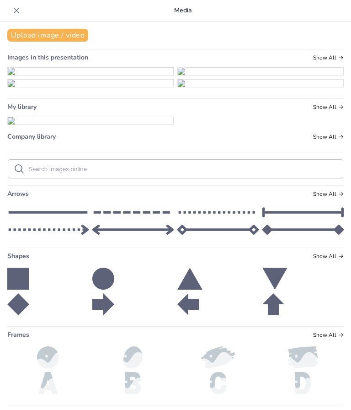
click at [76, 35] on button "Upload image / video" at bounding box center [47, 35] width 81 height 13
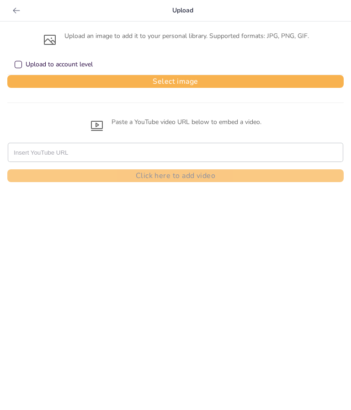
click at [150, 148] on input "text" at bounding box center [176, 153] width 324 height 18
paste input "https://youtu.be/Kym9UWIuEzU?si=yN-RWo8CVgVRlAjd"
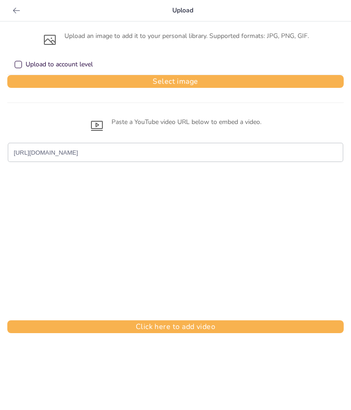
click at [225, 325] on button "Click here to add video" at bounding box center [175, 327] width 337 height 13
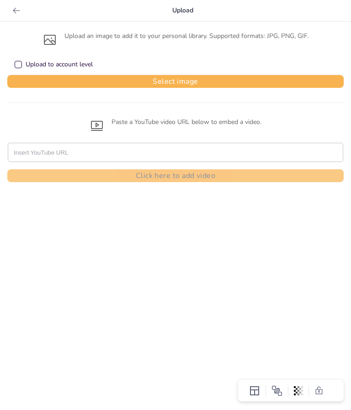
click at [13, 11] on icon at bounding box center [16, 10] width 9 height 9
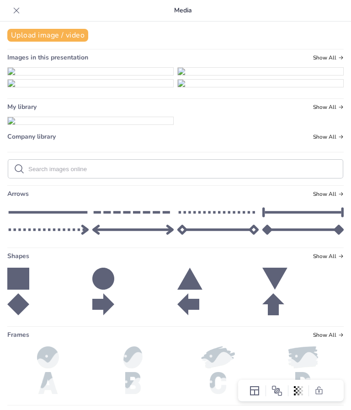
click at [19, 9] on icon at bounding box center [16, 10] width 9 height 9
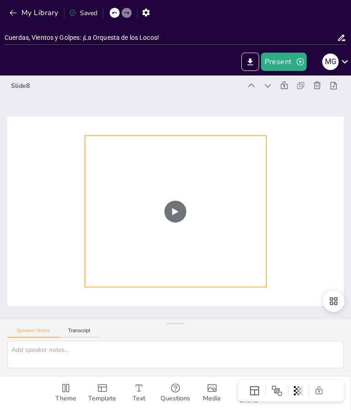
click at [159, 383] on icon at bounding box center [152, 389] width 13 height 13
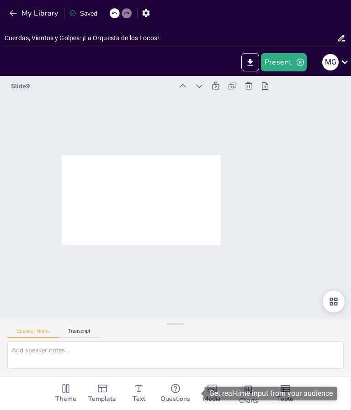
click at [207, 386] on icon "Add images, graphics, shapes or video" at bounding box center [212, 388] width 11 height 11
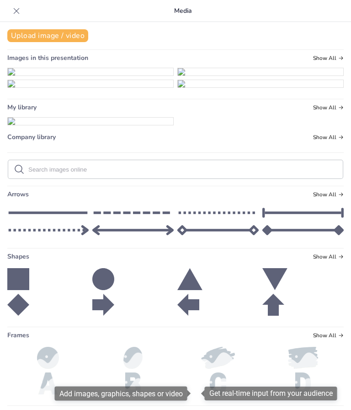
click at [77, 35] on button "Upload image / video" at bounding box center [47, 35] width 81 height 13
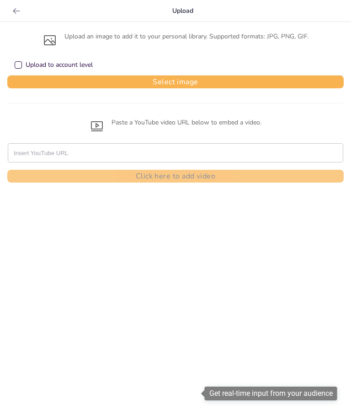
click at [155, 154] on input "text" at bounding box center [176, 153] width 324 height 18
click at [157, 152] on input "text" at bounding box center [176, 153] width 324 height 18
paste input "https://youtu.be/sJWK1EFBIc8?si=CXH8LawGLzIR4jZY"
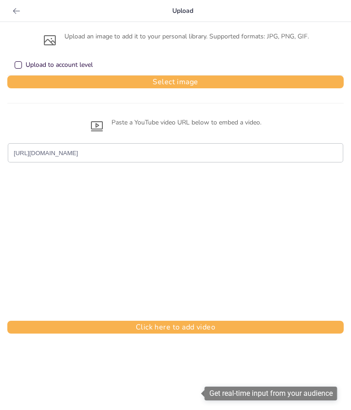
click at [303, 324] on button "Click here to add video" at bounding box center [175, 327] width 337 height 13
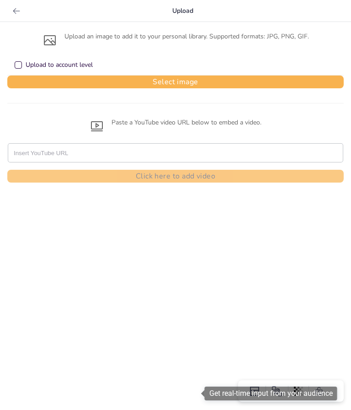
click at [17, 14] on icon at bounding box center [16, 10] width 9 height 9
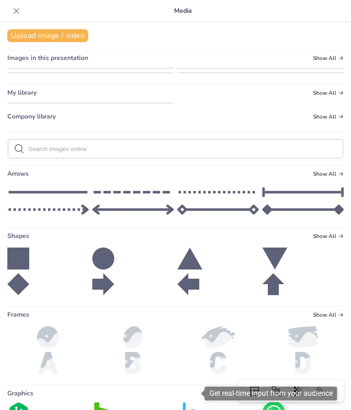
scroll to position [0, 0]
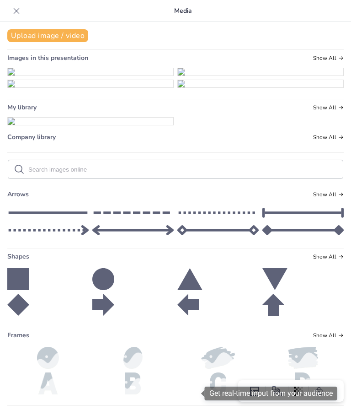
click at [17, 12] on icon at bounding box center [17, 11] width 6 height 6
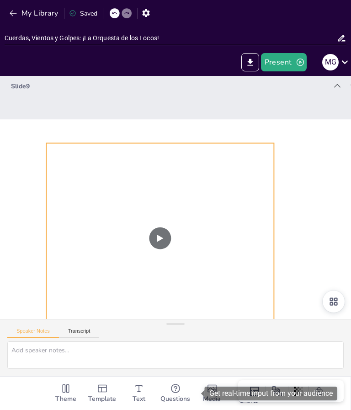
click at [13, 11] on icon "button" at bounding box center [13, 13] width 9 height 9
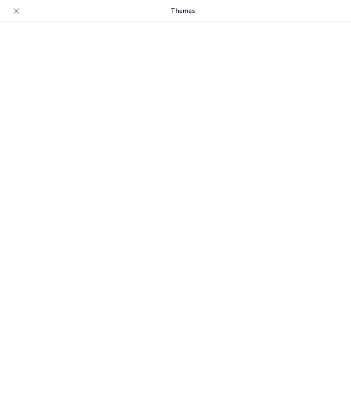
type input "Cuerdas, Vientos y Golpes: ¡La Orquesta de los Locos!"
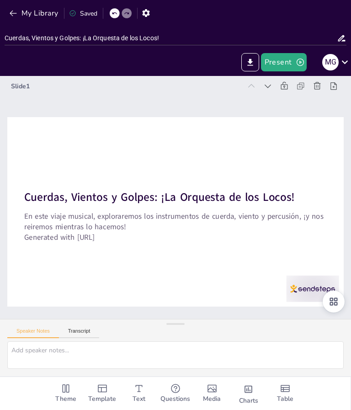
checkbox input "true"
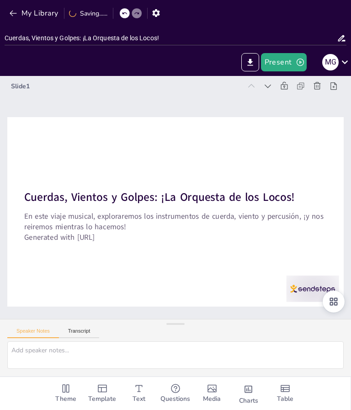
click at [327, 322] on icon at bounding box center [322, 317] width 9 height 9
checkbox input "true"
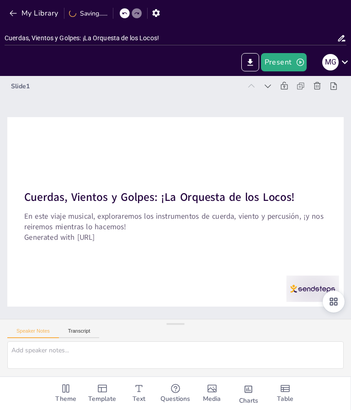
checkbox input "true"
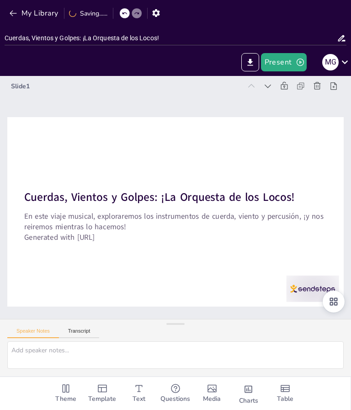
checkbox input "true"
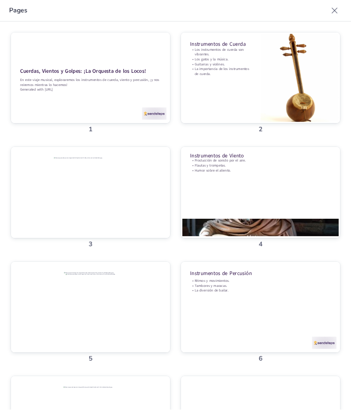
checkbox input "true"
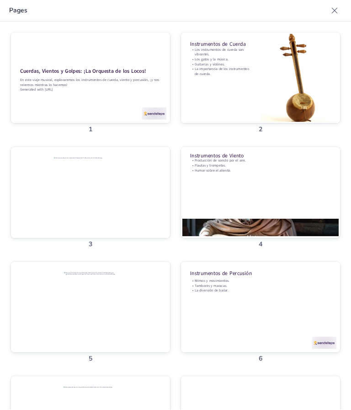
checkbox input "true"
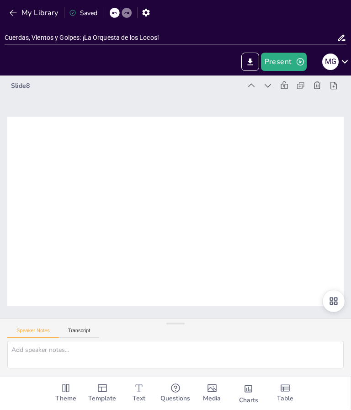
checkbox input "true"
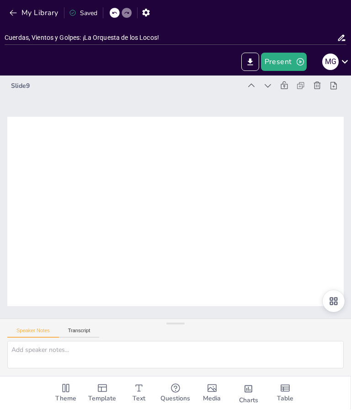
checkbox input "true"
click at [211, 394] on span "Media" at bounding box center [212, 399] width 18 height 10
checkbox input "true"
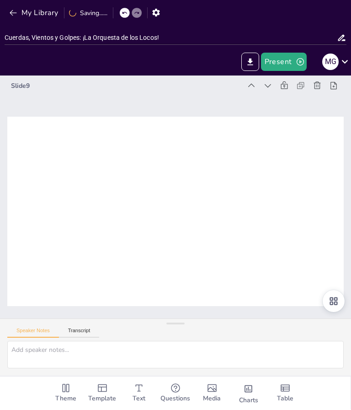
checkbox input "true"
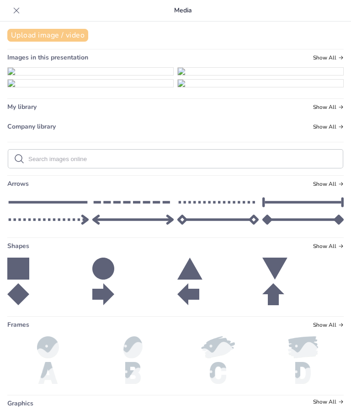
click at [77, 35] on button "Upload image / video" at bounding box center [47, 35] width 81 height 13
checkbox input "true"
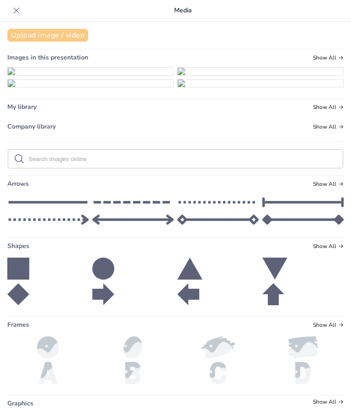
checkbox input "true"
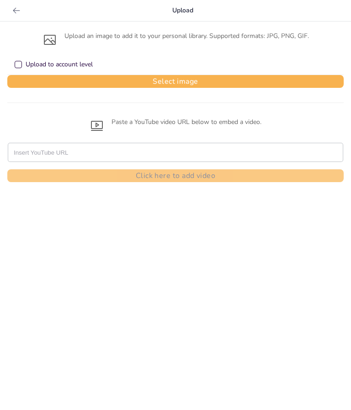
click at [161, 151] on input "text" at bounding box center [176, 153] width 324 height 18
paste input "[URL][DOMAIN_NAME]"
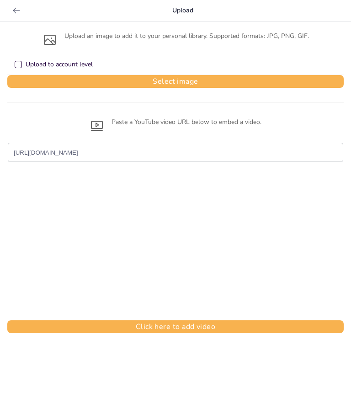
type input "[URL][DOMAIN_NAME]"
click at [210, 326] on button "Click here to add video" at bounding box center [175, 327] width 337 height 13
checkbox input "true"
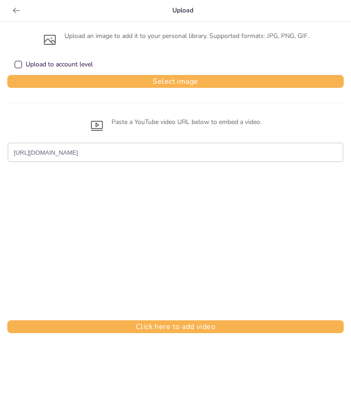
checkbox input "true"
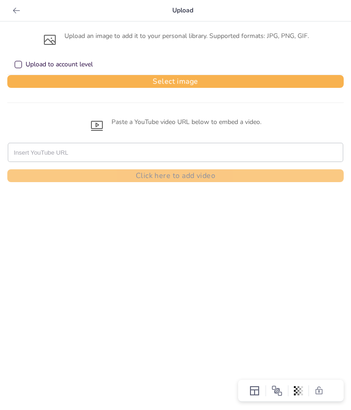
click at [17, 16] on div at bounding box center [16, 11] width 15 height 15
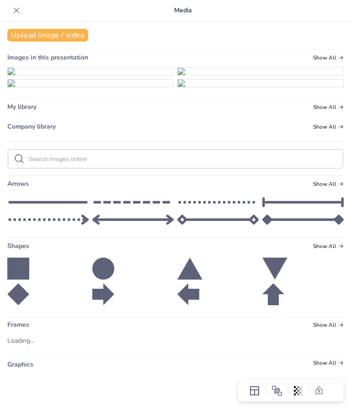
checkbox input "true"
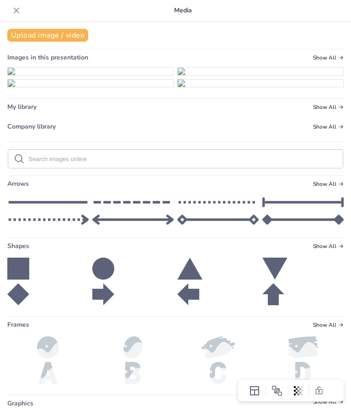
click at [16, 11] on icon at bounding box center [17, 11] width 6 height 6
checkbox input "true"
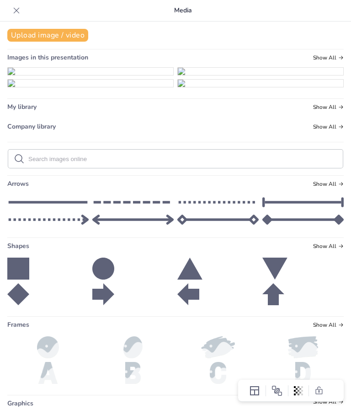
checkbox input "true"
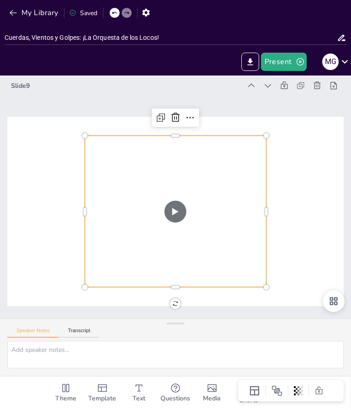
checkbox input "true"
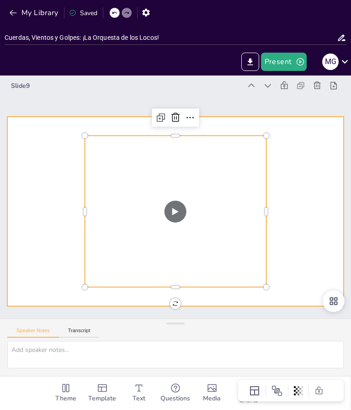
click at [318, 272] on div at bounding box center [174, 212] width 355 height 224
checkbox input "true"
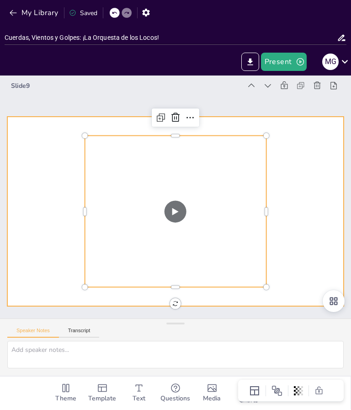
checkbox input "true"
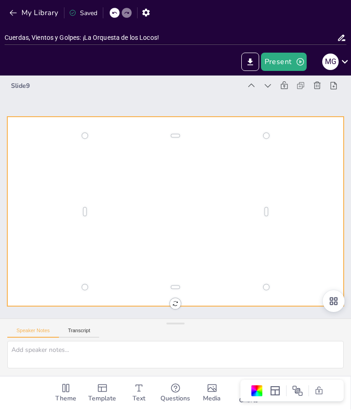
checkbox input "true"
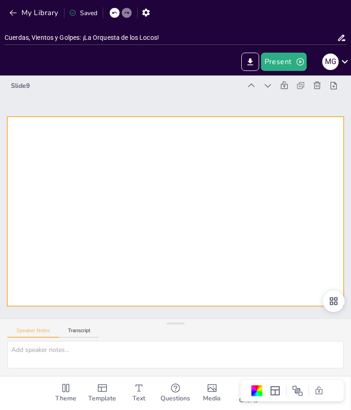
checkbox input "true"
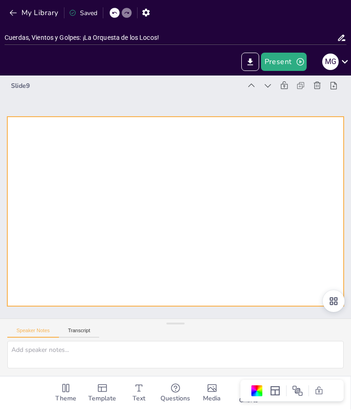
click at [301, 339] on icon at bounding box center [294, 346] width 14 height 14
checkbox input "true"
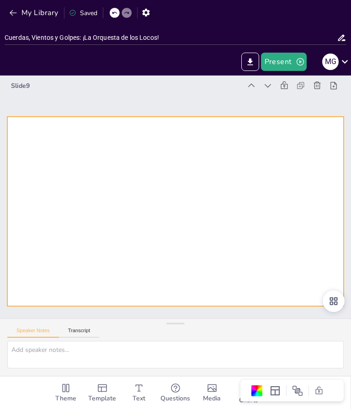
checkbox input "true"
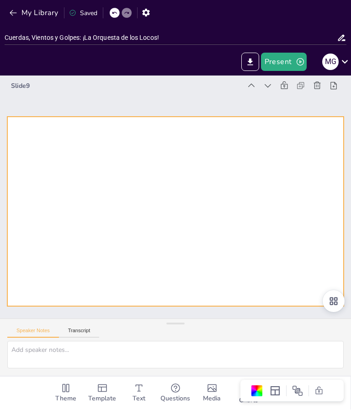
checkbox input "true"
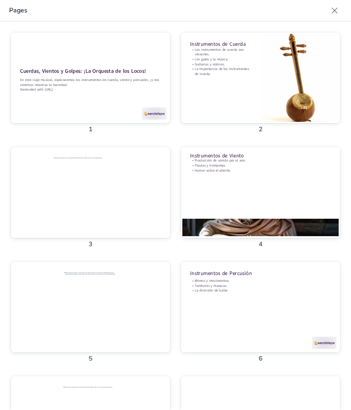
click at [349, 117] on icon at bounding box center [354, 122] width 11 height 11
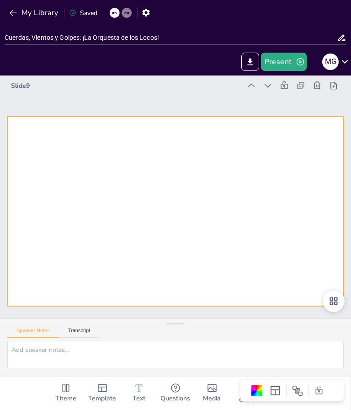
checkbox input "true"
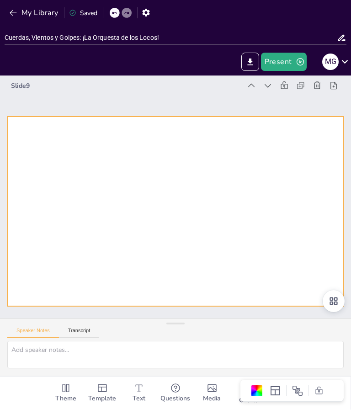
click at [292, 65] on button "Present" at bounding box center [284, 62] width 46 height 18
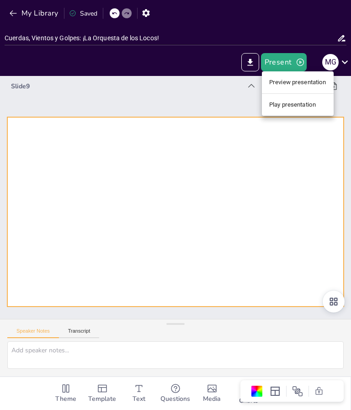
click at [312, 106] on li "Play presentation" at bounding box center [298, 104] width 72 height 15
